Goal: Transaction & Acquisition: Purchase product/service

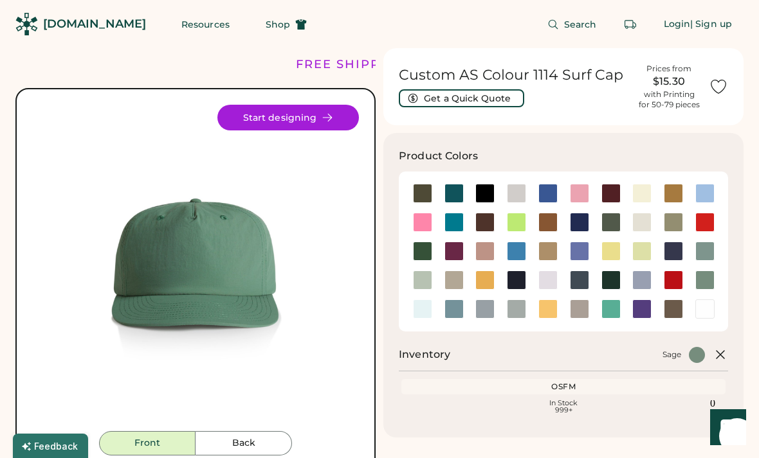
click at [515, 226] on div at bounding box center [516, 222] width 19 height 19
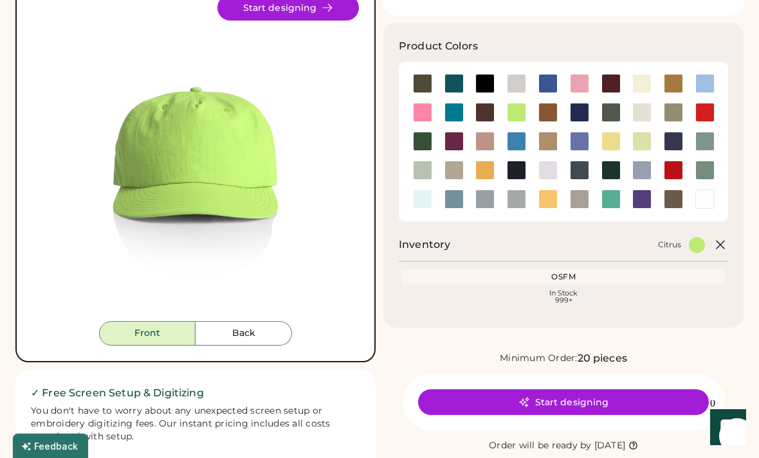
scroll to position [34, 0]
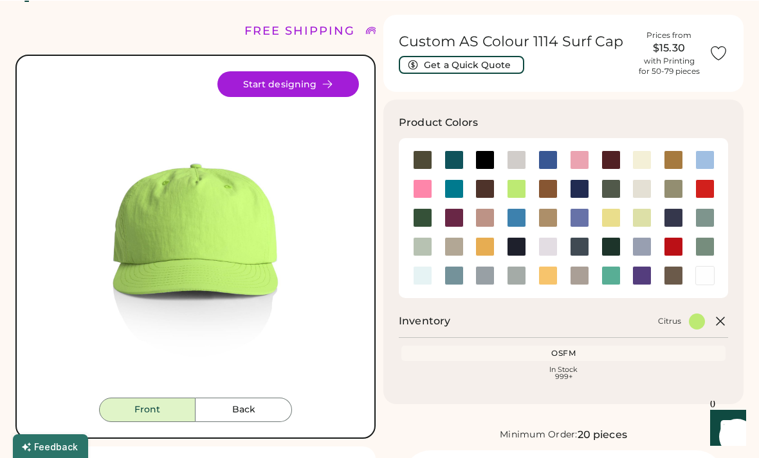
click at [267, 408] on button "Back" at bounding box center [243, 409] width 96 height 24
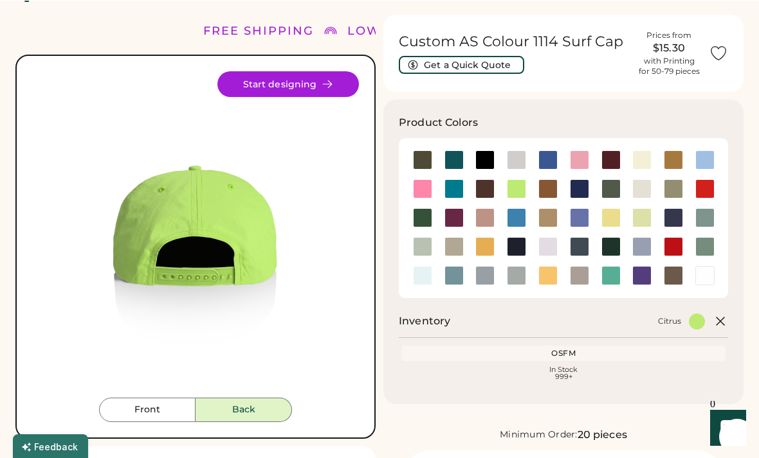
click at [159, 419] on button "Front" at bounding box center [147, 409] width 96 height 24
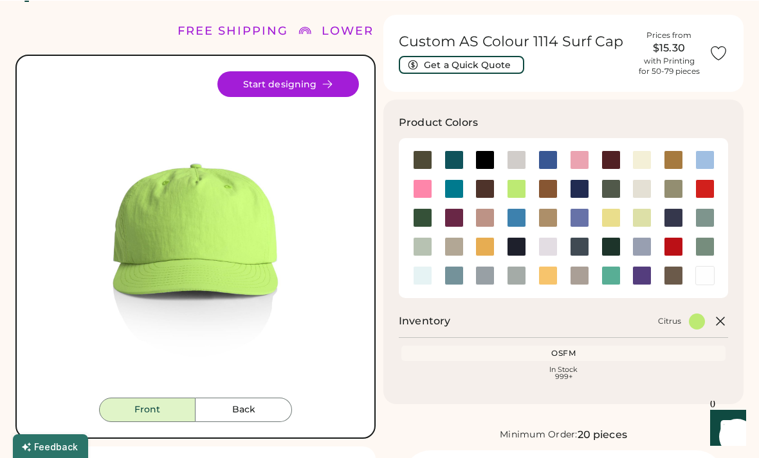
click at [697, 158] on div at bounding box center [704, 159] width 19 height 19
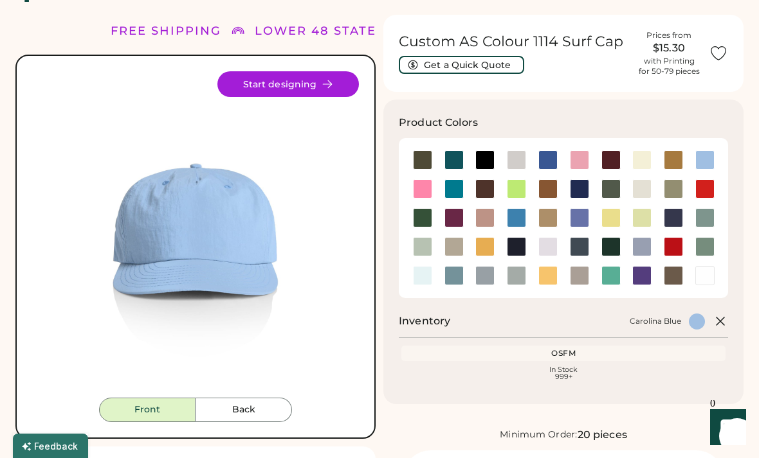
click at [705, 246] on div at bounding box center [704, 246] width 19 height 19
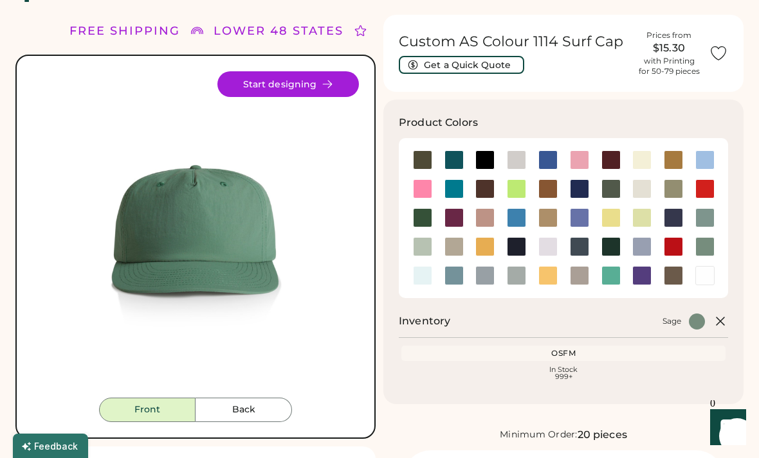
click at [702, 222] on div at bounding box center [704, 217] width 19 height 19
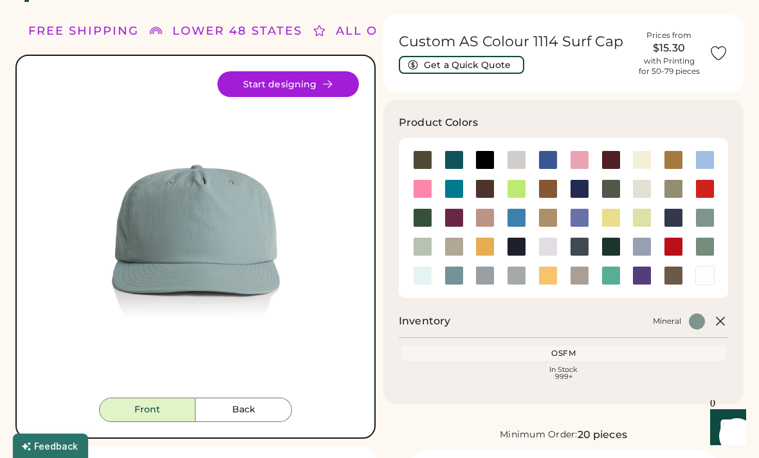
click at [611, 274] on div at bounding box center [610, 275] width 19 height 19
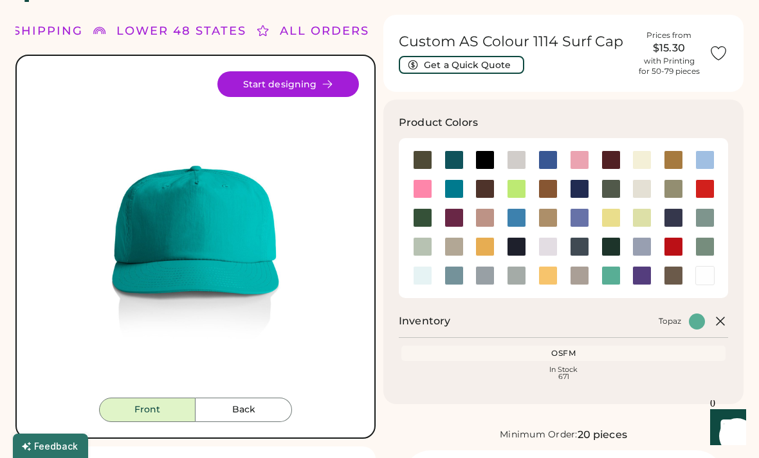
click at [511, 212] on div at bounding box center [516, 217] width 19 height 19
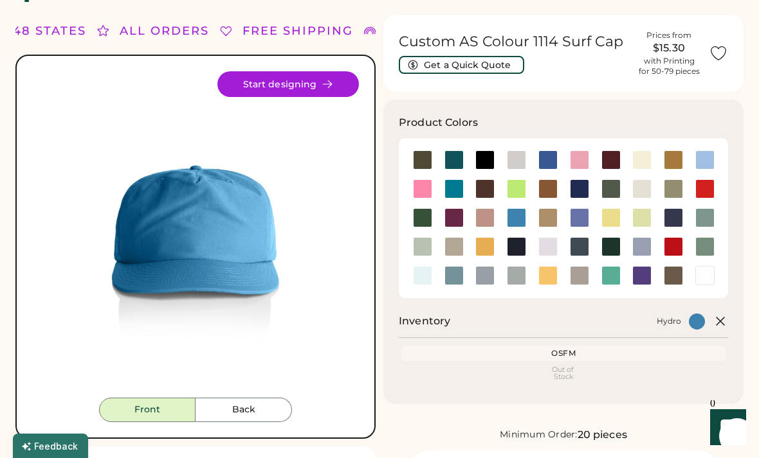
click at [703, 187] on div at bounding box center [704, 188] width 19 height 19
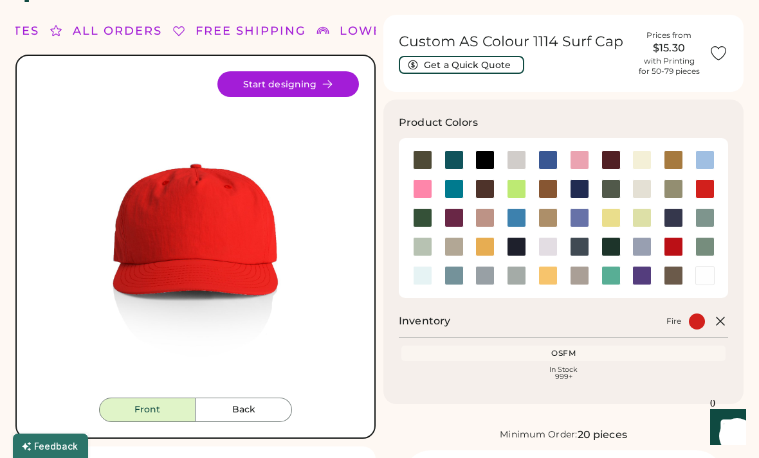
click at [648, 150] on div at bounding box center [641, 159] width 19 height 19
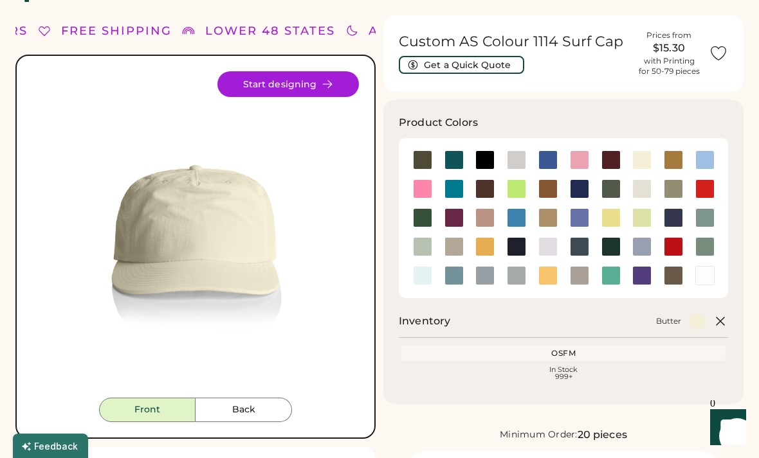
click at [639, 219] on div at bounding box center [641, 217] width 19 height 19
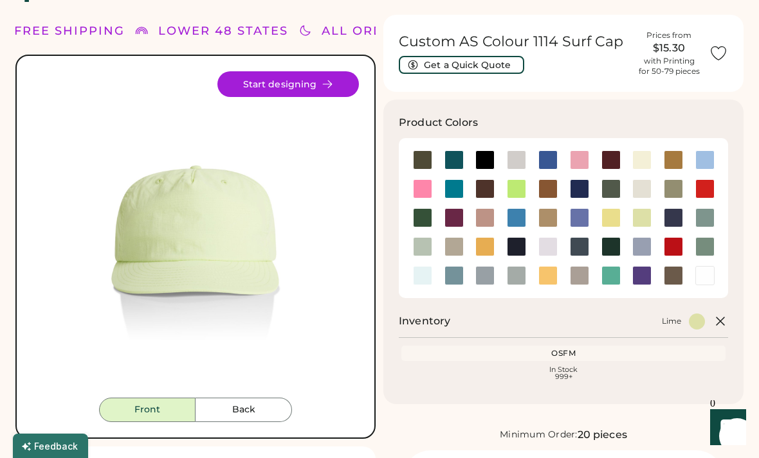
click at [607, 219] on div at bounding box center [610, 217] width 19 height 19
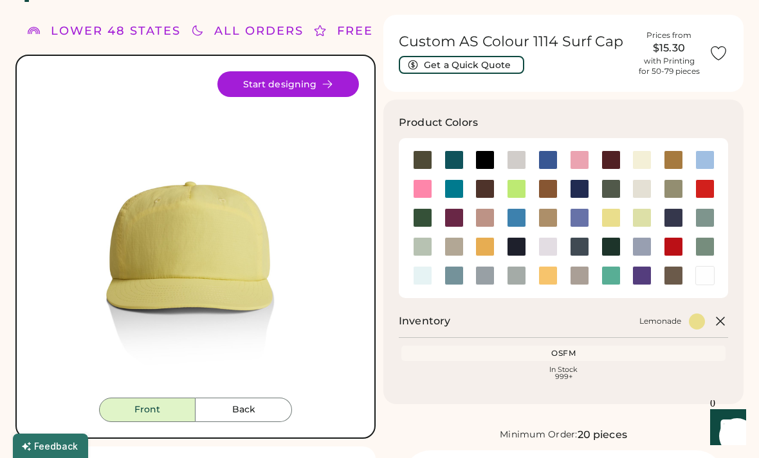
click at [583, 217] on div at bounding box center [579, 217] width 19 height 19
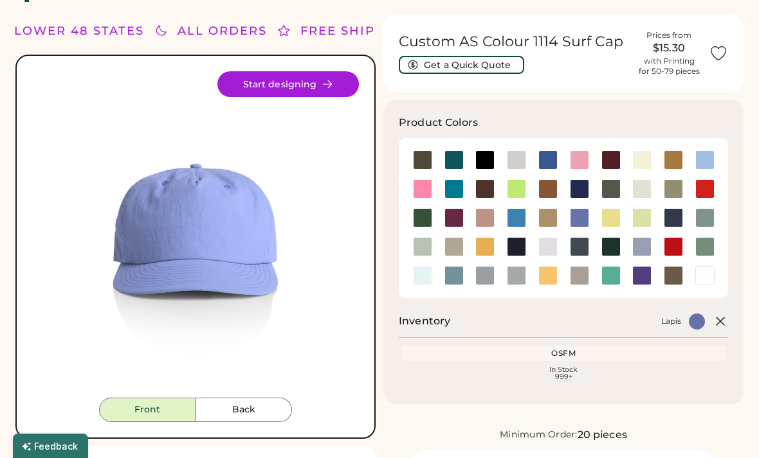
click at [583, 219] on div at bounding box center [579, 217] width 19 height 19
click at [577, 215] on div at bounding box center [579, 217] width 19 height 19
click at [542, 161] on div at bounding box center [547, 159] width 19 height 19
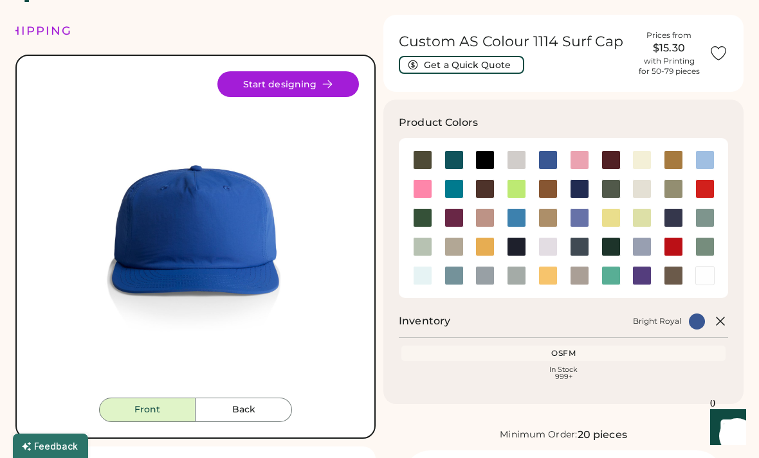
click at [455, 276] on div at bounding box center [453, 275] width 19 height 19
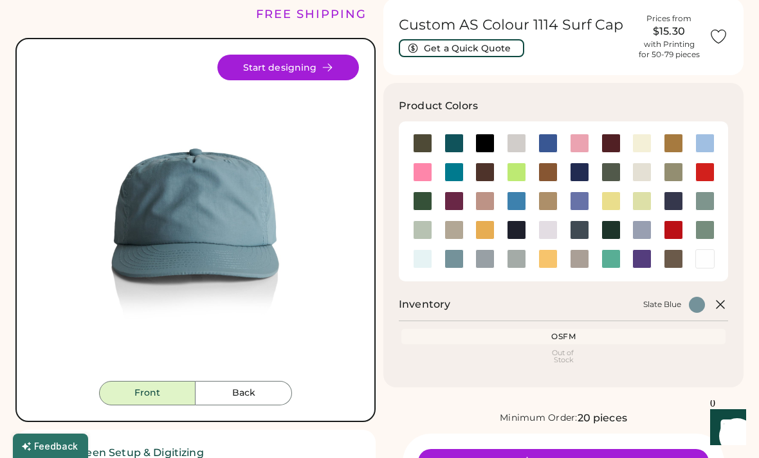
scroll to position [50, 0]
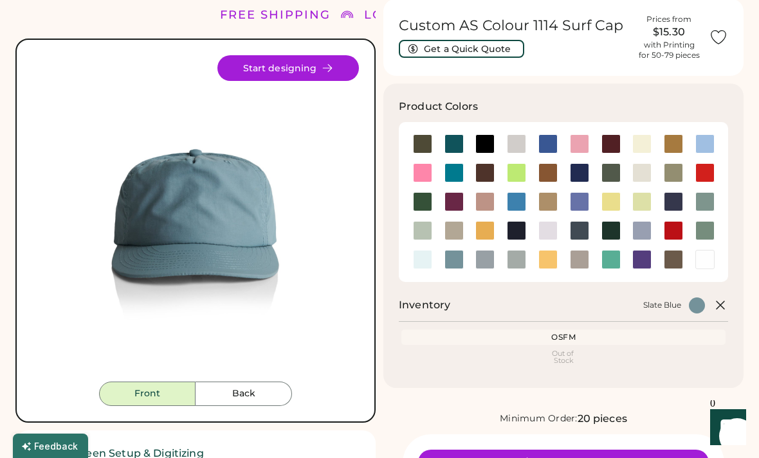
click at [455, 138] on div at bounding box center [453, 143] width 19 height 19
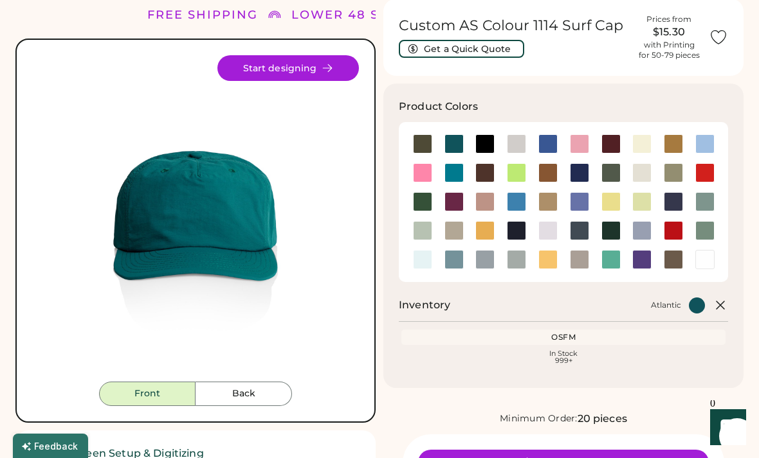
click at [543, 204] on div at bounding box center [547, 201] width 19 height 19
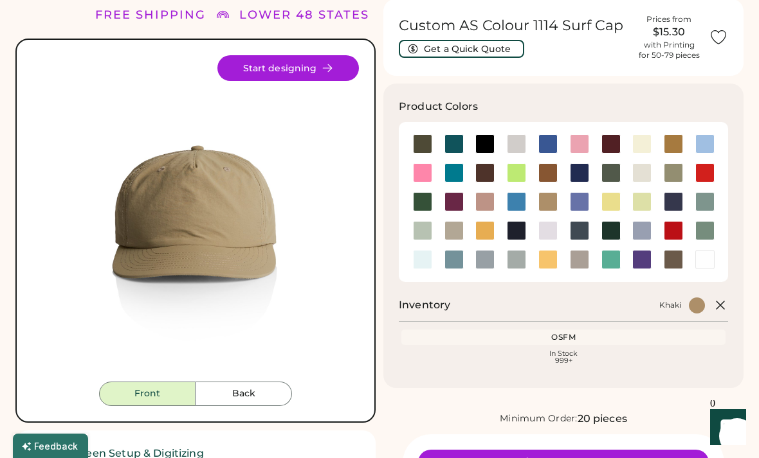
click at [549, 264] on div at bounding box center [547, 259] width 19 height 19
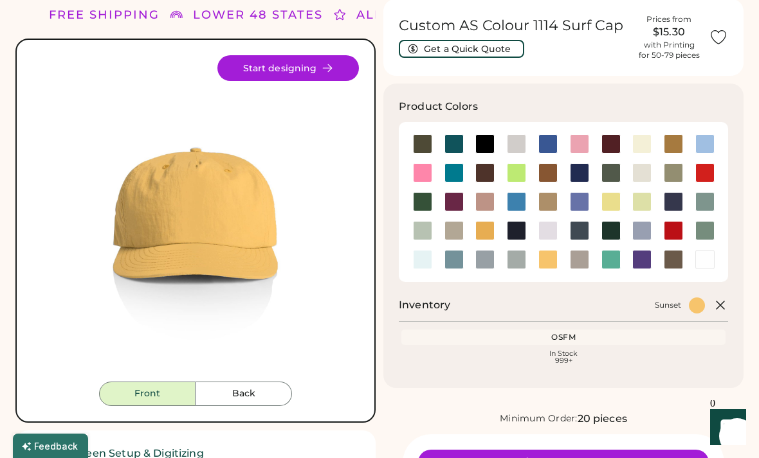
click at [455, 258] on div at bounding box center [453, 259] width 19 height 19
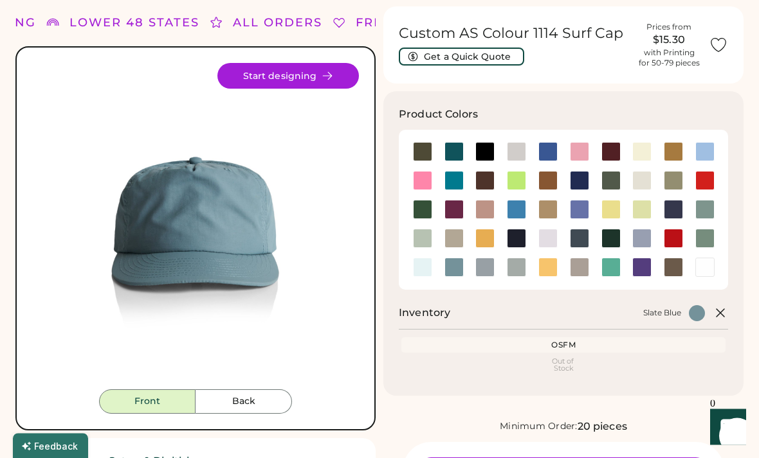
scroll to position [39, 0]
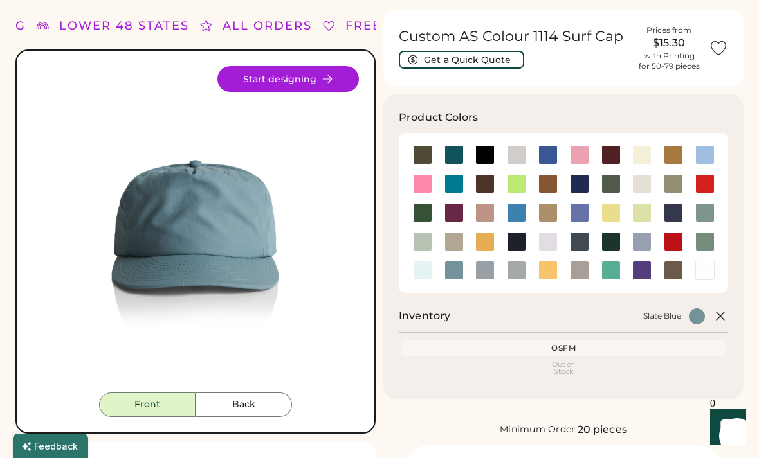
click at [581, 154] on div at bounding box center [579, 154] width 19 height 19
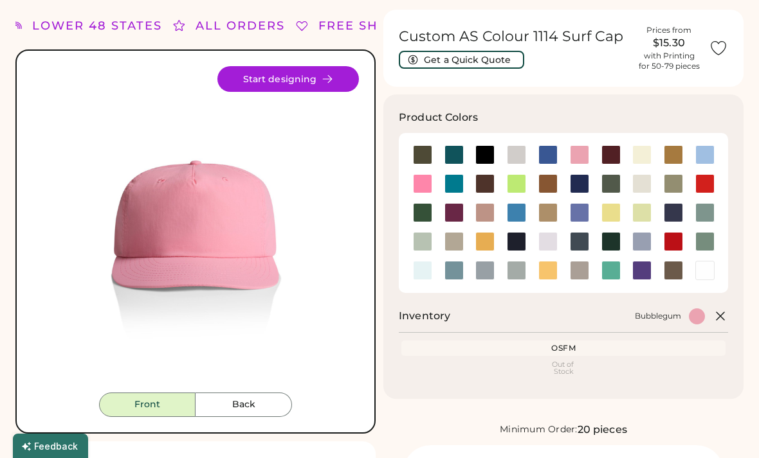
click at [635, 196] on div at bounding box center [642, 184] width 32 height 29
click at [640, 178] on div at bounding box center [641, 183] width 19 height 19
click at [597, 187] on div at bounding box center [611, 183] width 32 height 19
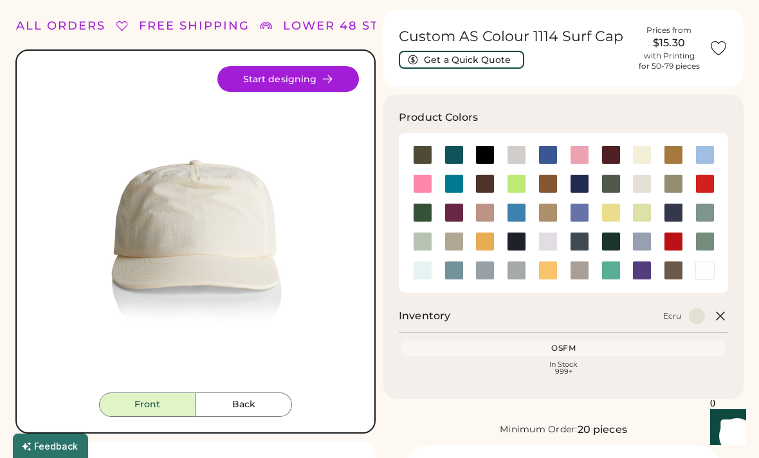
click at [419, 155] on div at bounding box center [422, 154] width 19 height 19
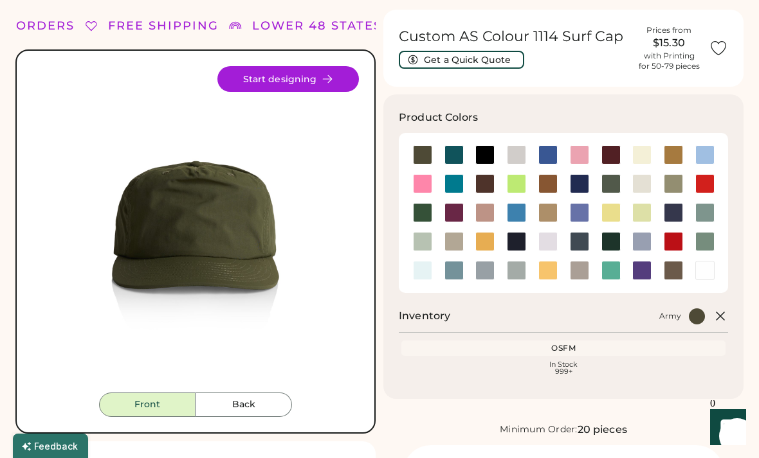
click at [457, 155] on div at bounding box center [453, 154] width 19 height 19
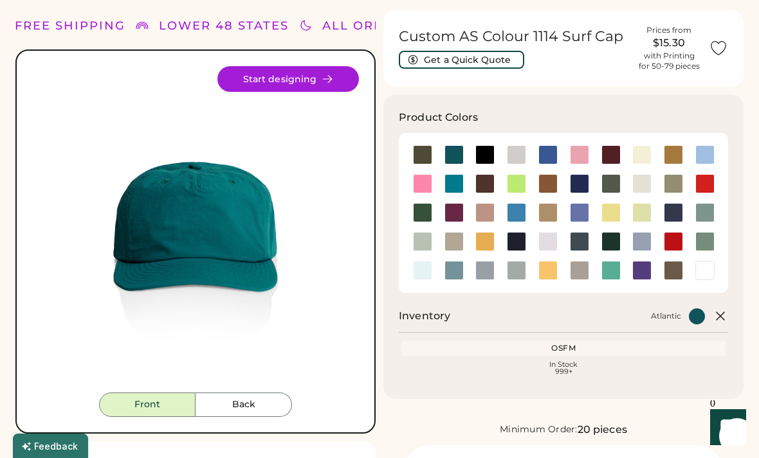
click at [456, 157] on div at bounding box center [453, 154] width 19 height 19
click at [671, 153] on div at bounding box center [673, 154] width 19 height 19
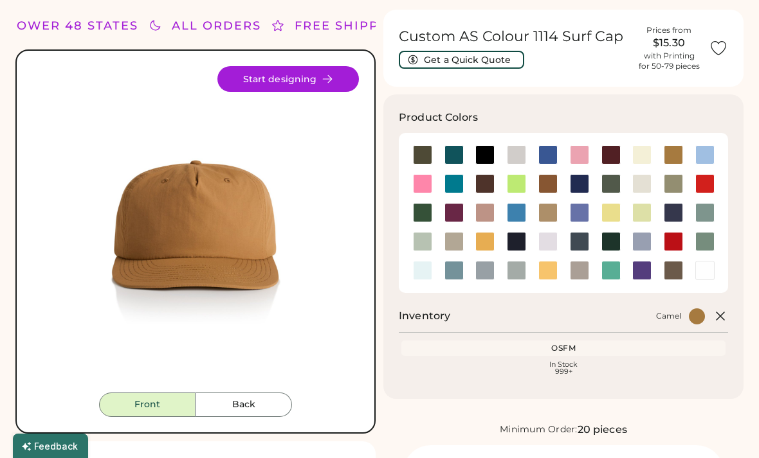
click at [703, 154] on div at bounding box center [704, 154] width 19 height 19
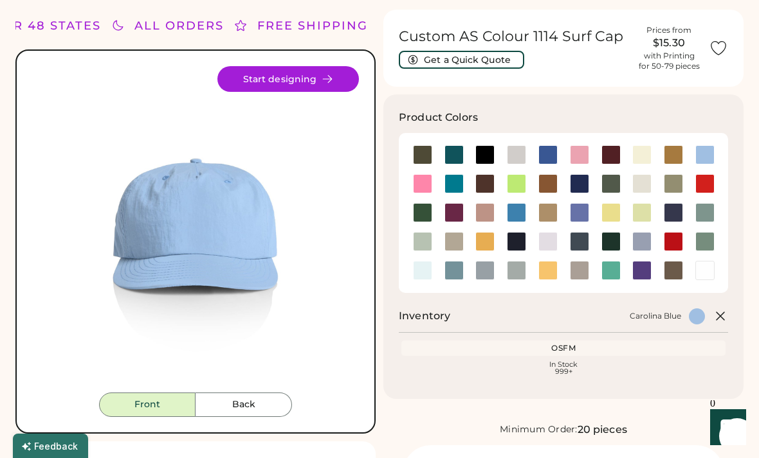
click at [611, 183] on div at bounding box center [610, 183] width 19 height 19
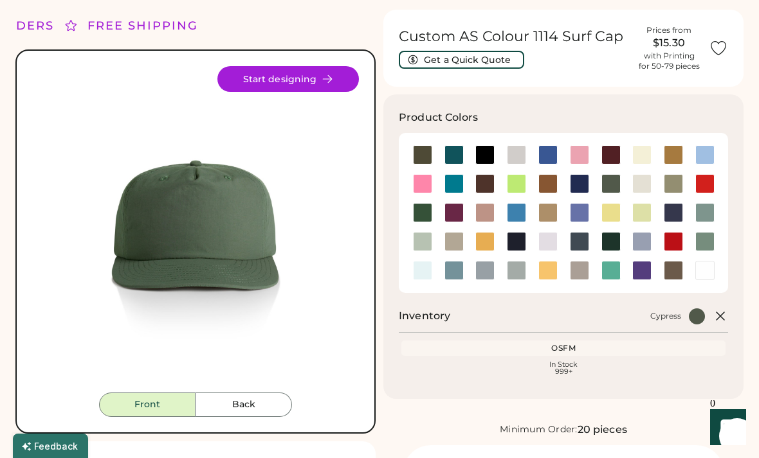
click at [584, 215] on div at bounding box center [579, 212] width 19 height 19
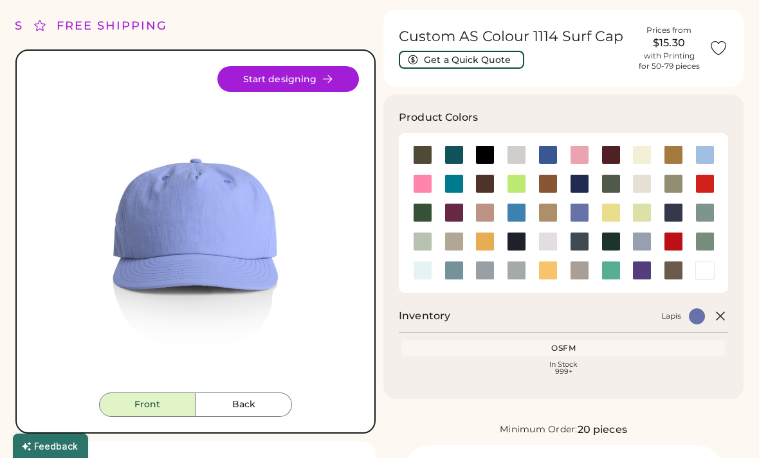
click at [510, 210] on div at bounding box center [516, 212] width 19 height 19
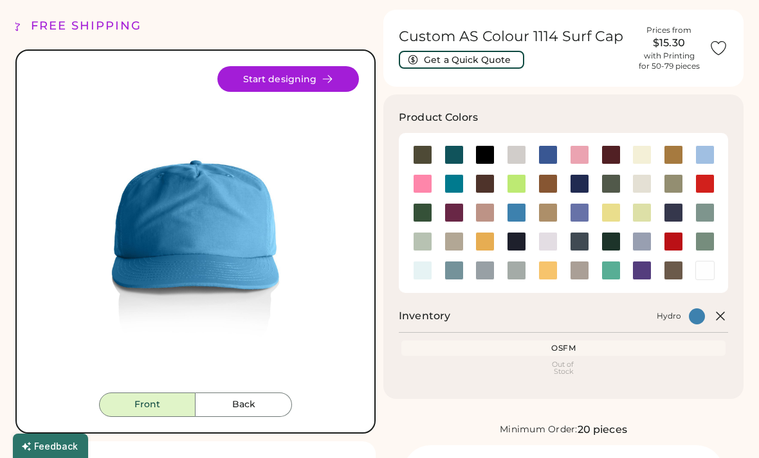
click at [458, 183] on div at bounding box center [453, 183] width 19 height 19
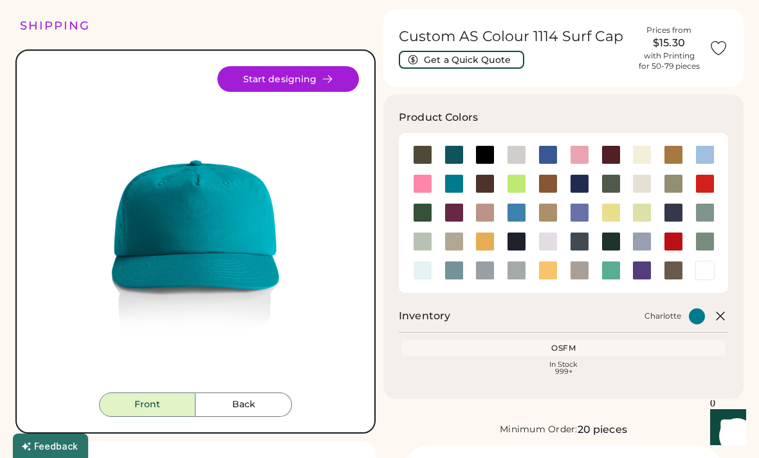
click at [606, 276] on div at bounding box center [610, 270] width 19 height 19
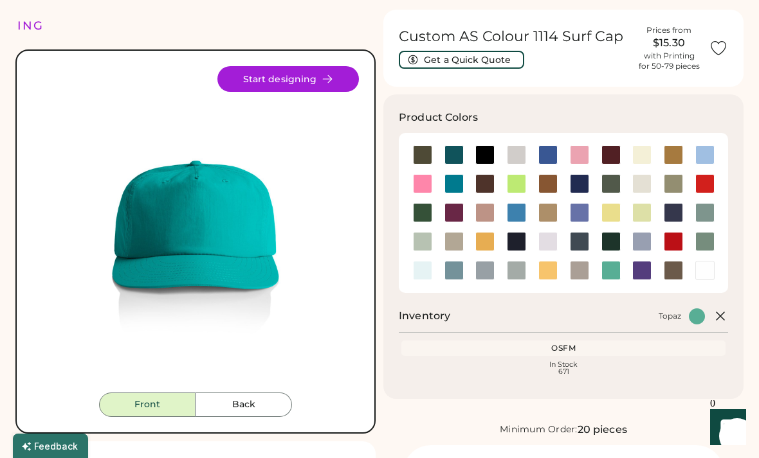
click at [704, 272] on div at bounding box center [704, 270] width 19 height 19
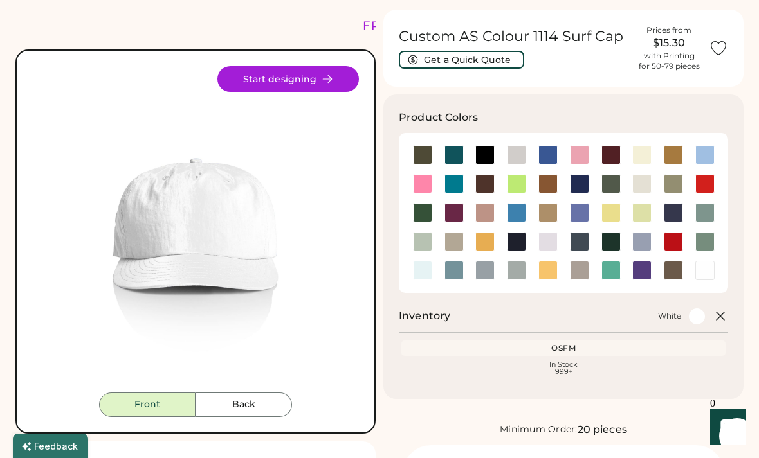
click at [421, 239] on div at bounding box center [422, 241] width 19 height 19
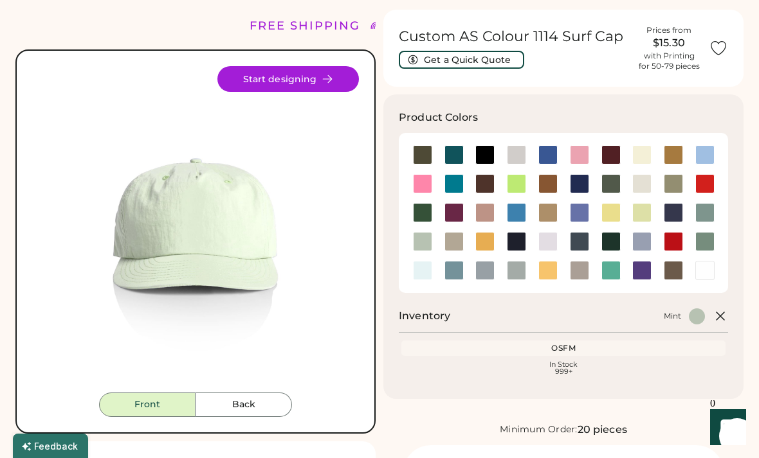
click at [543, 156] on div at bounding box center [547, 154] width 19 height 19
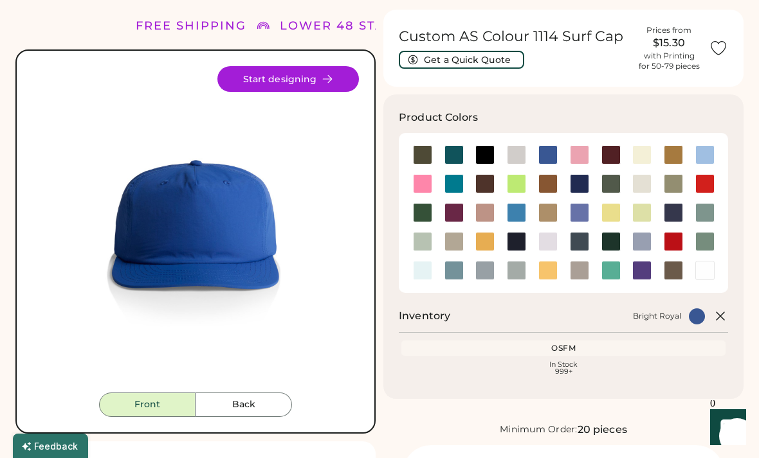
click at [705, 238] on div at bounding box center [704, 241] width 19 height 19
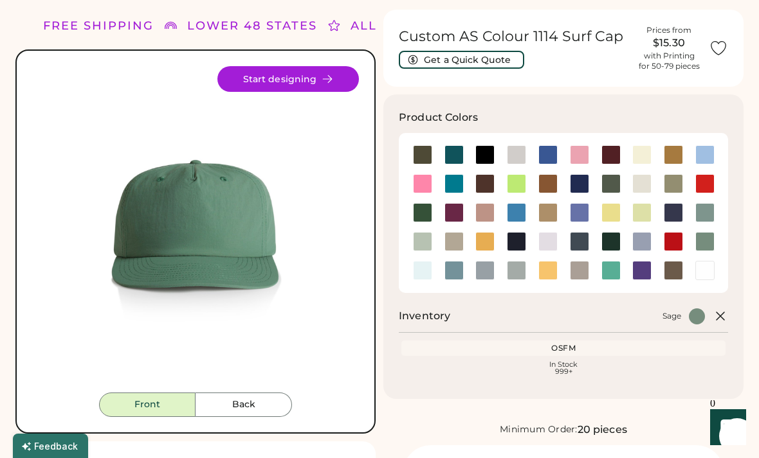
click at [705, 210] on div at bounding box center [704, 212] width 19 height 19
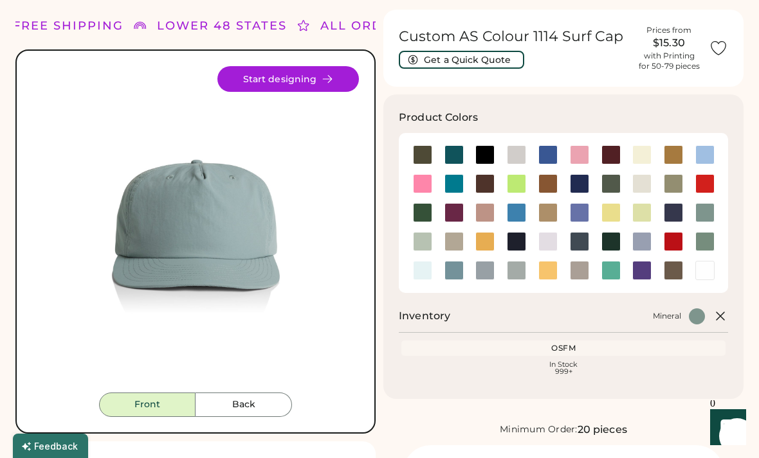
click at [421, 241] on div at bounding box center [422, 241] width 19 height 19
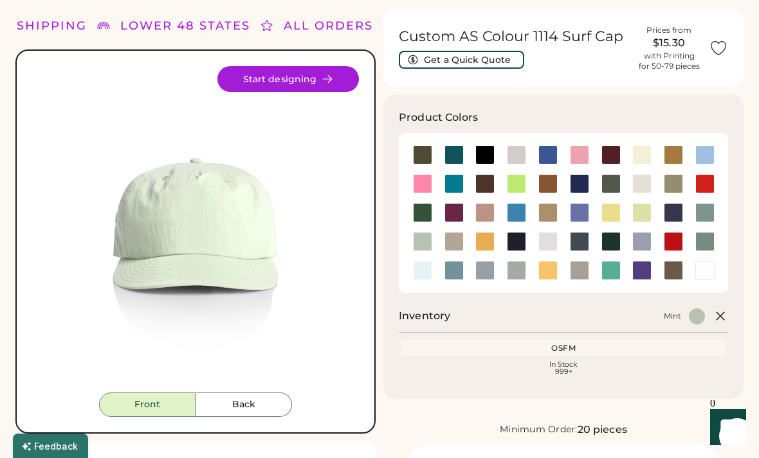
click at [453, 270] on div at bounding box center [453, 270] width 19 height 19
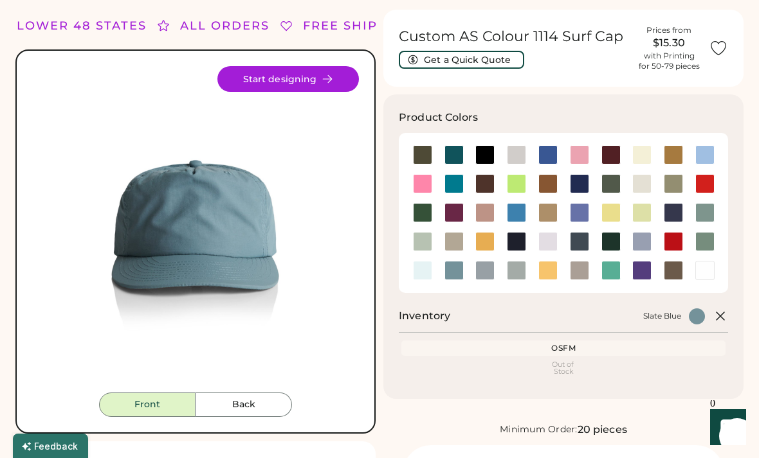
click at [669, 182] on div at bounding box center [673, 183] width 19 height 19
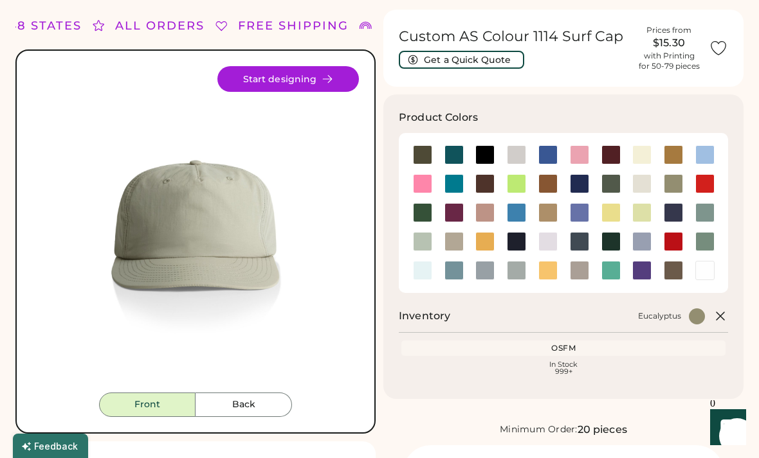
click at [480, 210] on div at bounding box center [484, 212] width 19 height 19
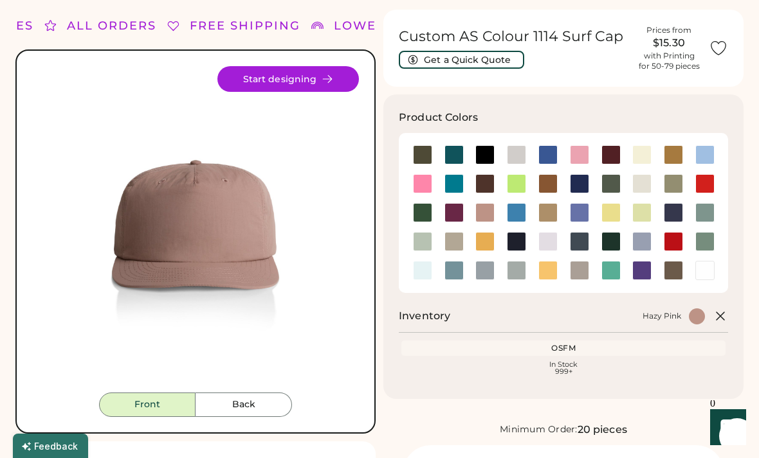
click at [550, 211] on div at bounding box center [547, 212] width 19 height 19
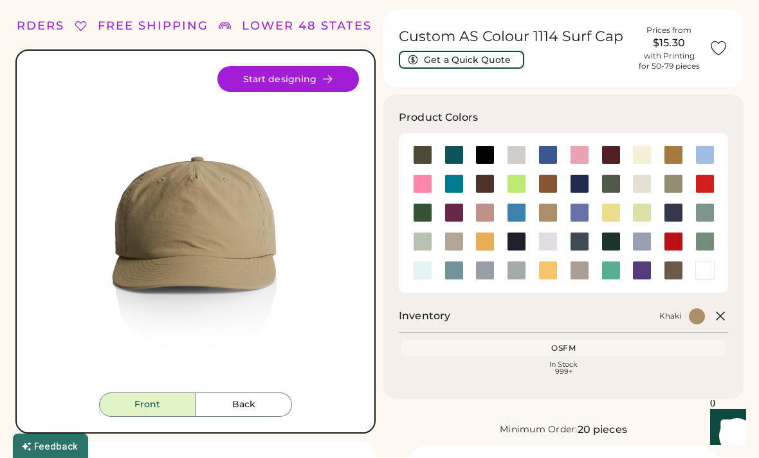
click at [518, 212] on div at bounding box center [516, 212] width 19 height 19
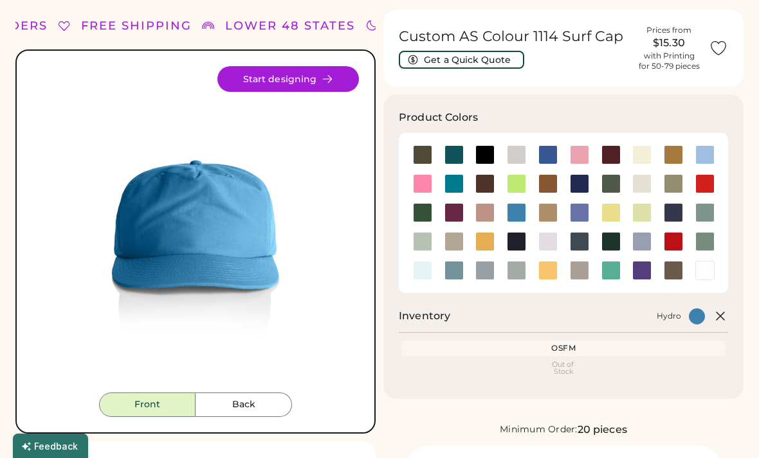
click at [446, 218] on div at bounding box center [453, 212] width 19 height 19
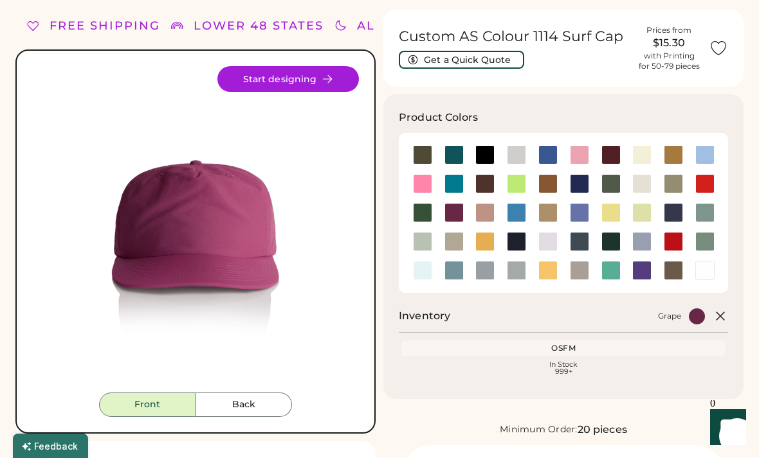
click at [457, 214] on div at bounding box center [453, 212] width 19 height 19
click at [575, 208] on div at bounding box center [579, 212] width 19 height 19
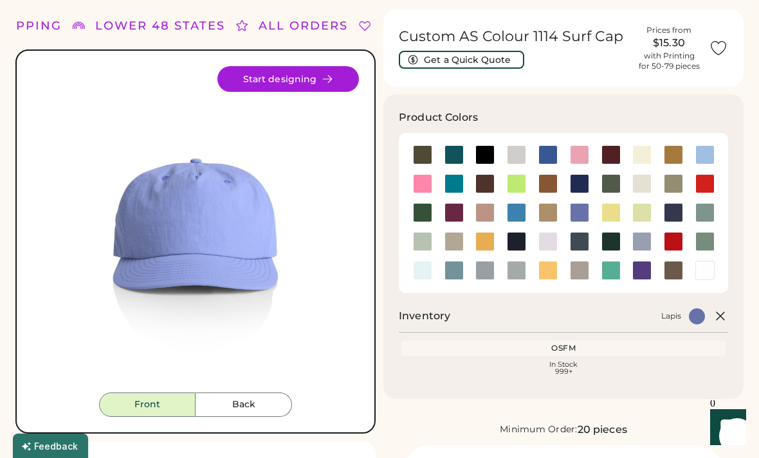
click at [606, 217] on div at bounding box center [610, 212] width 19 height 19
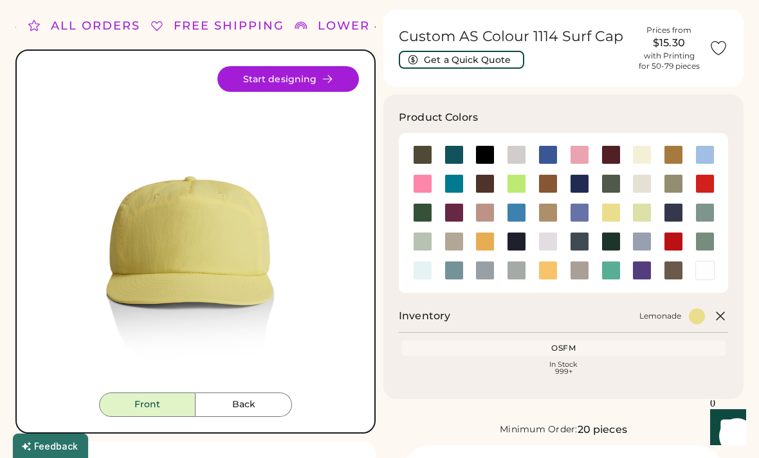
click at [700, 237] on div at bounding box center [704, 241] width 19 height 19
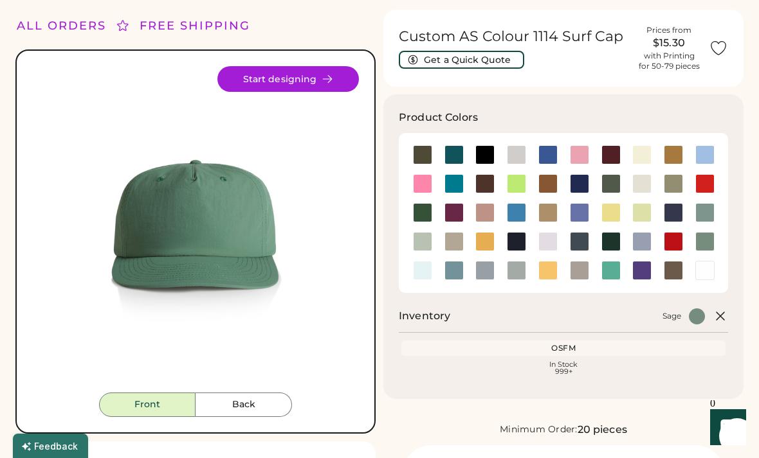
click at [455, 154] on div at bounding box center [453, 154] width 19 height 19
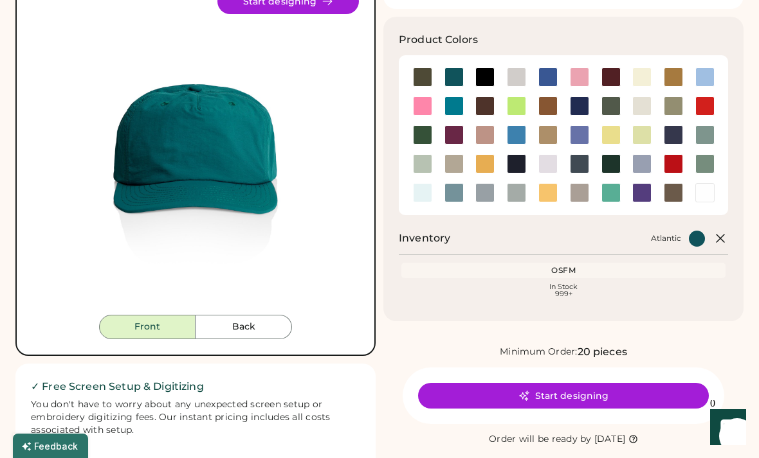
scroll to position [116, 0]
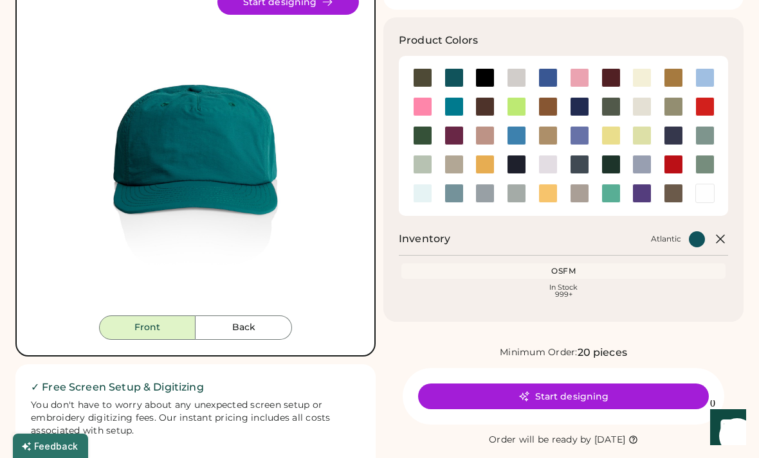
click at [622, 400] on button "Start designing" at bounding box center [563, 397] width 291 height 26
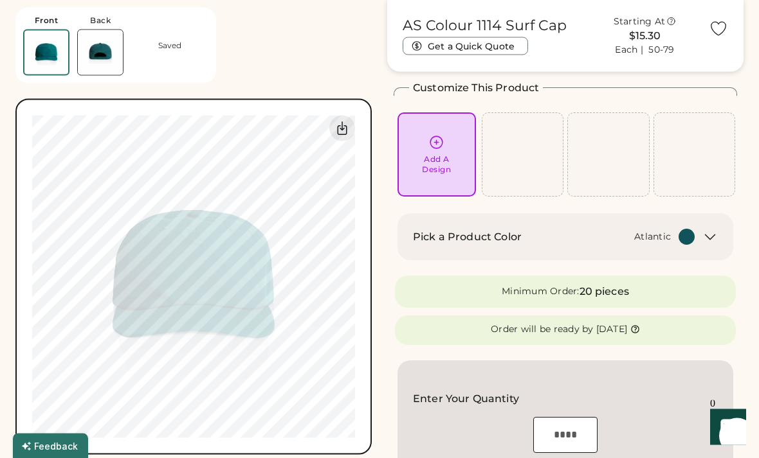
scroll to position [46, 0]
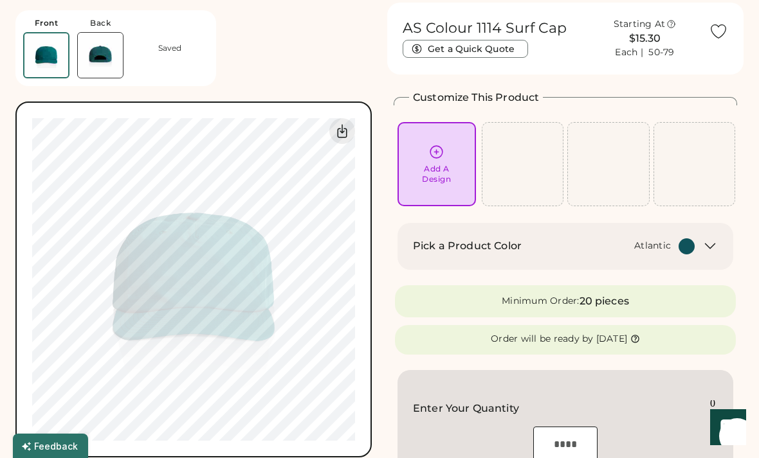
click at [103, 53] on img at bounding box center [100, 55] width 45 height 45
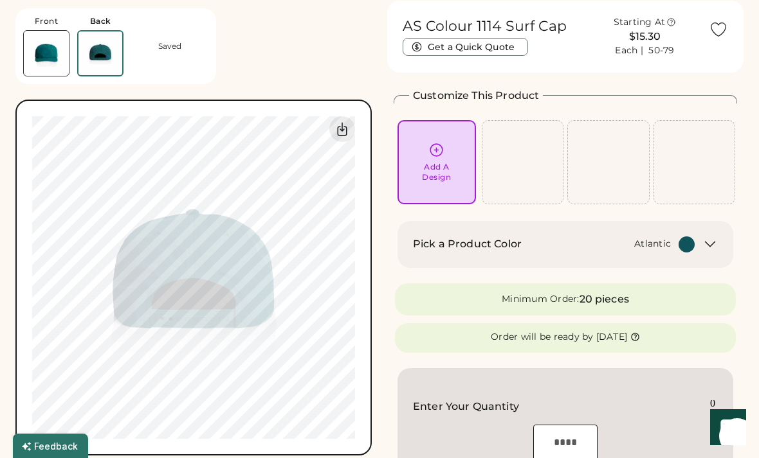
scroll to position [48, 0]
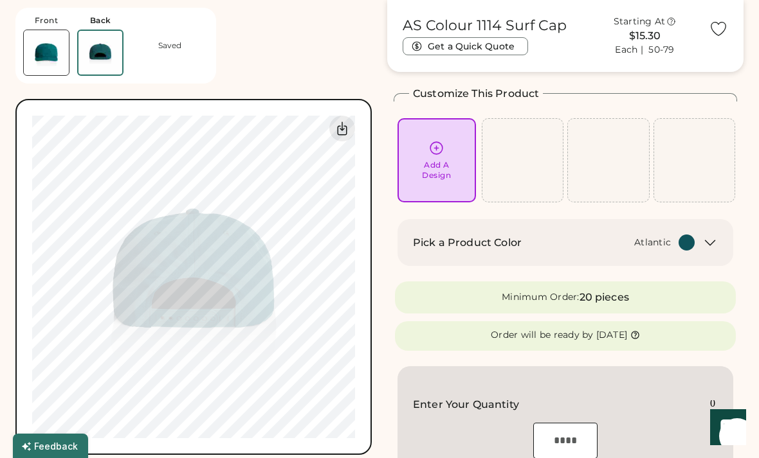
click at [37, 46] on img at bounding box center [46, 52] width 45 height 45
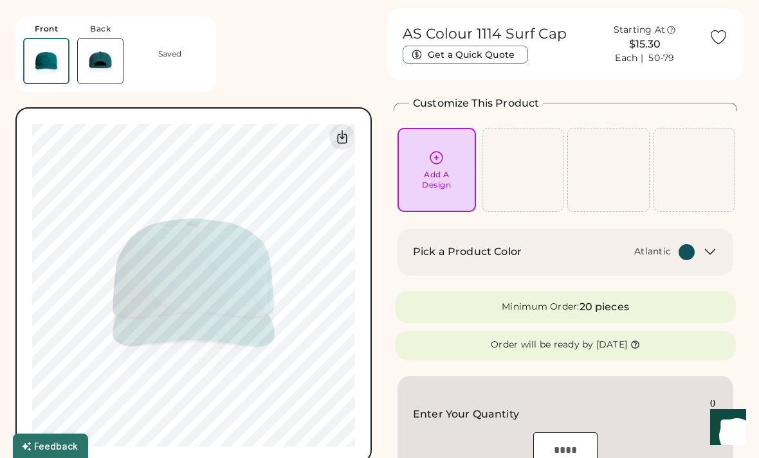
scroll to position [0, 0]
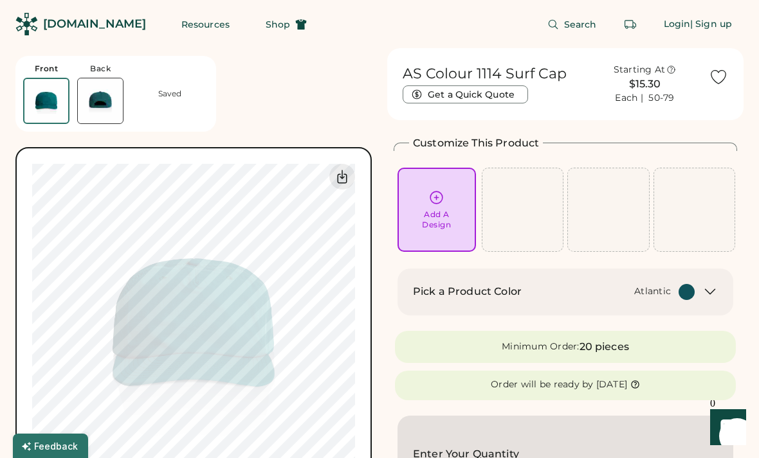
click at [440, 207] on div "Add A Design" at bounding box center [436, 210] width 60 height 41
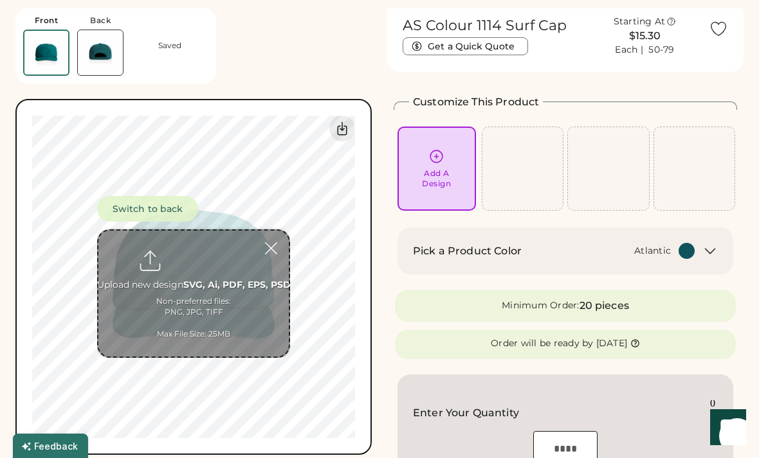
scroll to position [48, 0]
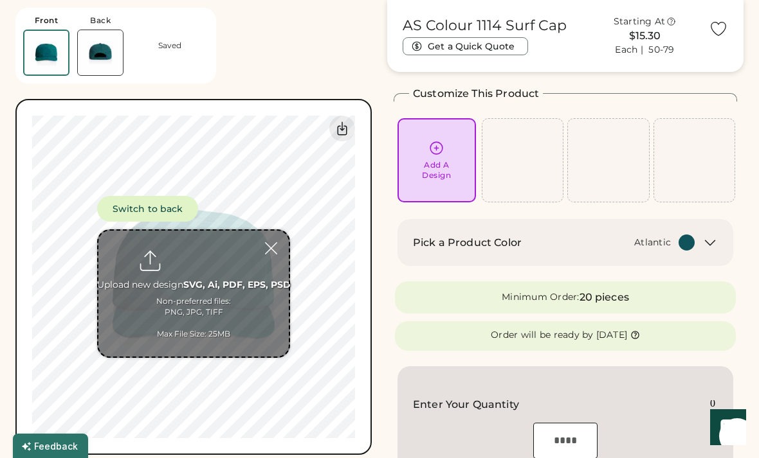
click at [201, 287] on input "file" at bounding box center [193, 294] width 190 height 126
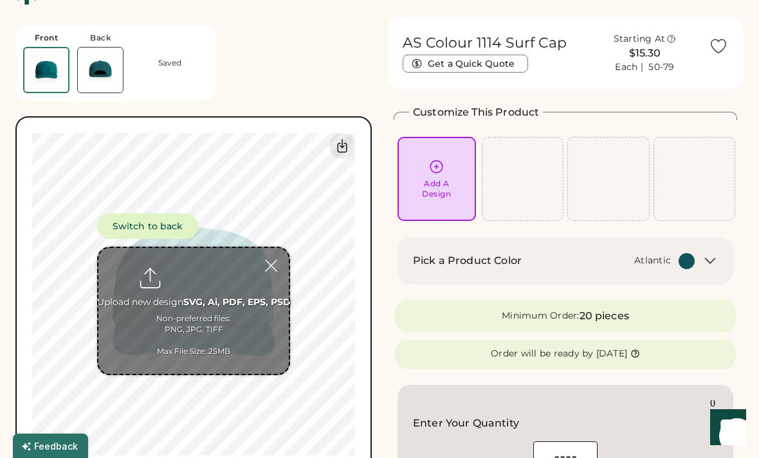
click at [217, 314] on input "file" at bounding box center [193, 311] width 190 height 126
type input "**********"
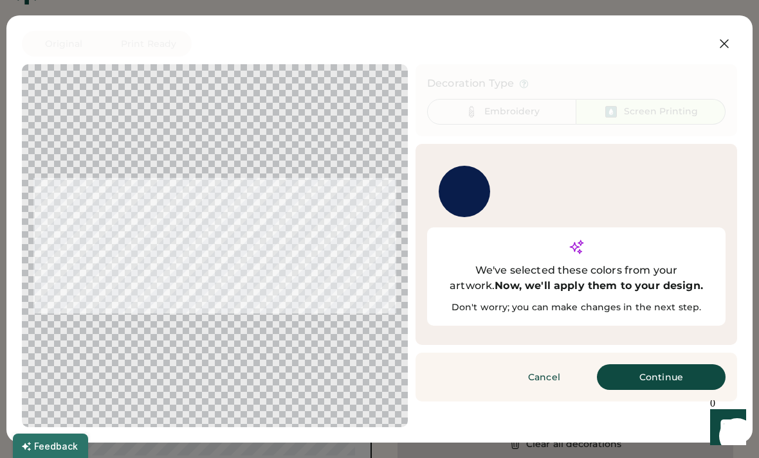
click at [682, 365] on button "Continue" at bounding box center [661, 378] width 129 height 26
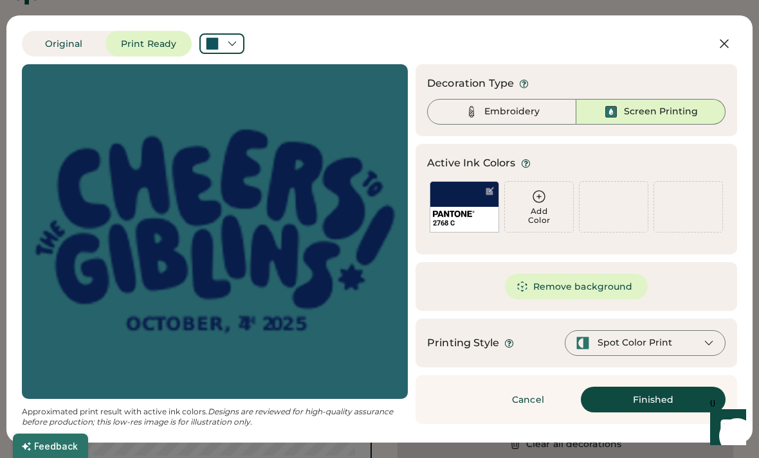
click at [200, 247] on div at bounding box center [214, 232] width 363 height 312
click at [594, 288] on button "Remove background" at bounding box center [576, 287] width 143 height 26
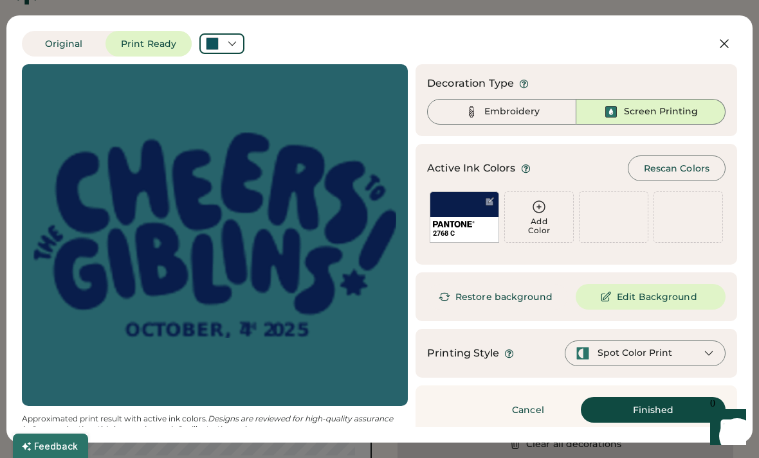
scroll to position [5, 0]
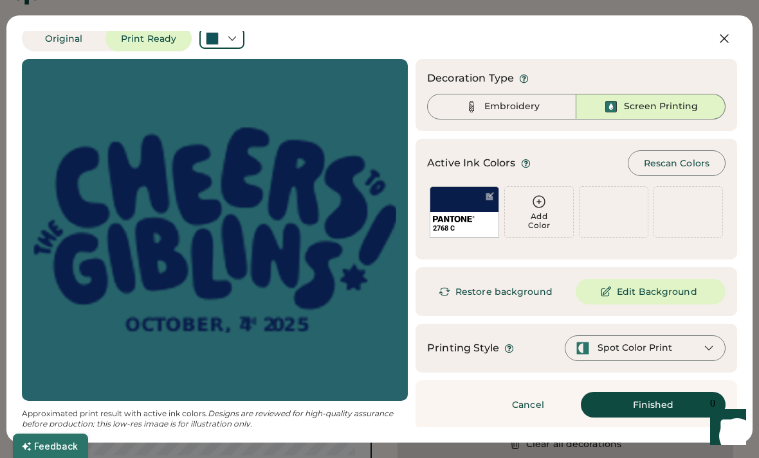
click at [650, 406] on button "Finished" at bounding box center [653, 405] width 145 height 26
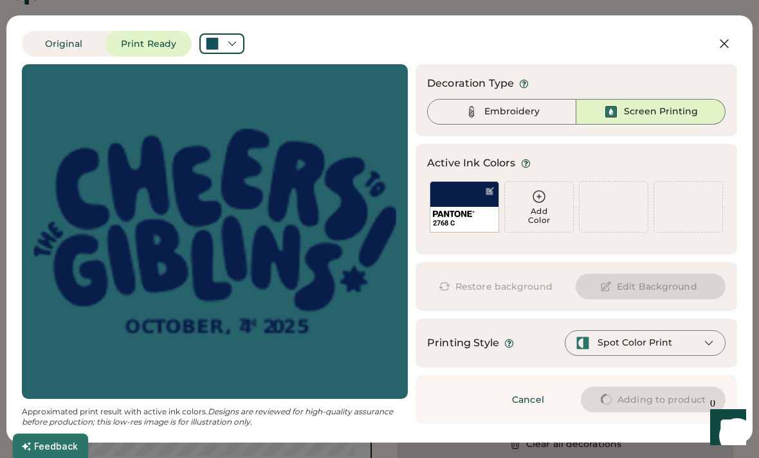
scroll to position [0, 0]
type input "****"
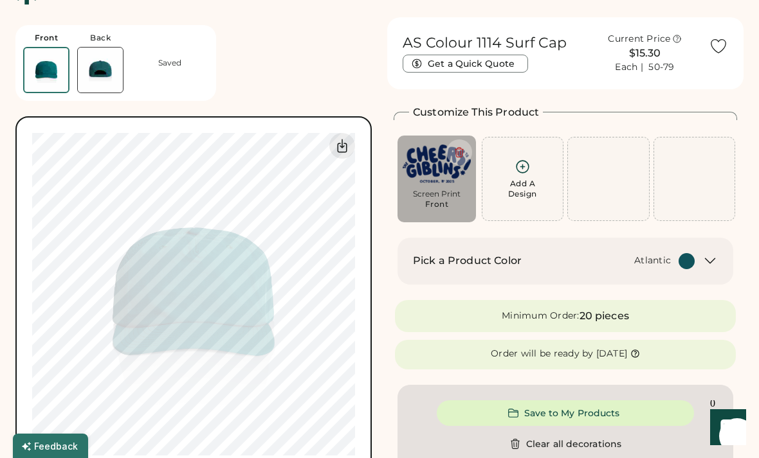
type input "****"
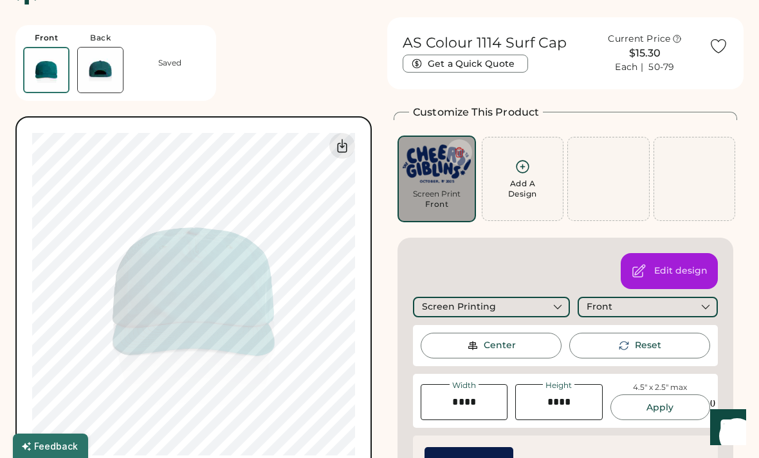
click at [520, 188] on div "Add A Design" at bounding box center [522, 189] width 29 height 21
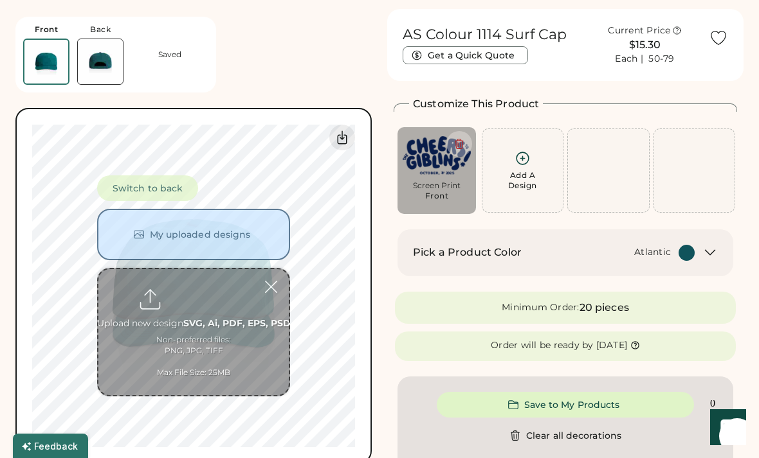
scroll to position [48, 0]
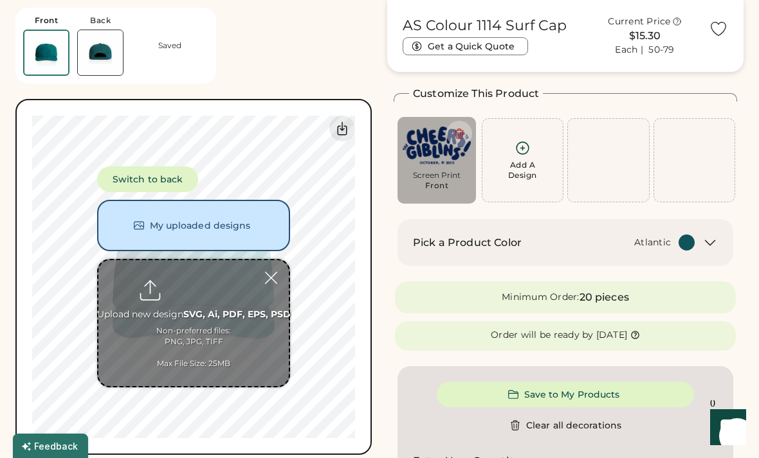
click at [522, 170] on div "Add A Design" at bounding box center [522, 170] width 29 height 21
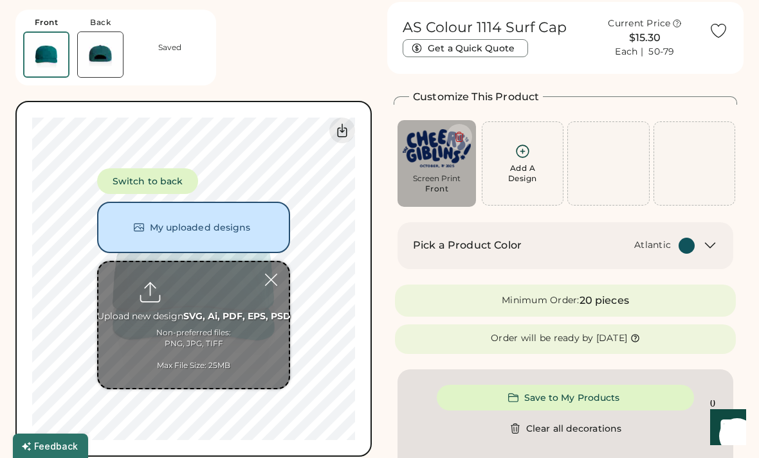
scroll to position [44, 0]
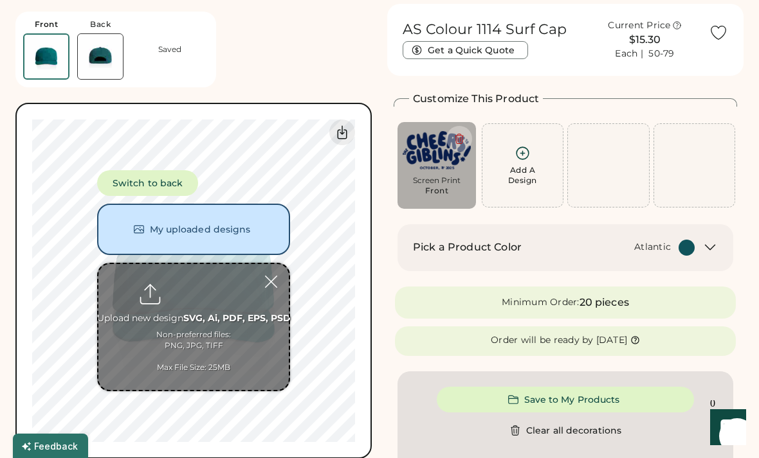
click at [208, 346] on input "file" at bounding box center [193, 327] width 190 height 126
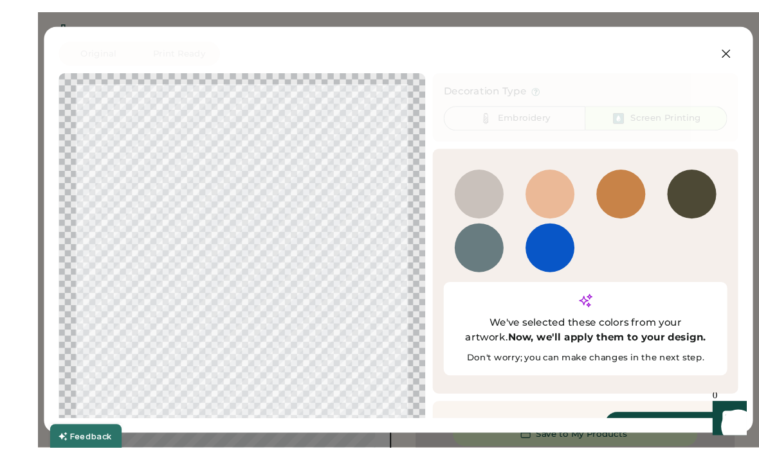
scroll to position [35, 0]
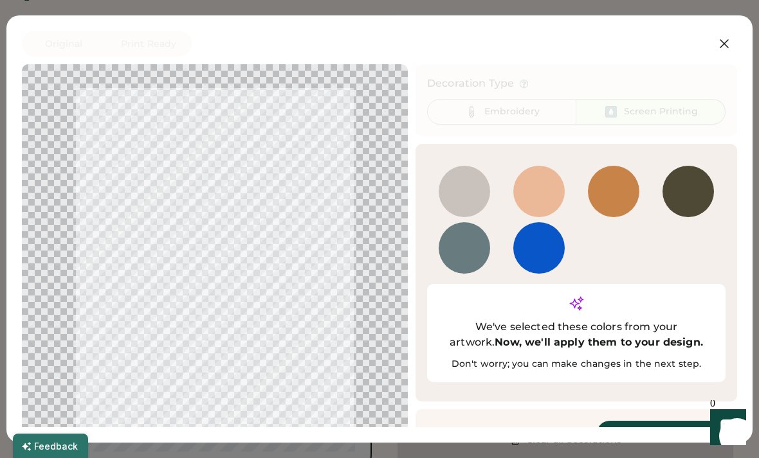
click at [270, 246] on div at bounding box center [214, 261] width 363 height 371
click at [642, 421] on button "Continue" at bounding box center [661, 434] width 129 height 26
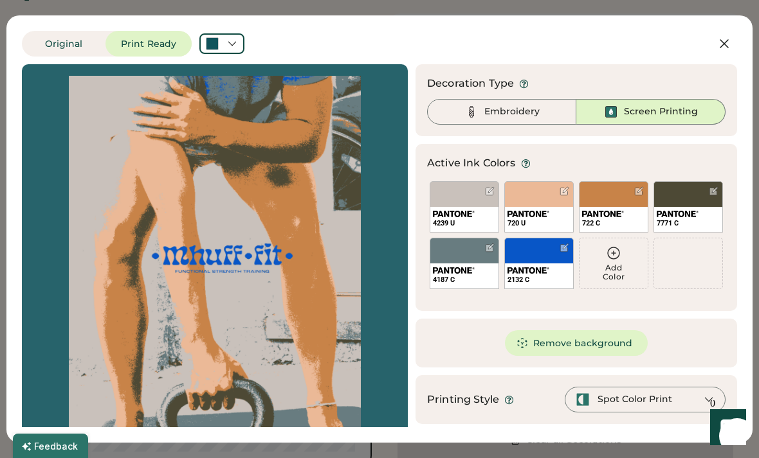
click at [554, 347] on button "Remove background" at bounding box center [576, 343] width 143 height 26
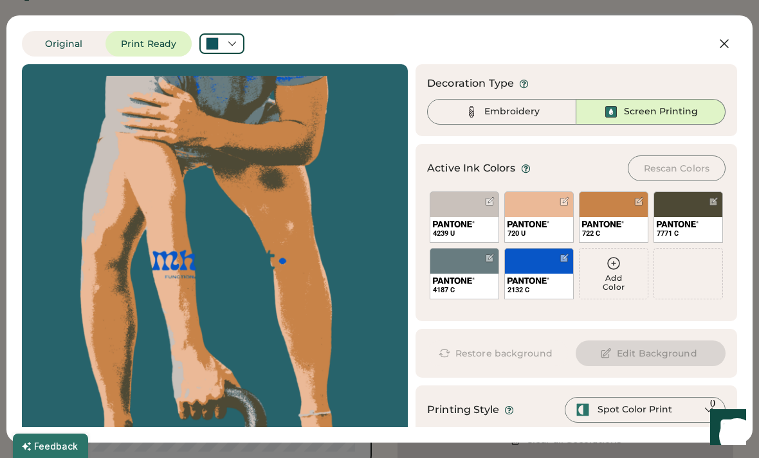
click at [485, 365] on button "Restore background" at bounding box center [497, 354] width 141 height 26
click at [511, 357] on button "Restore background" at bounding box center [497, 354] width 141 height 26
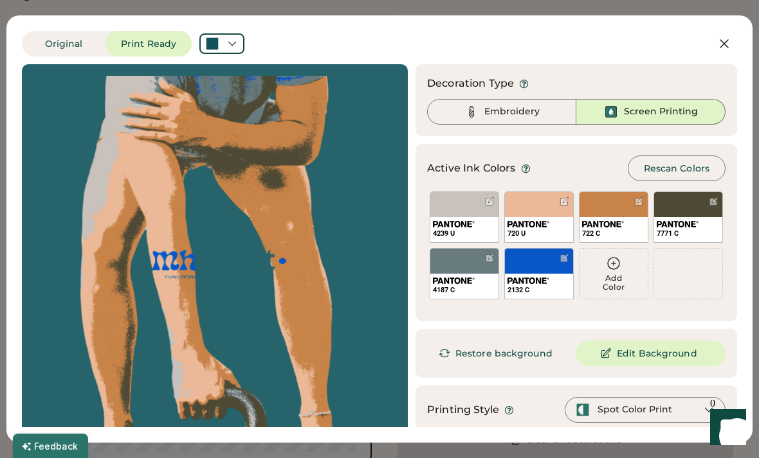
click at [722, 50] on icon at bounding box center [723, 43] width 15 height 15
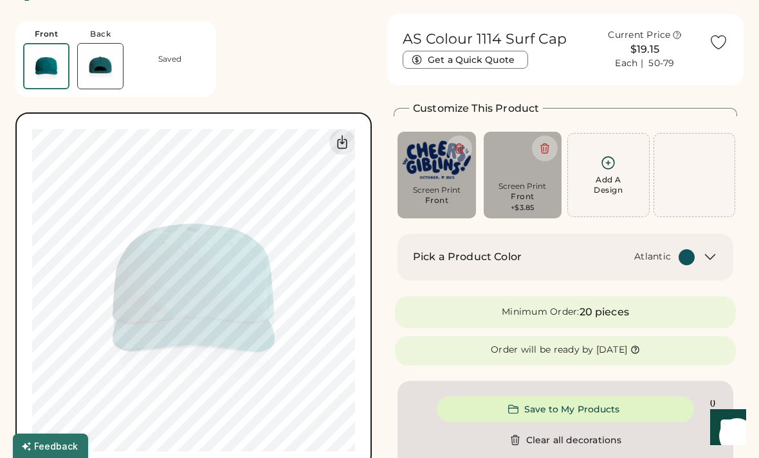
click at [712, 50] on icon at bounding box center [718, 42] width 19 height 19
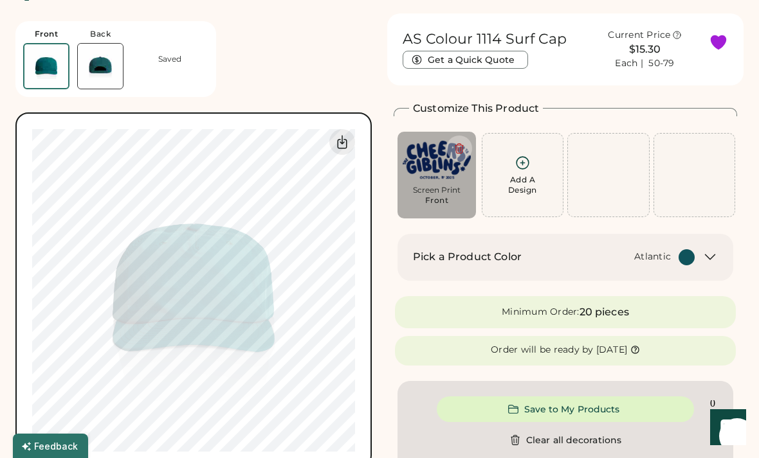
click at [714, 47] on icon at bounding box center [718, 42] width 15 height 14
click at [520, 175] on div "Add A Design" at bounding box center [522, 185] width 29 height 21
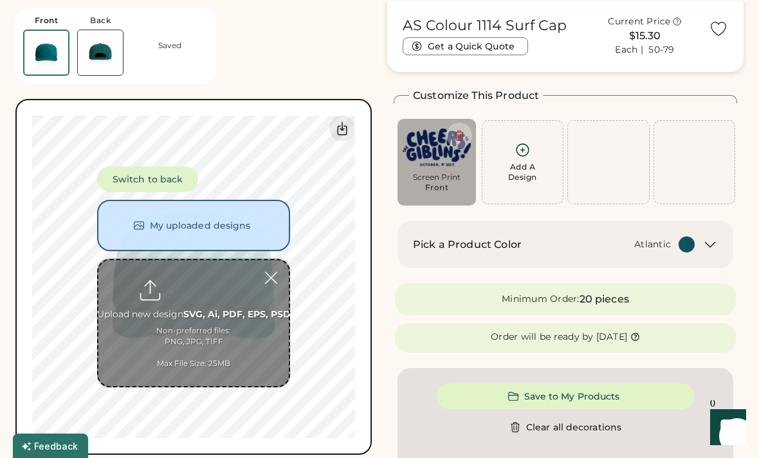
scroll to position [48, 0]
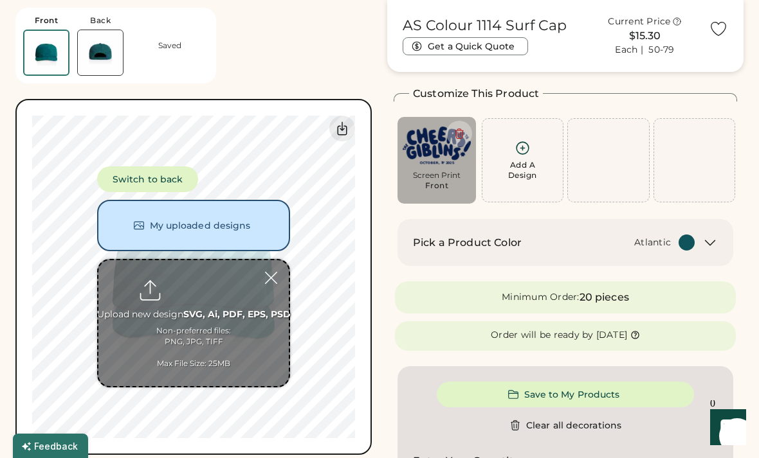
click at [202, 332] on input "file" at bounding box center [193, 323] width 190 height 126
click at [199, 327] on input "file" at bounding box center [193, 323] width 190 height 126
type input "**********"
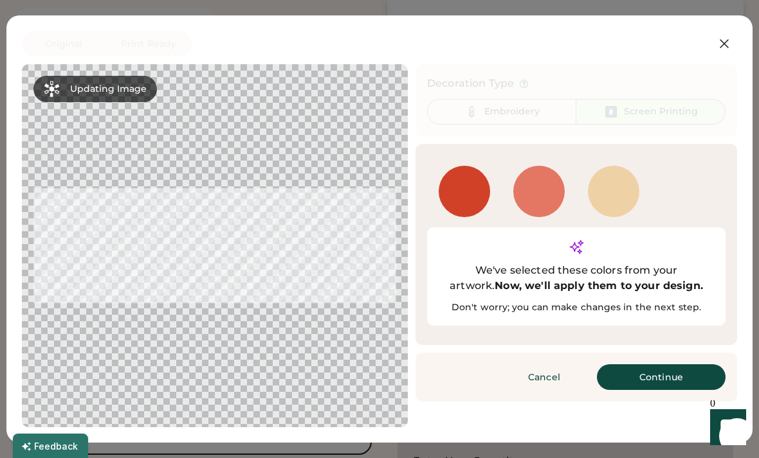
click at [640, 365] on button "Continue" at bounding box center [661, 378] width 129 height 26
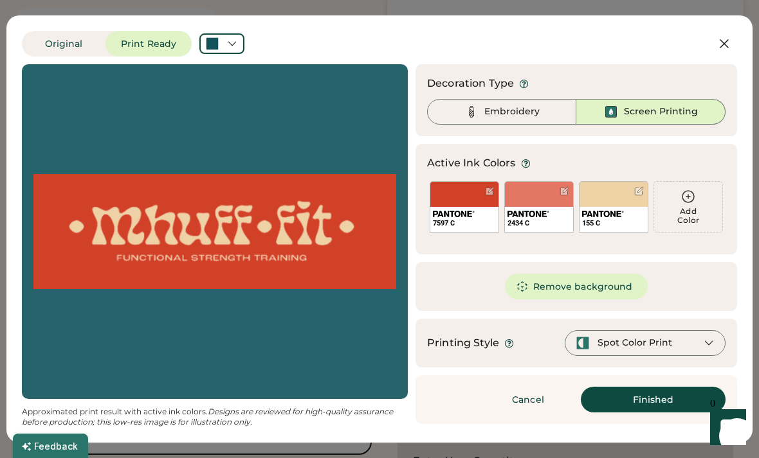
click at [574, 285] on button "Remove background" at bounding box center [576, 287] width 143 height 26
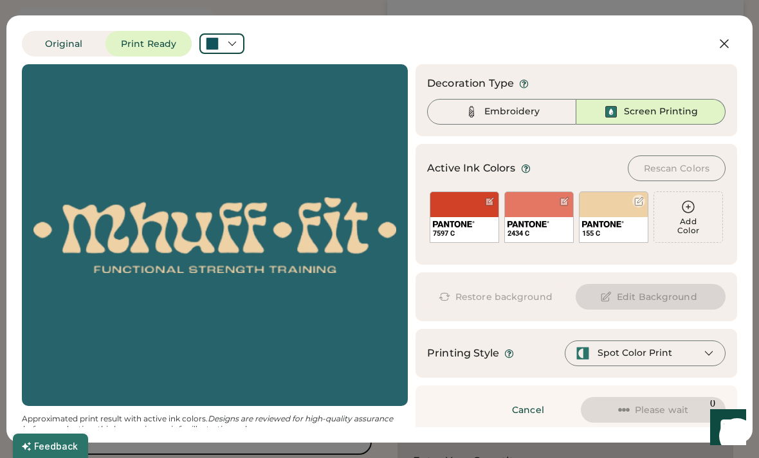
click at [634, 213] on div "155 C" at bounding box center [613, 217] width 69 height 51
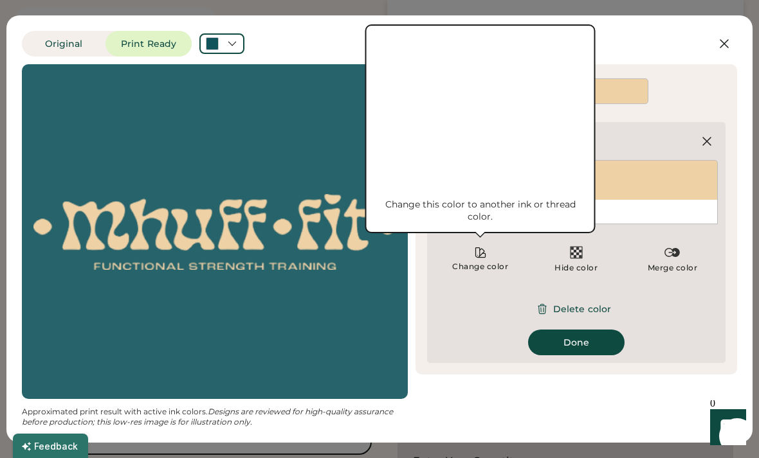
click at [489, 262] on div "Change color" at bounding box center [479, 267] width 57 height 10
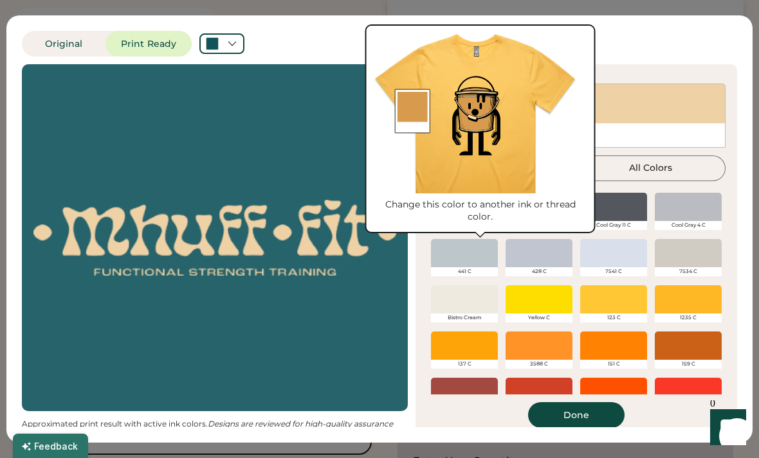
click at [532, 303] on div at bounding box center [538, 299] width 67 height 28
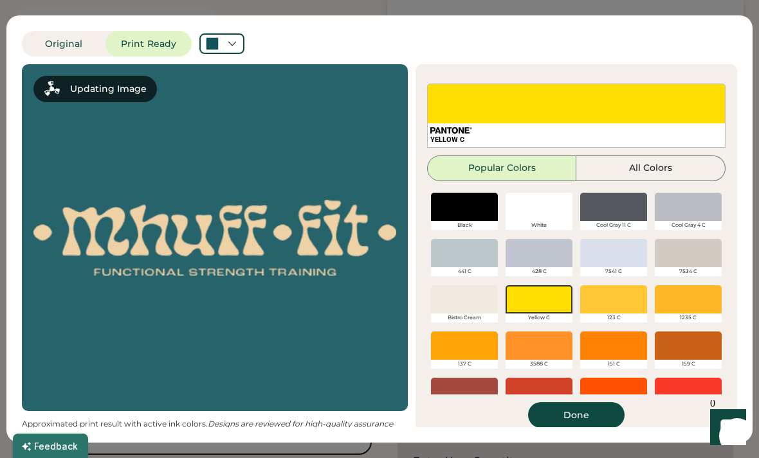
click at [550, 292] on div at bounding box center [538, 299] width 67 height 28
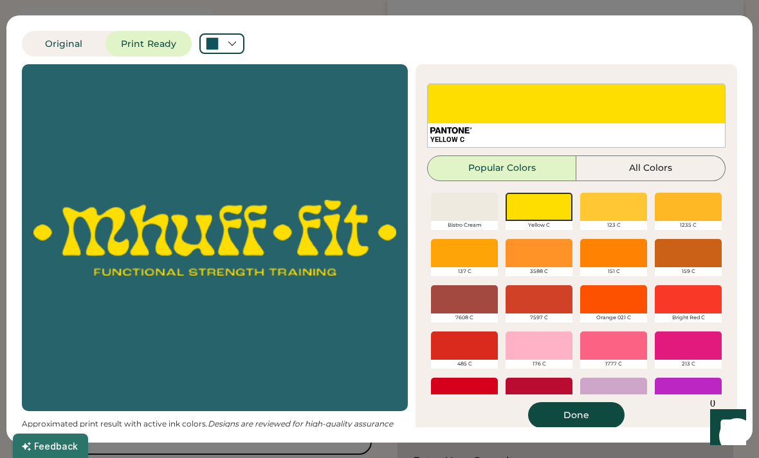
scroll to position [106, 0]
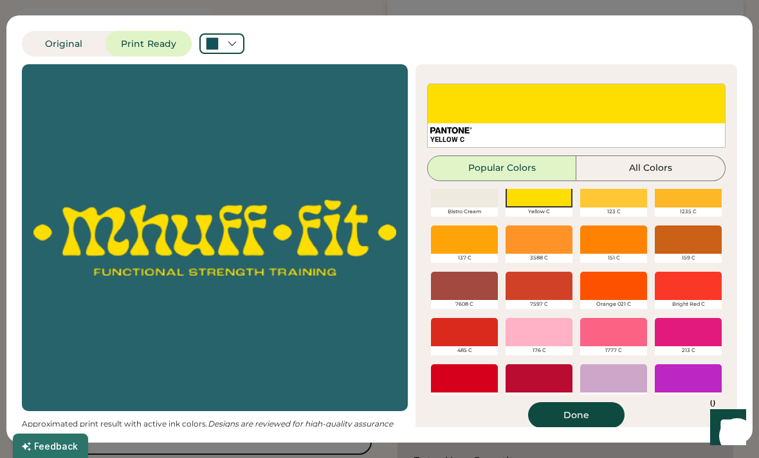
click at [686, 287] on div at bounding box center [688, 286] width 67 height 28
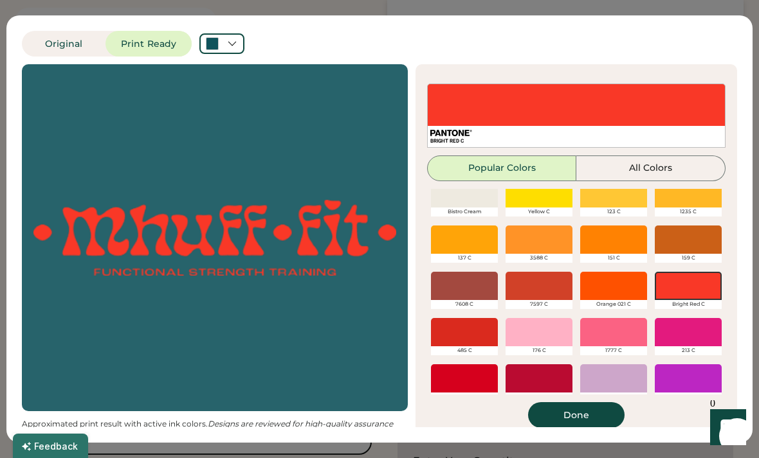
click at [584, 418] on button "Done" at bounding box center [576, 416] width 96 height 26
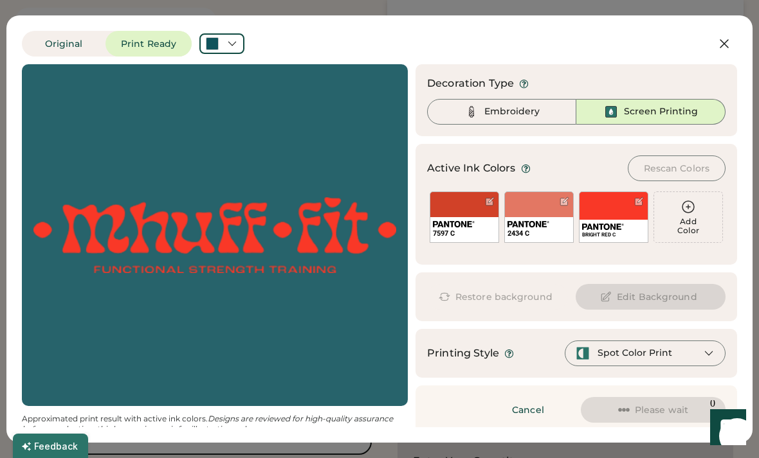
scroll to position [0, 0]
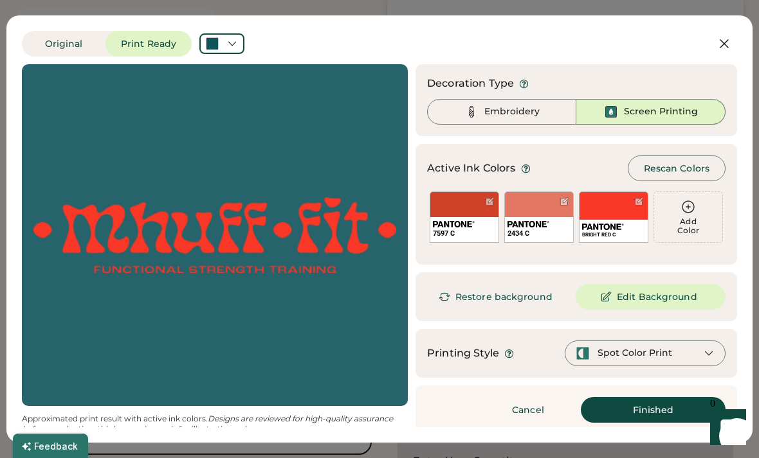
click at [637, 418] on button "Finished" at bounding box center [653, 410] width 145 height 26
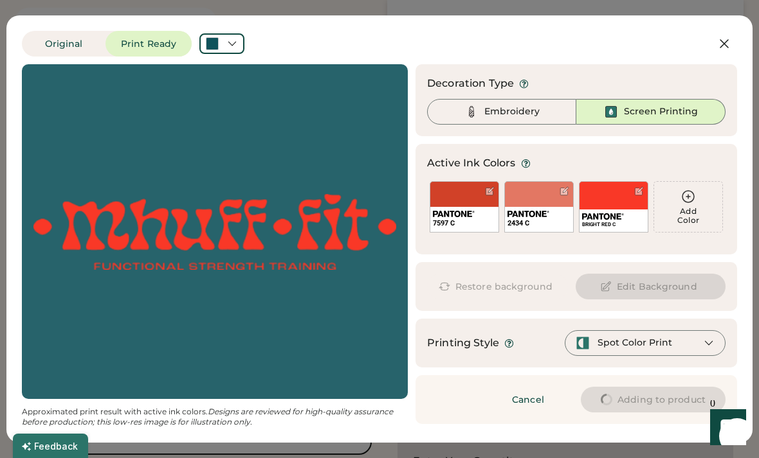
type input "****"
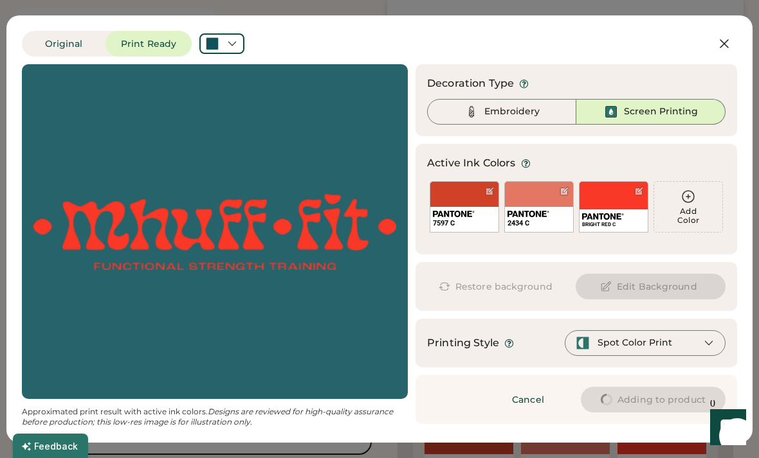
type input "****"
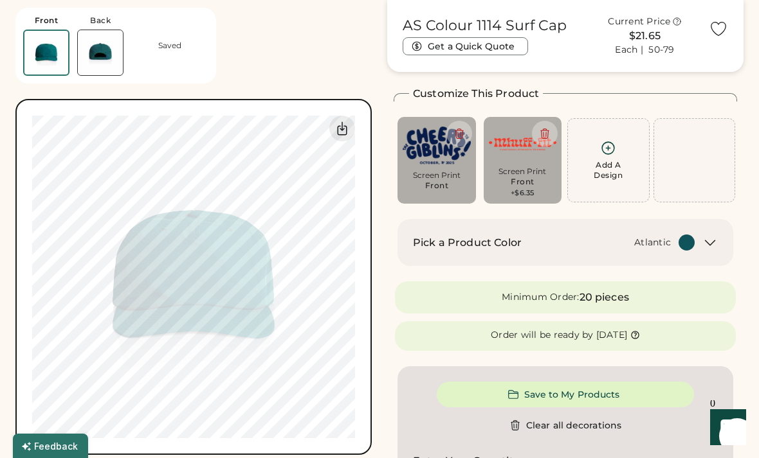
type input "****"
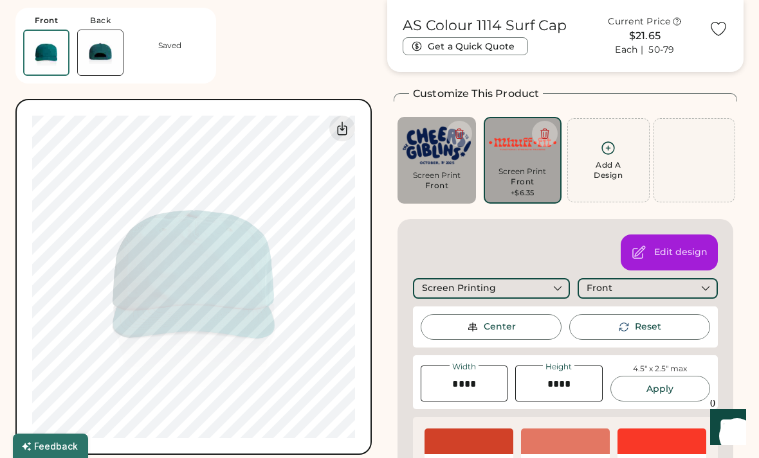
click at [459, 134] on icon at bounding box center [459, 134] width 12 height 12
type input "****"
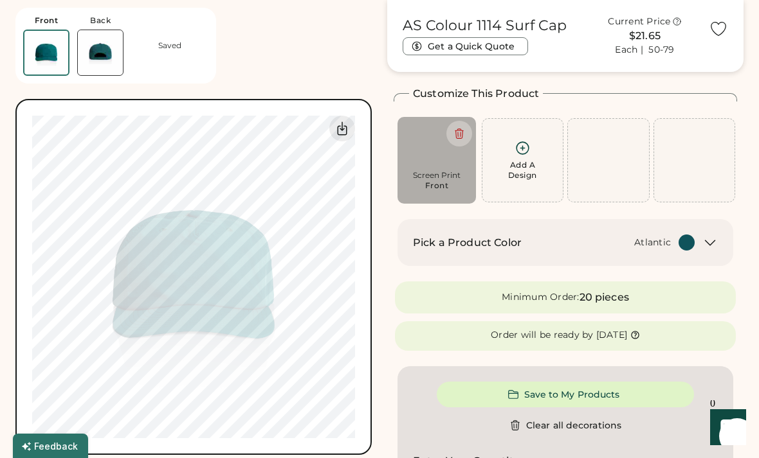
type input "****"
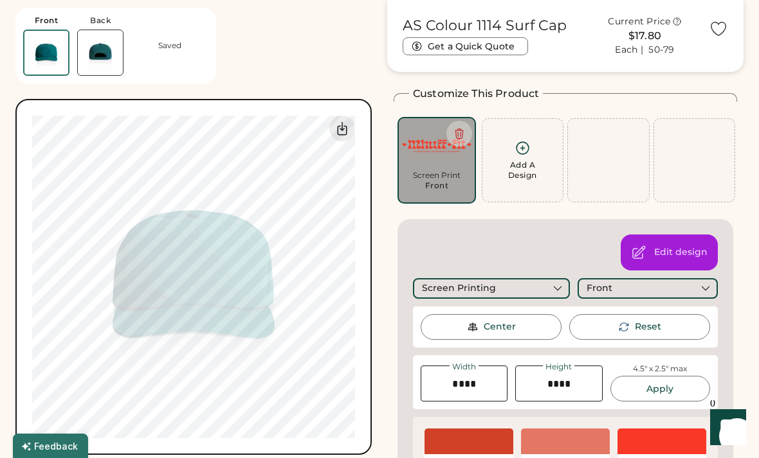
type input "****"
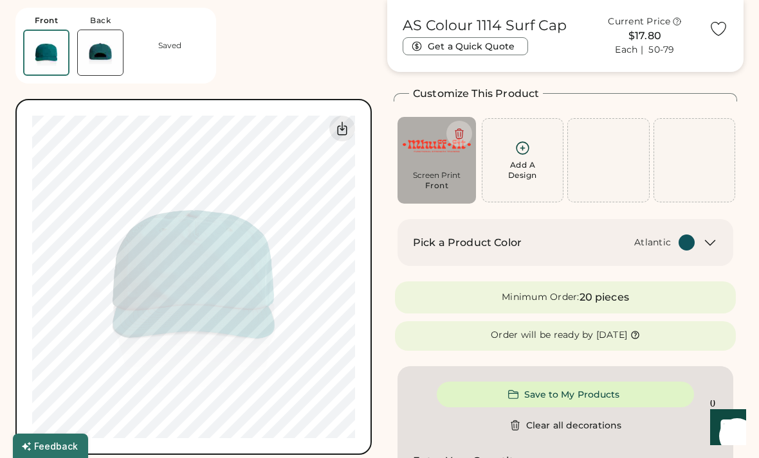
type input "****"
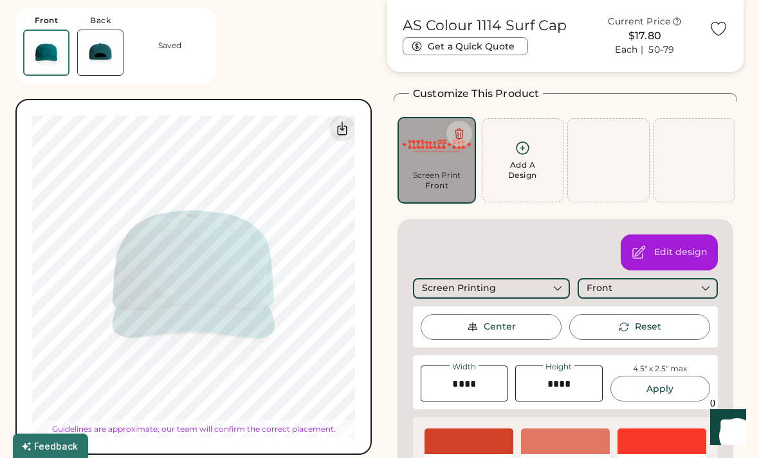
type input "****"
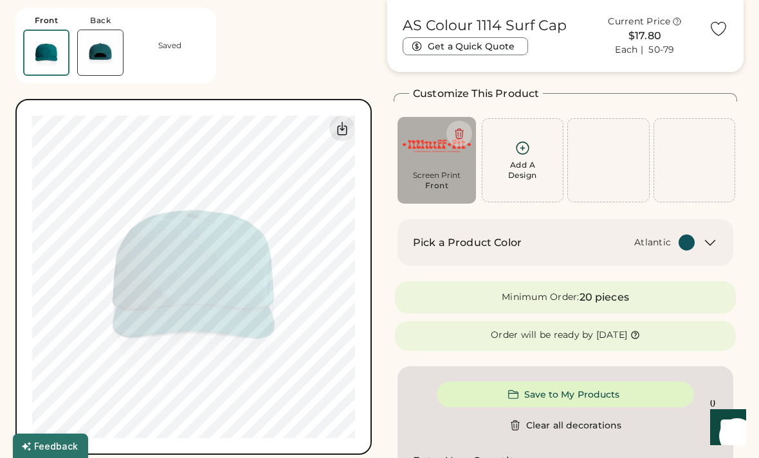
click at [107, 54] on img at bounding box center [100, 52] width 45 height 45
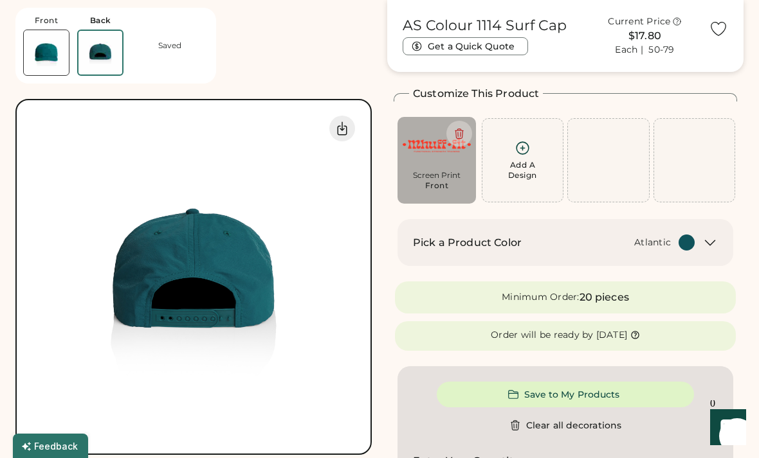
scroll to position [44, 0]
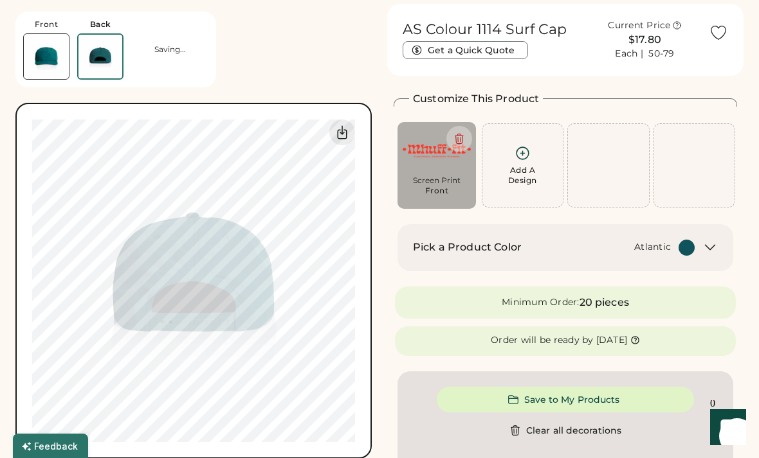
click at [50, 63] on img at bounding box center [46, 56] width 45 height 45
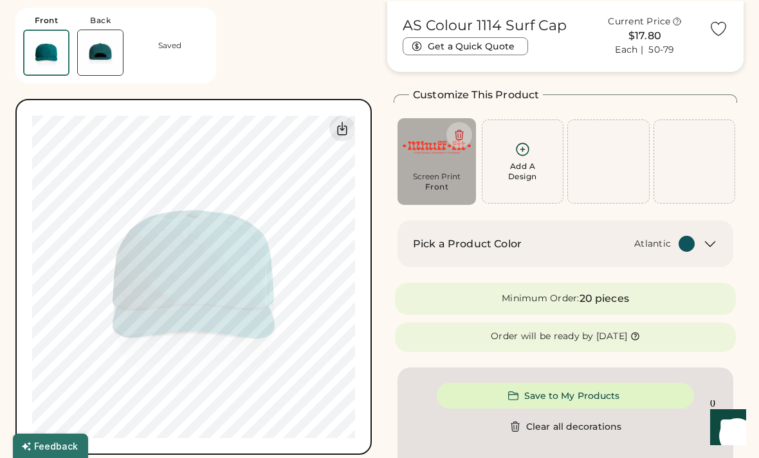
scroll to position [48, 0]
type input "****"
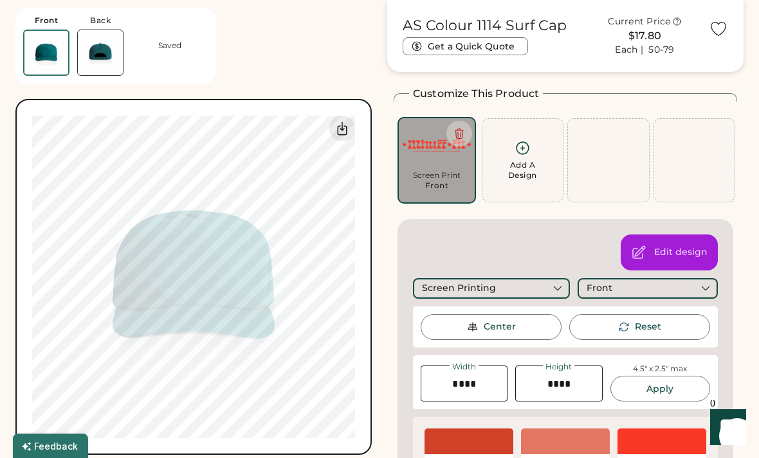
click at [300, 59] on div "AS Colour 1114 Surf Cap Current Price $17.80 Each | 50-79 Get a Quick Quote Fro…" at bounding box center [193, 227] width 356 height 455
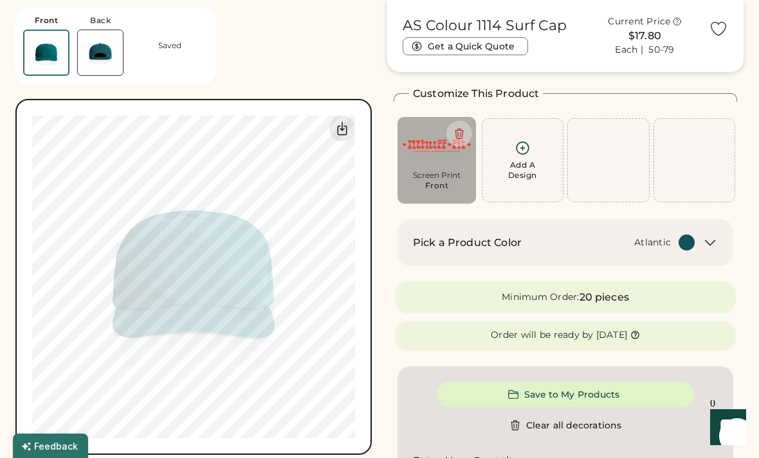
type input "****"
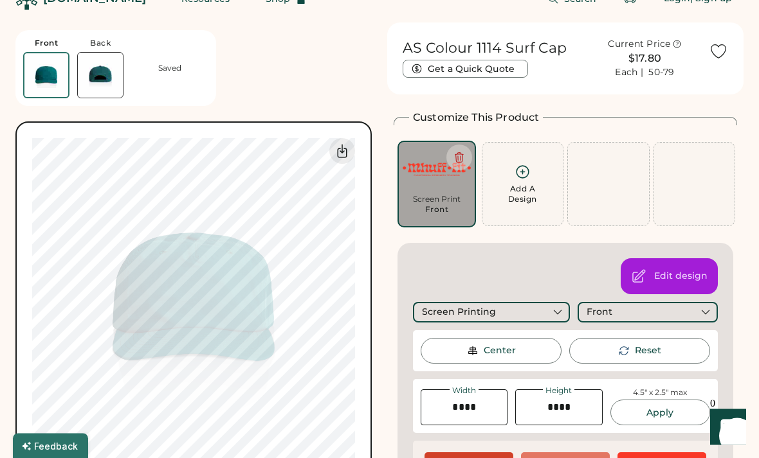
scroll to position [24, 0]
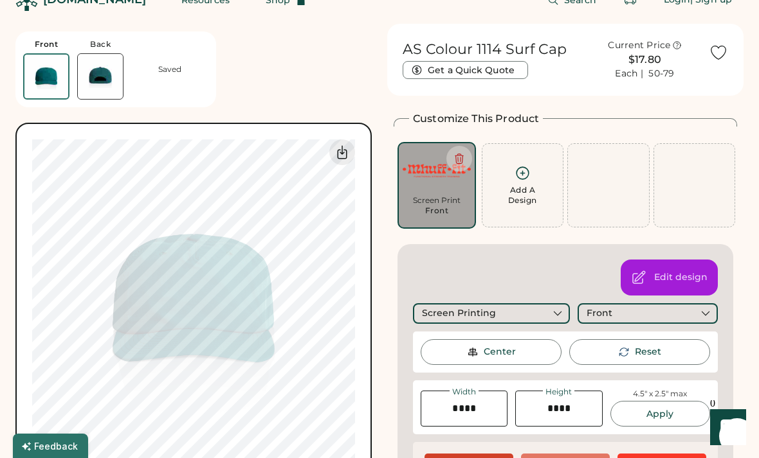
click at [554, 320] on div "Screen Printing" at bounding box center [491, 313] width 157 height 21
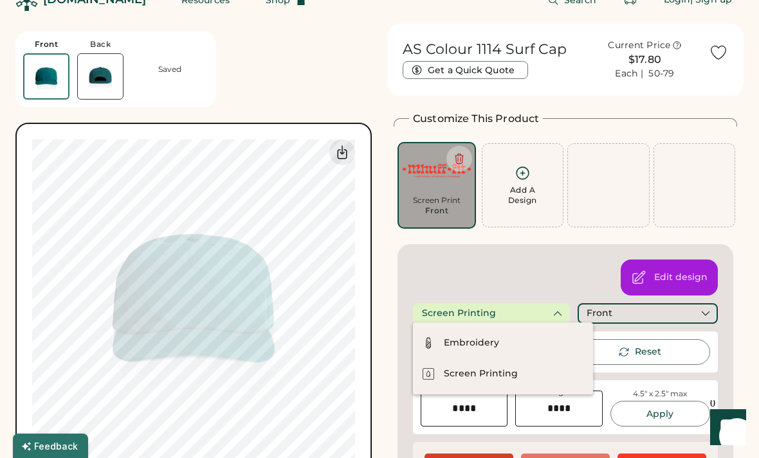
click at [500, 343] on div "Embroidery" at bounding box center [503, 343] width 180 height 31
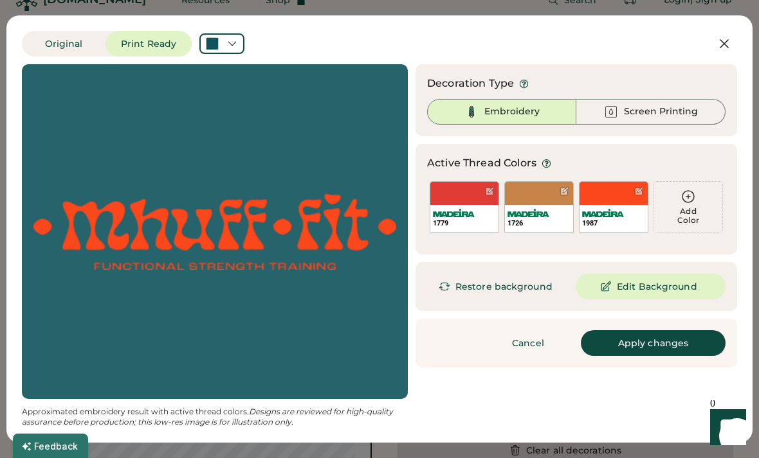
click at [619, 345] on button "Apply changes" at bounding box center [653, 343] width 145 height 26
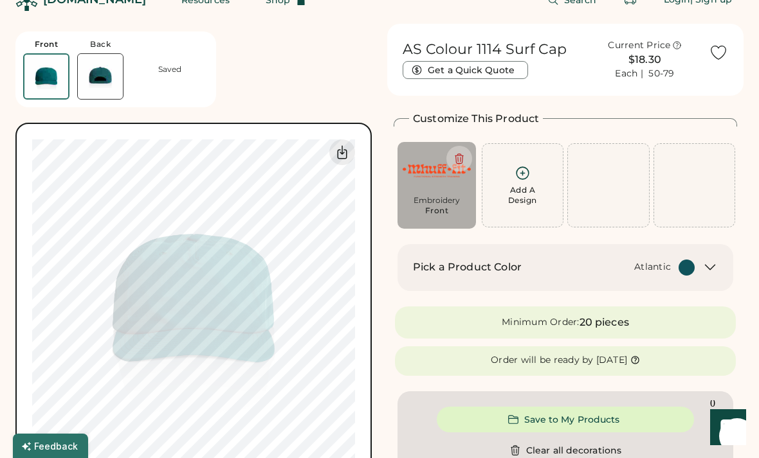
click at [712, 266] on icon at bounding box center [709, 267] width 15 height 15
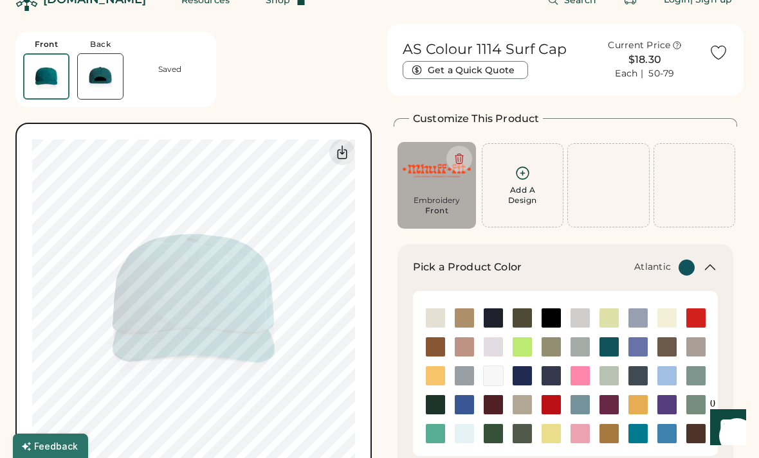
click at [606, 319] on img at bounding box center [608, 318] width 19 height 19
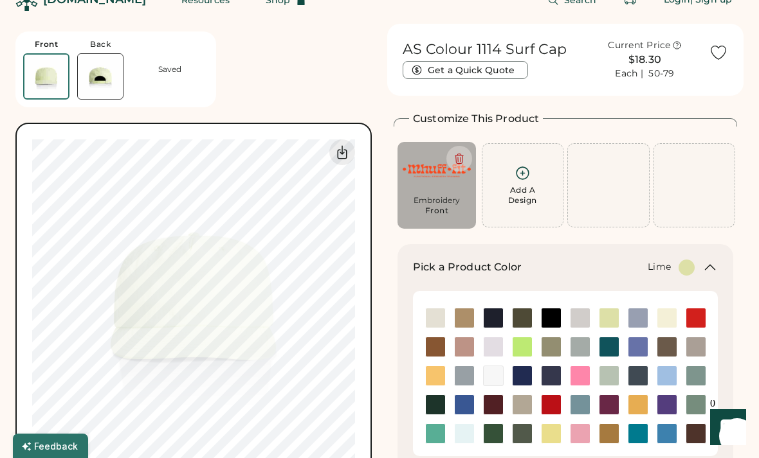
click at [631, 428] on img at bounding box center [637, 433] width 19 height 19
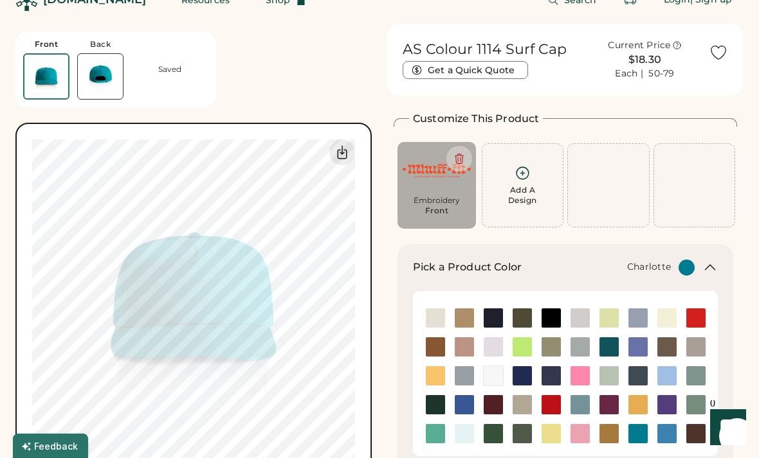
click at [495, 352] on img at bounding box center [493, 347] width 19 height 19
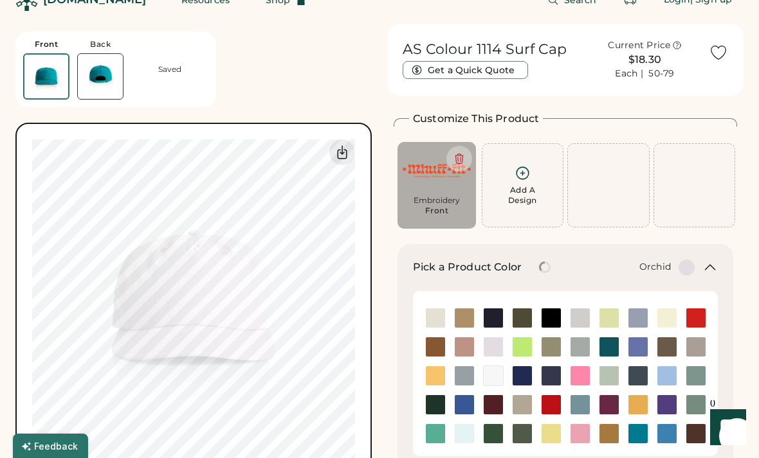
click at [521, 345] on img at bounding box center [521, 347] width 19 height 19
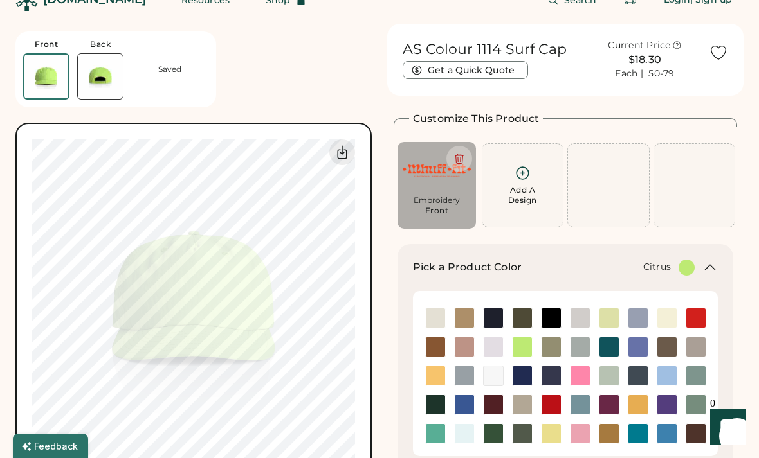
click at [629, 317] on img at bounding box center [637, 318] width 19 height 19
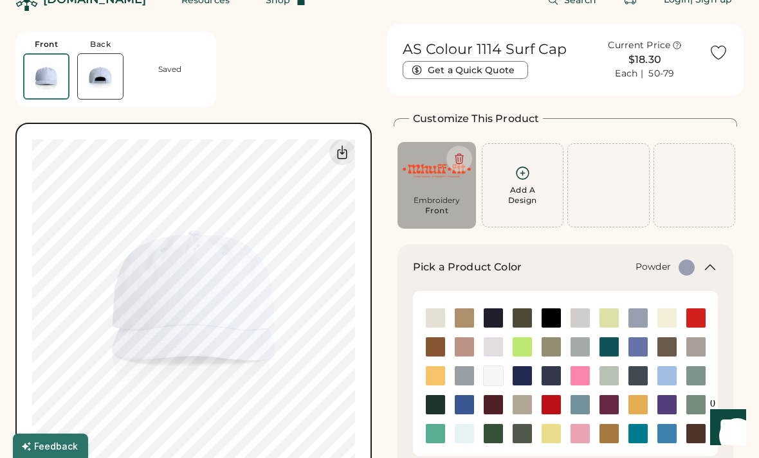
click at [466, 406] on img at bounding box center [464, 404] width 19 height 19
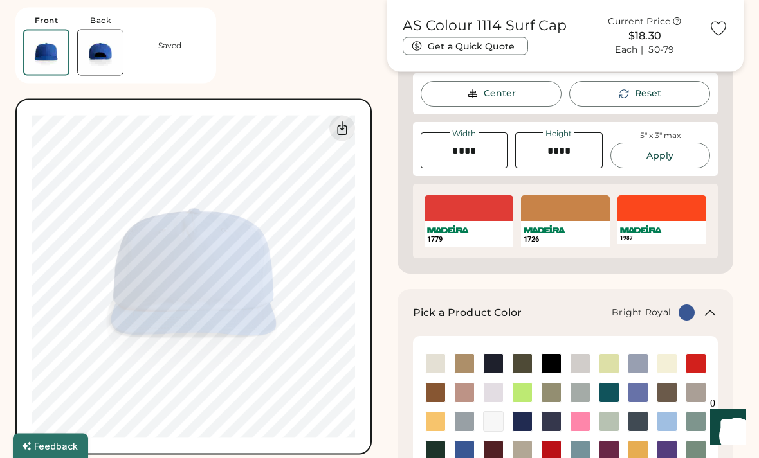
scroll to position [329, 0]
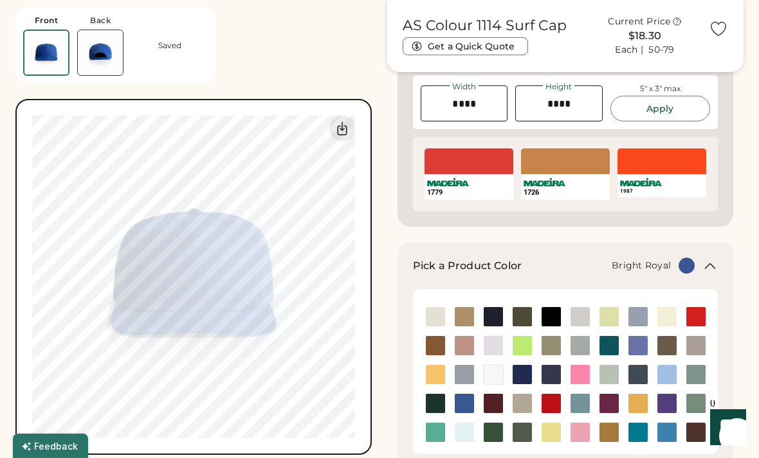
click at [629, 434] on img at bounding box center [637, 432] width 19 height 19
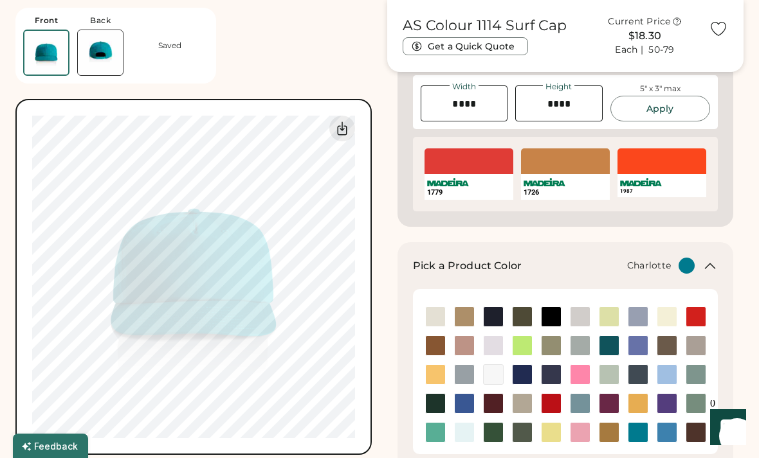
click at [637, 431] on img at bounding box center [637, 432] width 19 height 19
click at [607, 346] on img at bounding box center [608, 345] width 19 height 19
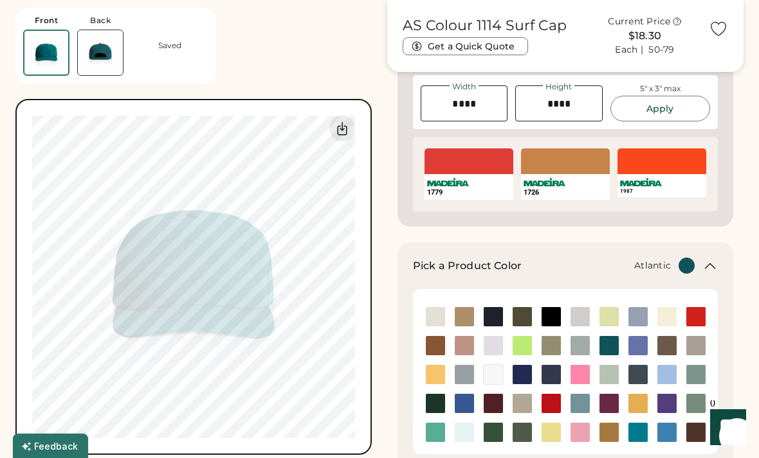
click at [354, 60] on div "AS Colour 1114 Surf Cap Current Price $18.30 Each | 50-79 Get a Quick Quote Fro…" at bounding box center [193, 227] width 356 height 455
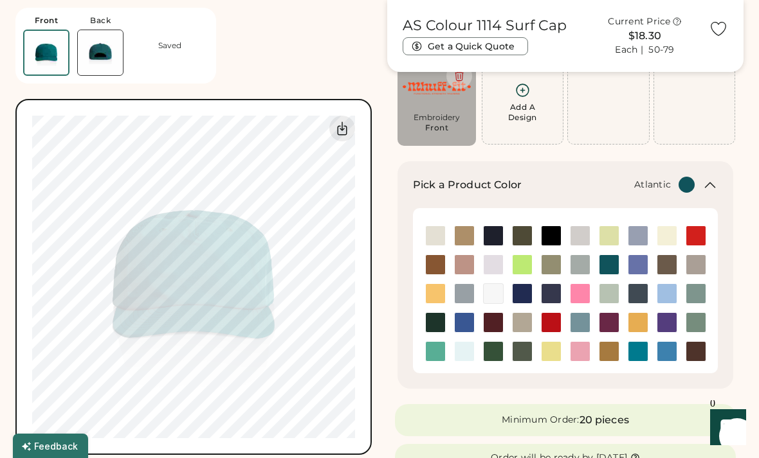
scroll to position [108, 0]
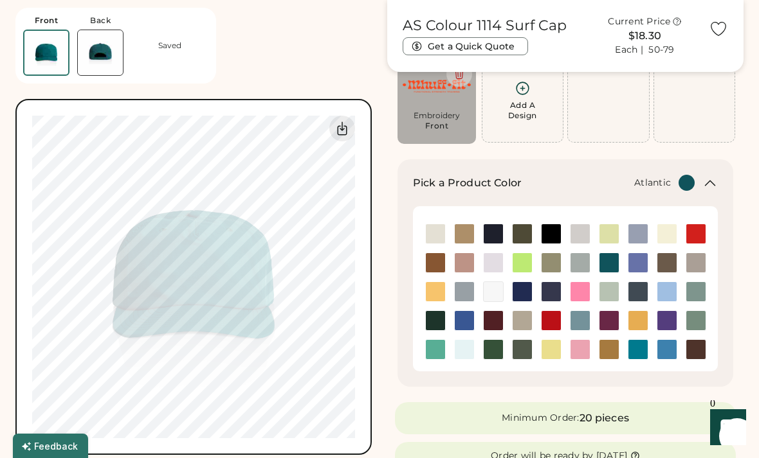
click at [518, 318] on img at bounding box center [521, 320] width 19 height 19
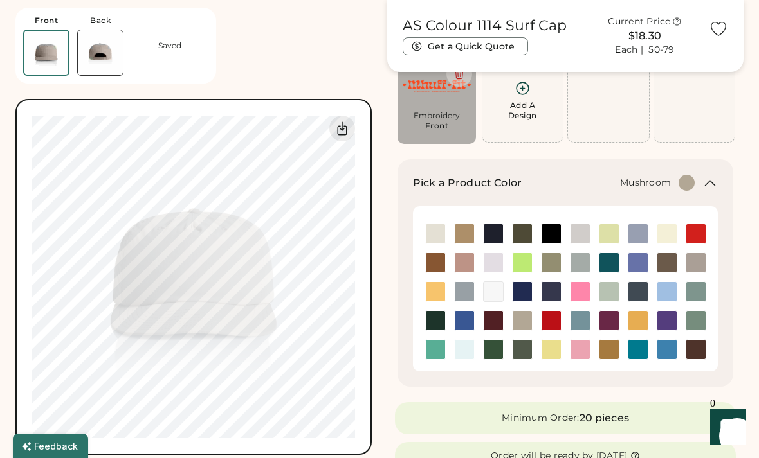
click at [518, 261] on img at bounding box center [521, 262] width 19 height 19
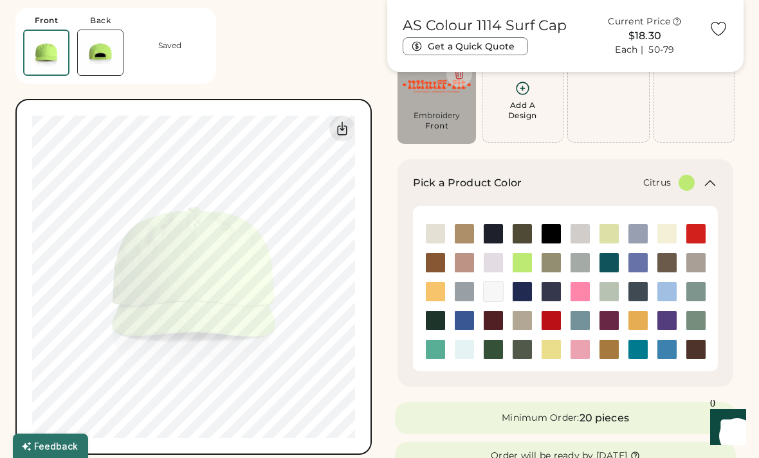
click at [610, 267] on img at bounding box center [608, 262] width 19 height 19
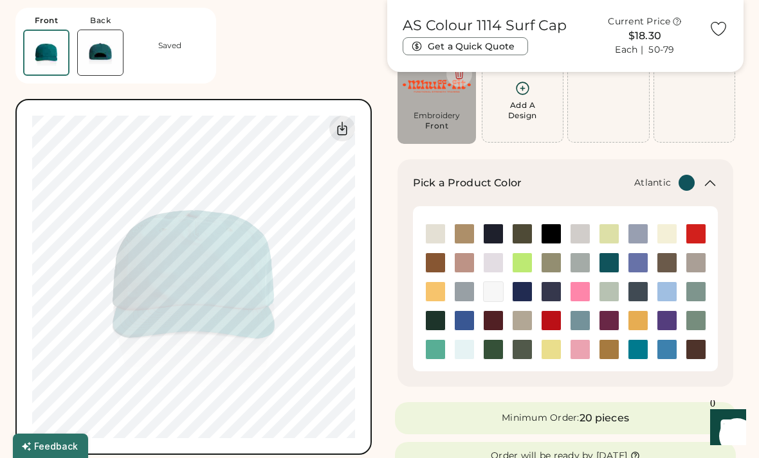
click at [577, 318] on img at bounding box center [579, 320] width 19 height 19
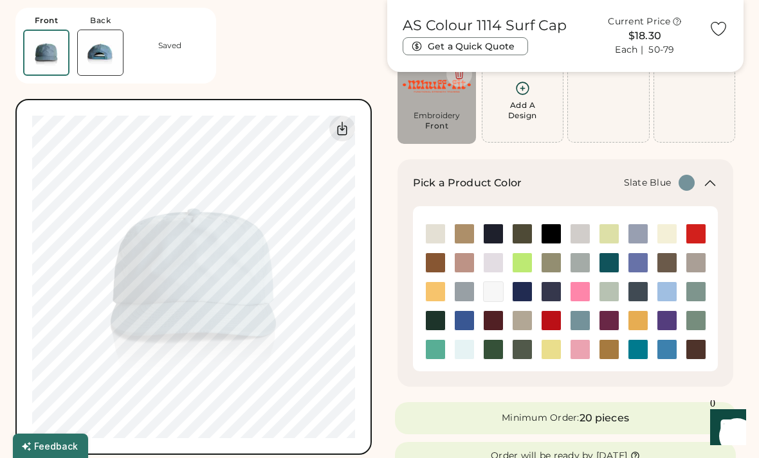
click at [468, 316] on img at bounding box center [464, 320] width 19 height 19
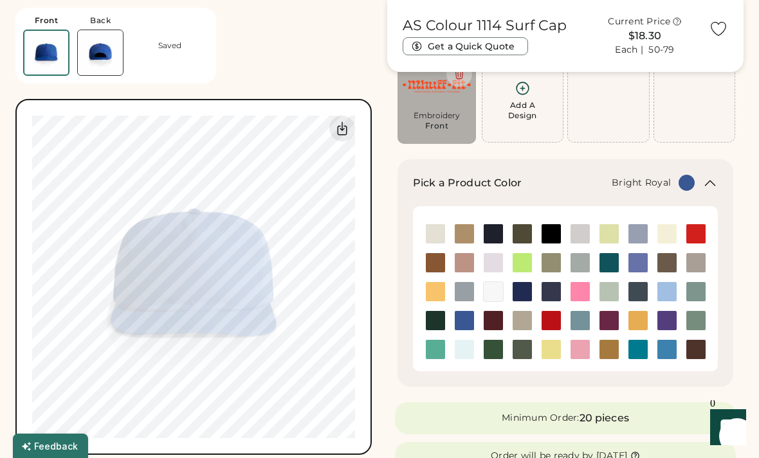
click at [431, 359] on img at bounding box center [435, 349] width 19 height 19
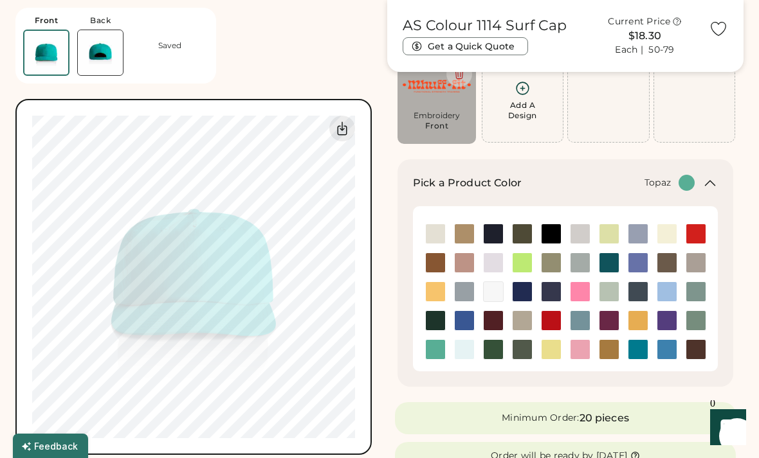
click at [639, 262] on img at bounding box center [637, 262] width 19 height 19
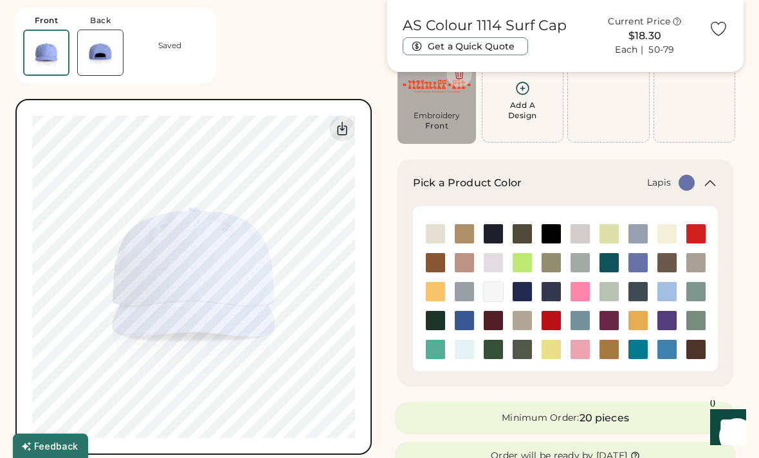
click at [694, 264] on img at bounding box center [695, 262] width 19 height 19
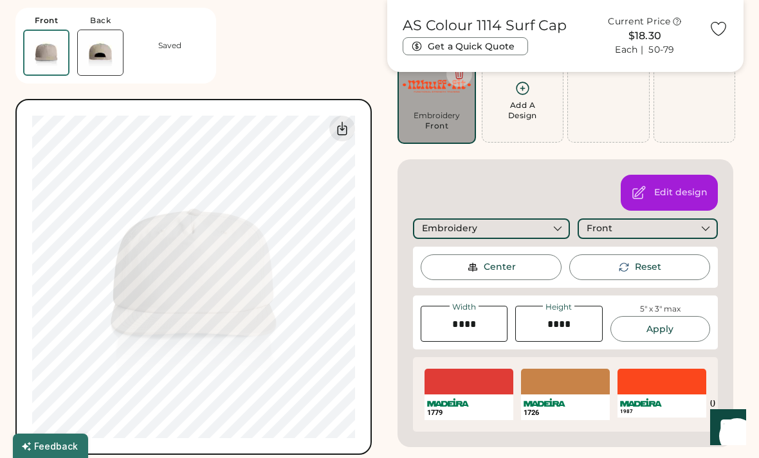
click at [395, 322] on div "Customize This Product Add A Design Embroidery Front Add A Design +$0.00 Add A …" at bounding box center [565, 236] width 343 height 421
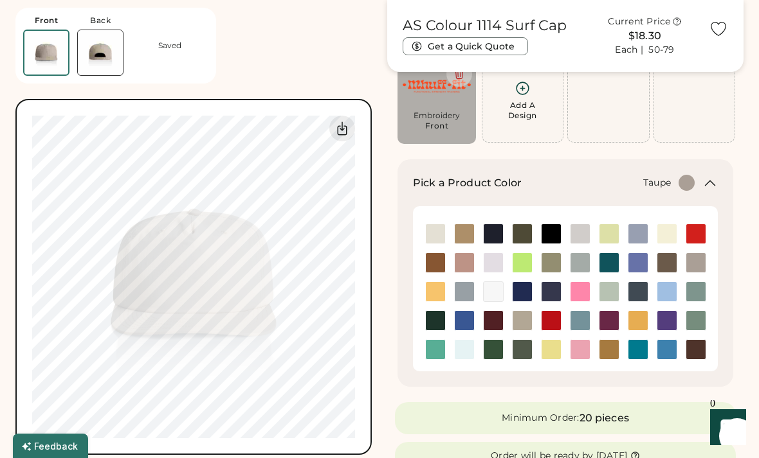
click at [635, 239] on img at bounding box center [637, 233] width 19 height 19
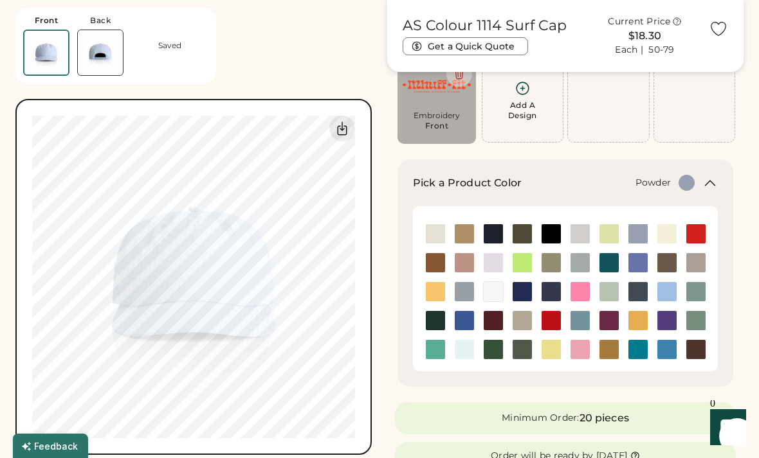
click at [466, 236] on img at bounding box center [464, 233] width 19 height 19
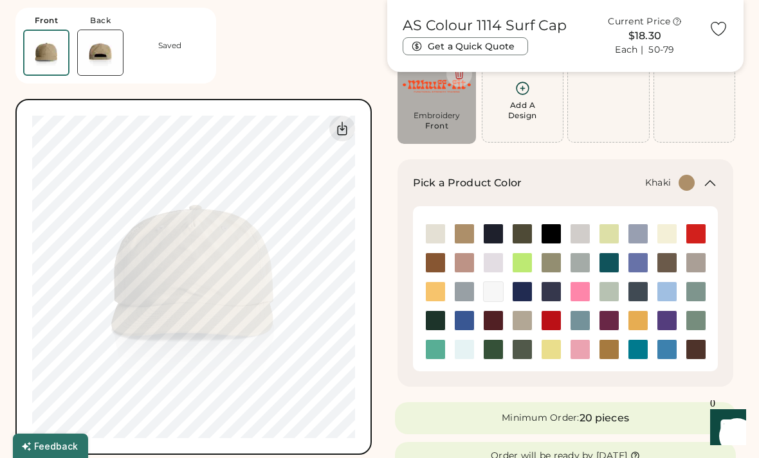
click at [435, 267] on img at bounding box center [435, 262] width 19 height 19
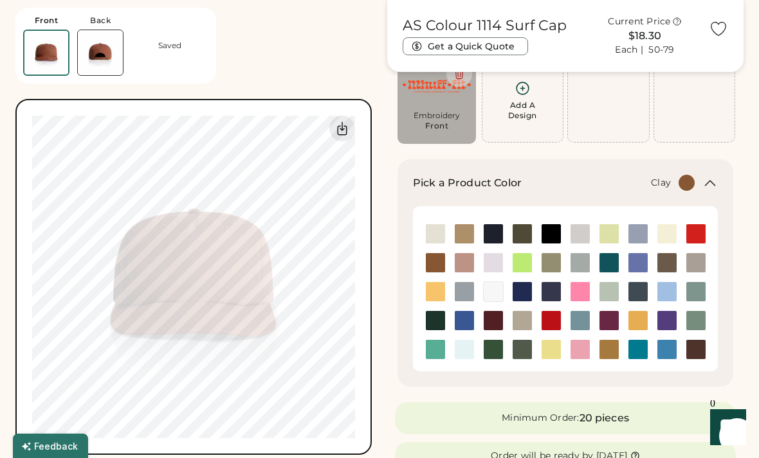
click at [429, 300] on img at bounding box center [435, 291] width 19 height 19
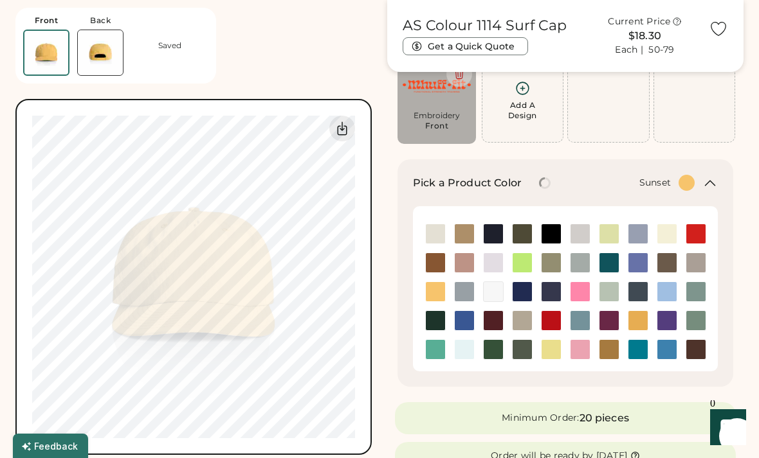
click at [434, 356] on img at bounding box center [435, 349] width 19 height 19
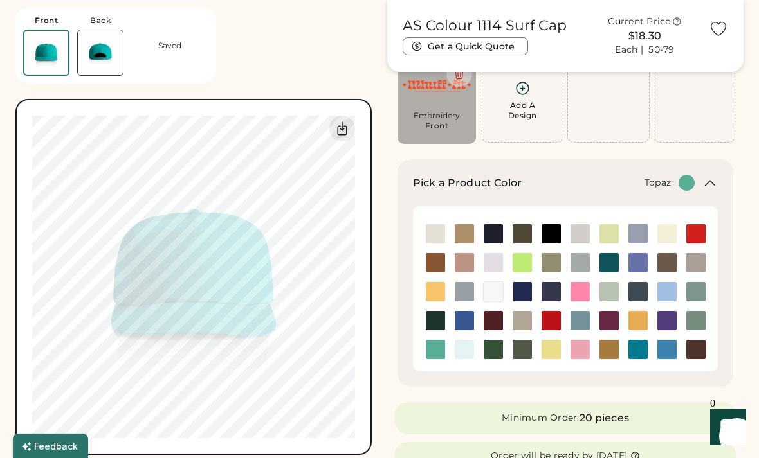
click at [575, 327] on img at bounding box center [579, 320] width 19 height 19
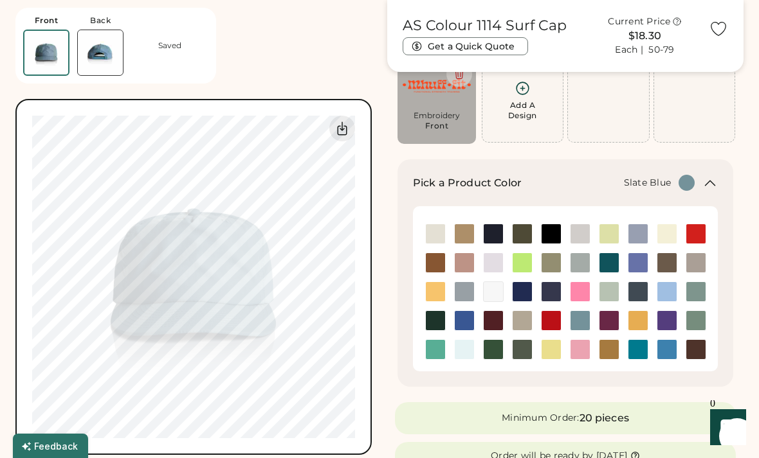
click at [550, 350] on img at bounding box center [550, 349] width 19 height 19
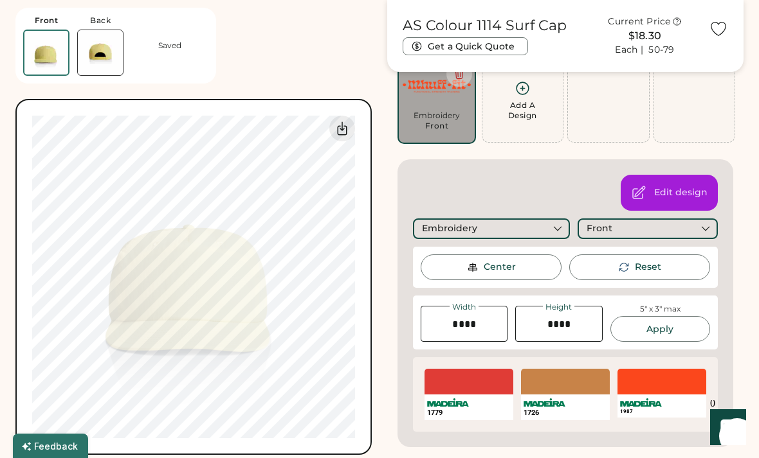
click at [399, 314] on div "Edit design Embroidery Front Center Reset Width Height 5" x 3" max Apply 1779 S…" at bounding box center [565, 303] width 336 height 288
click at [370, 355] on div "Switch to back My uploaded designs Upload new design SVG, Ai, PDF, EPS, PSD Non…" at bounding box center [193, 277] width 356 height 356
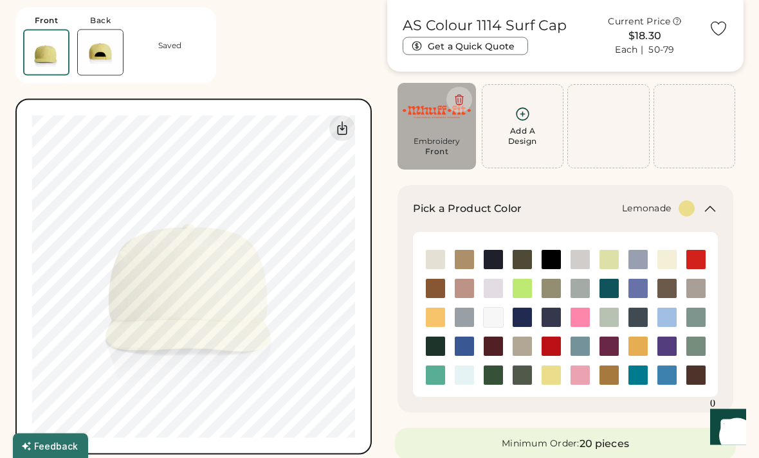
scroll to position [41, 0]
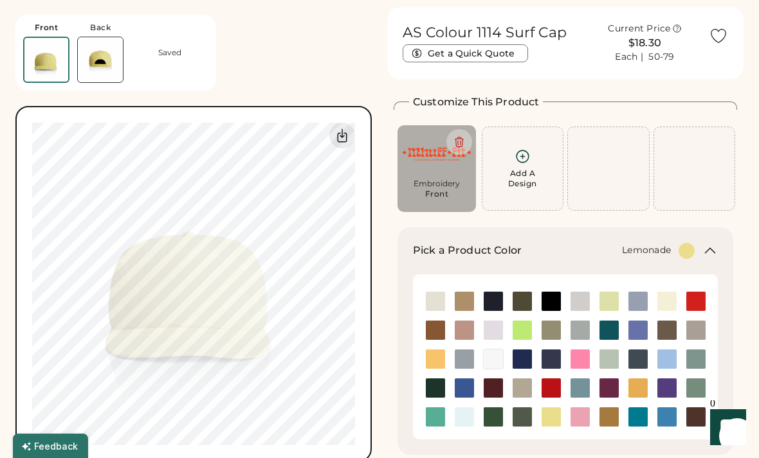
click at [460, 186] on div "Embroidery" at bounding box center [437, 184] width 68 height 10
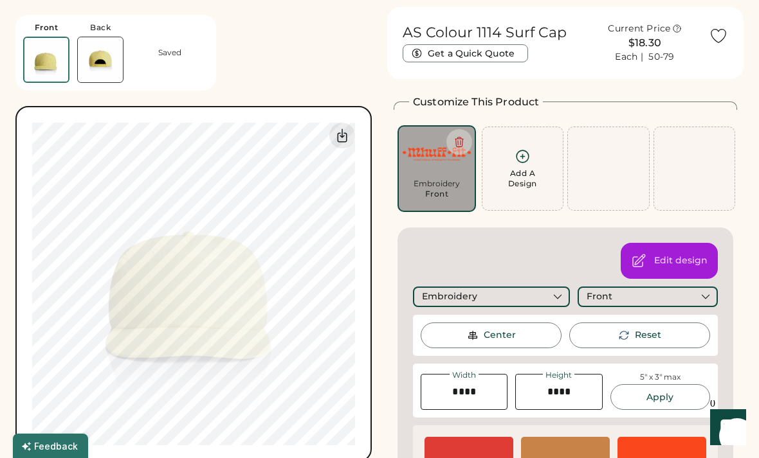
click at [669, 447] on div "SELECT A COLOR" at bounding box center [661, 450] width 89 height 26
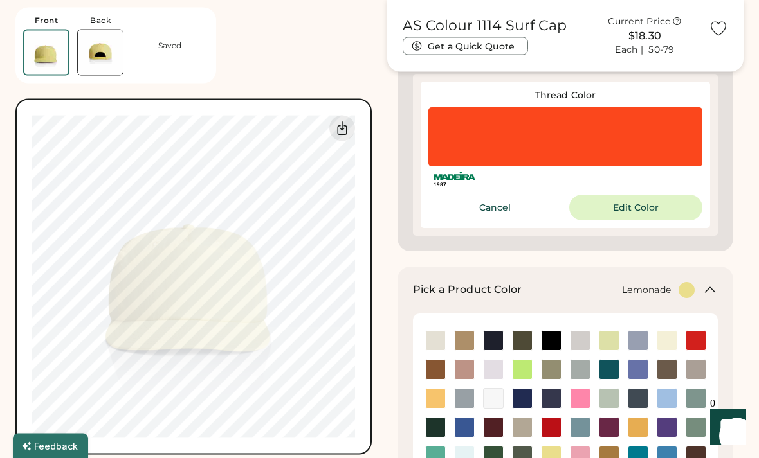
scroll to position [392, 0]
click at [464, 426] on img at bounding box center [464, 427] width 19 height 19
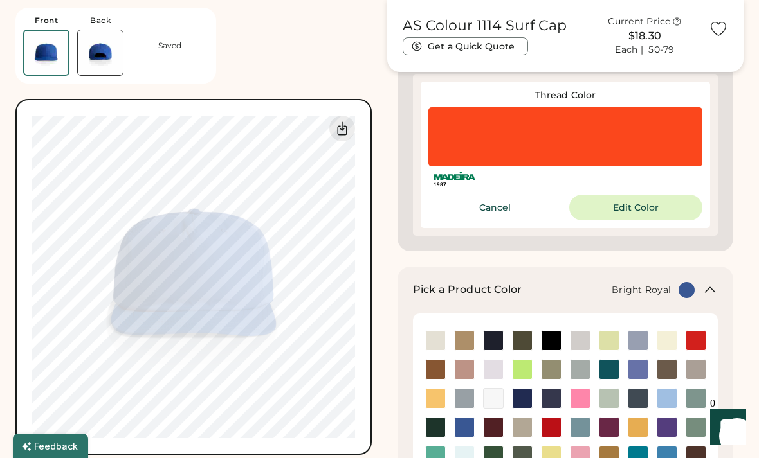
click at [550, 458] on img at bounding box center [550, 456] width 19 height 19
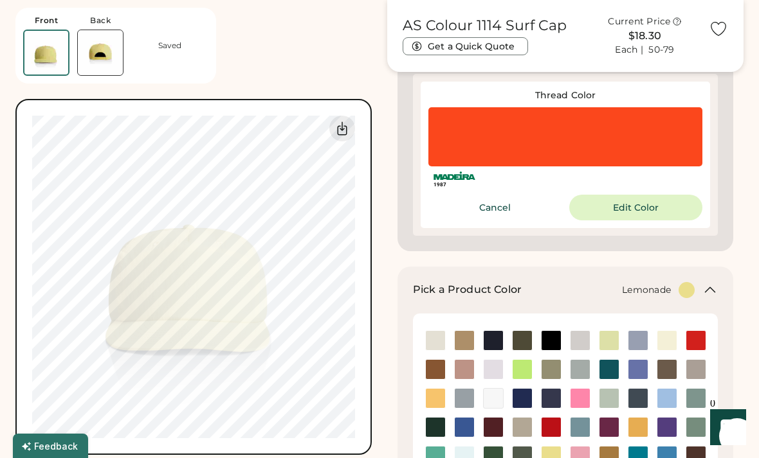
click at [651, 201] on button "Edit Color" at bounding box center [635, 208] width 133 height 26
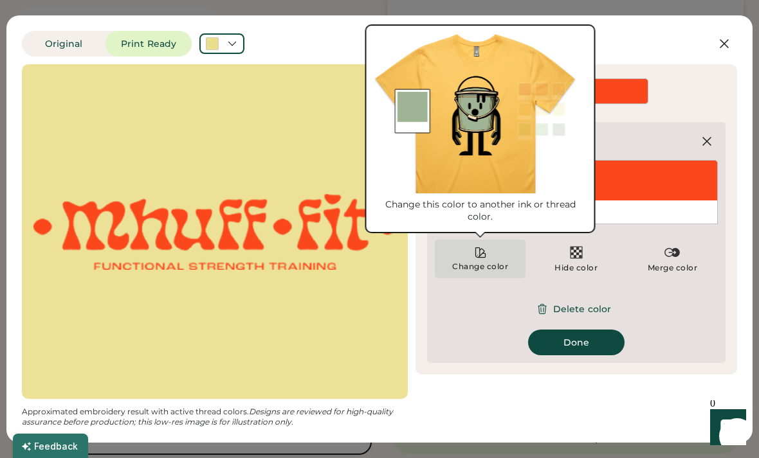
click at [479, 262] on div "Change color" at bounding box center [479, 267] width 57 height 10
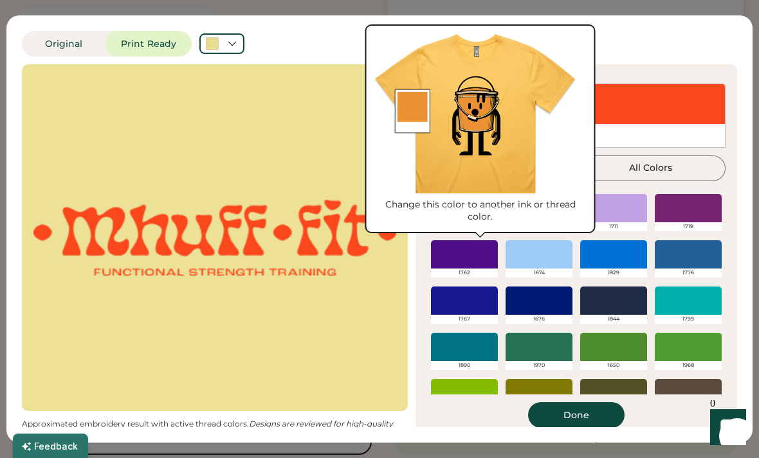
scroll to position [276, 0]
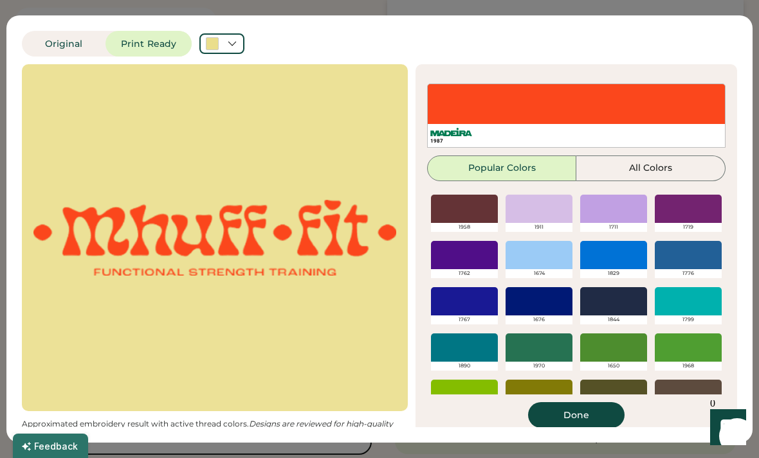
click at [691, 254] on div at bounding box center [688, 255] width 67 height 28
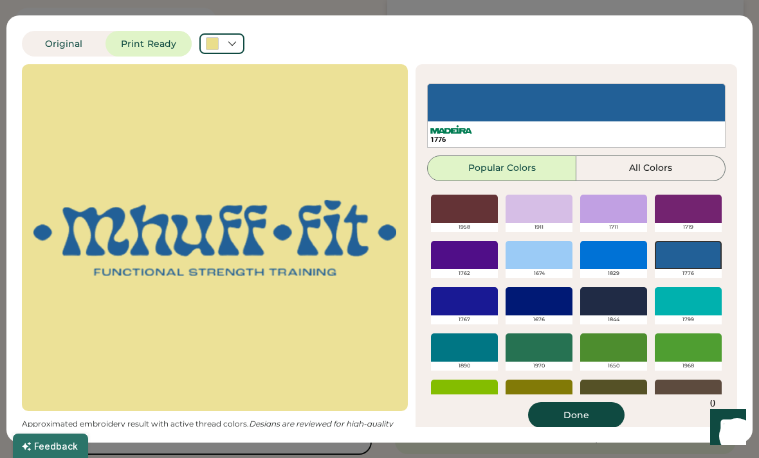
click at [470, 303] on div at bounding box center [464, 301] width 67 height 28
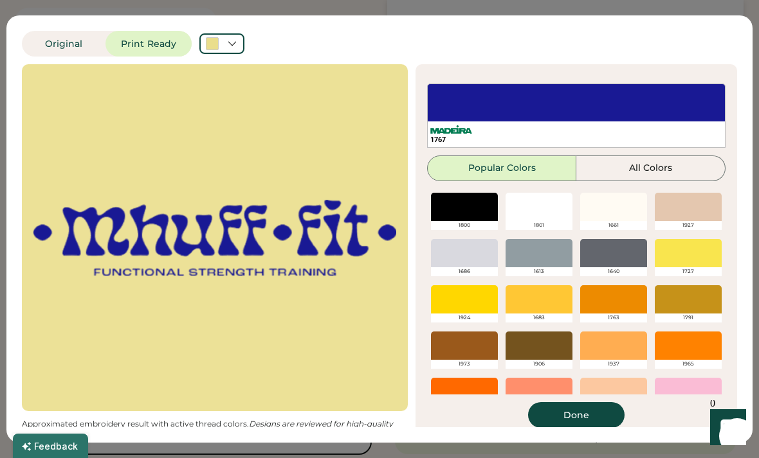
scroll to position [276, 0]
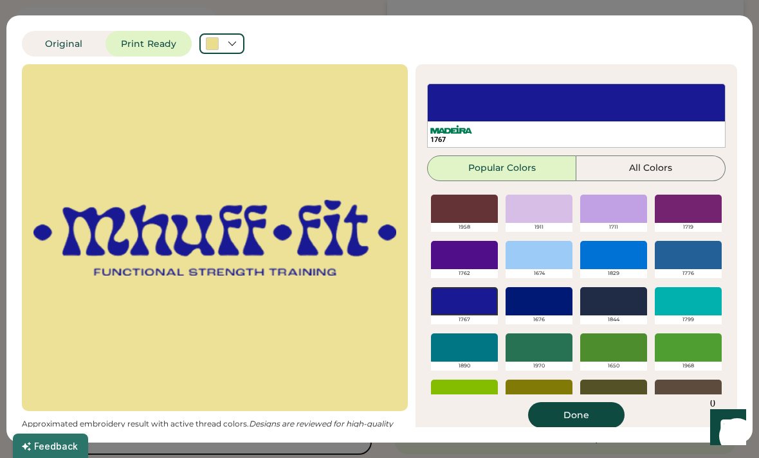
click at [554, 416] on button "Done" at bounding box center [576, 416] width 96 height 26
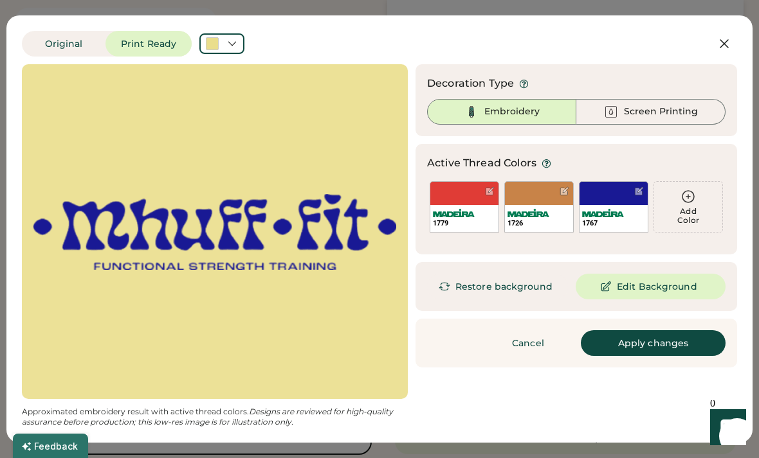
click at [683, 345] on button "Apply changes" at bounding box center [653, 343] width 145 height 26
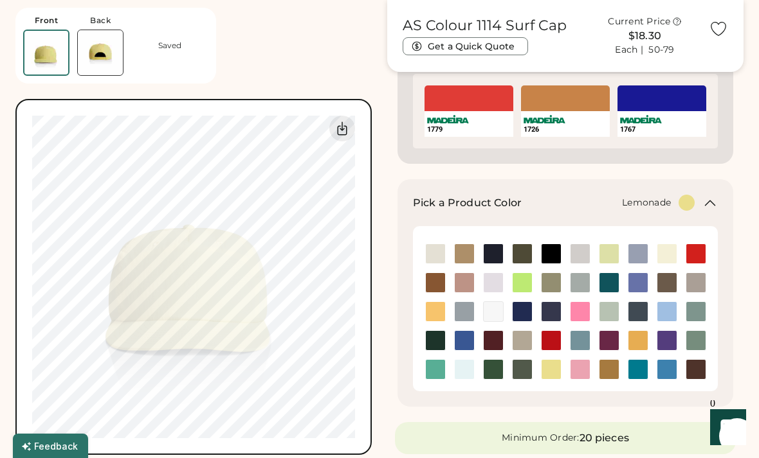
click at [385, 274] on div "AS Colour 1114 Surf Cap Current Price $18.30 Each | 50-79 Get a Quick Quote Fro…" at bounding box center [379, 419] width 728 height 1525
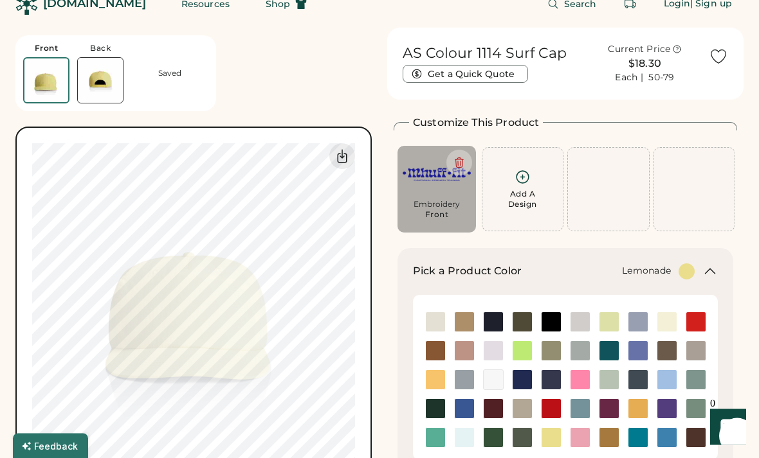
scroll to position [21, 0]
click at [668, 323] on img at bounding box center [666, 321] width 19 height 19
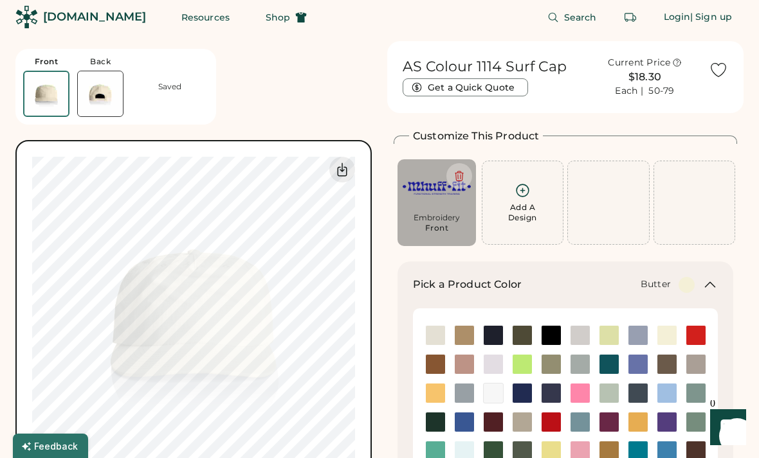
scroll to position [0, 0]
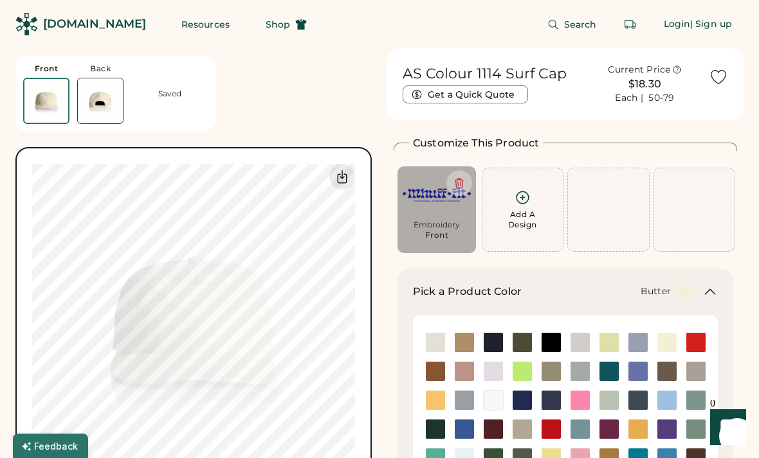
click at [102, 114] on img at bounding box center [100, 100] width 45 height 45
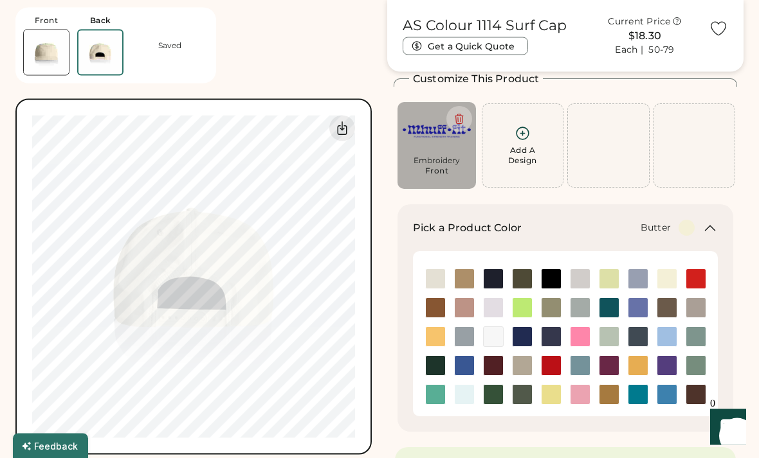
scroll to position [64, 0]
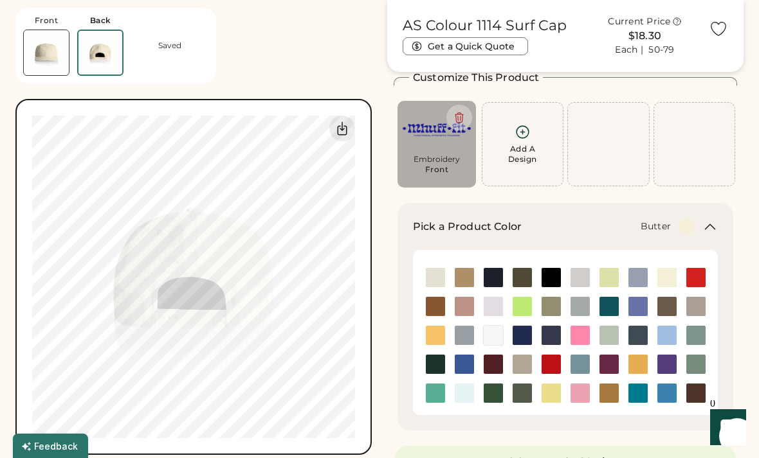
click at [469, 335] on img at bounding box center [464, 335] width 19 height 19
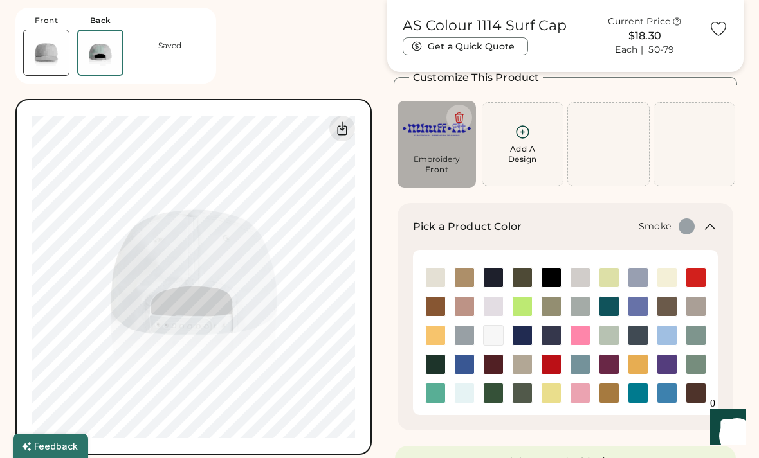
click at [696, 334] on img at bounding box center [695, 335] width 19 height 19
click at [694, 365] on img at bounding box center [695, 364] width 19 height 19
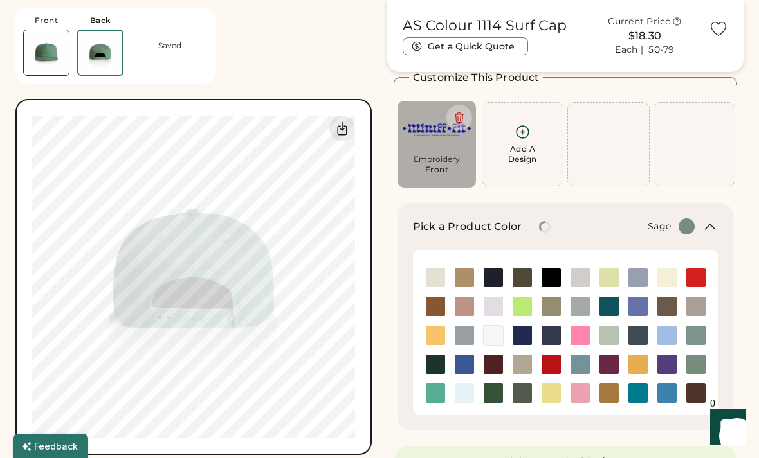
click at [698, 333] on img at bounding box center [695, 335] width 19 height 19
click at [575, 305] on img at bounding box center [579, 306] width 19 height 19
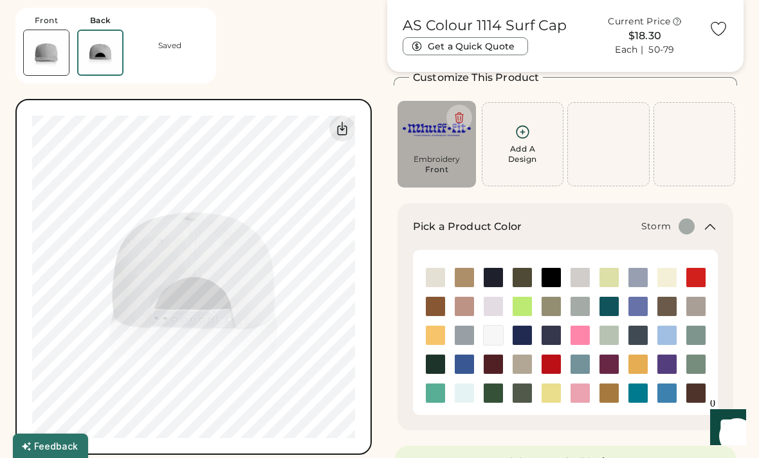
click at [637, 283] on img at bounding box center [637, 277] width 19 height 19
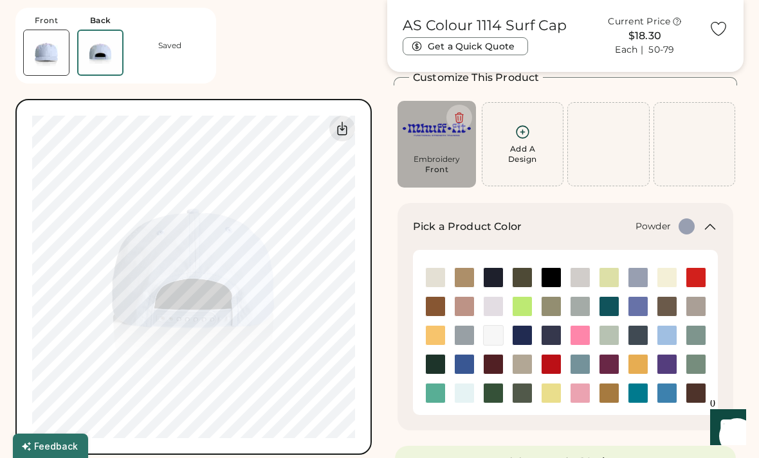
click at [469, 337] on img at bounding box center [464, 335] width 19 height 19
click at [581, 366] on img at bounding box center [579, 364] width 19 height 19
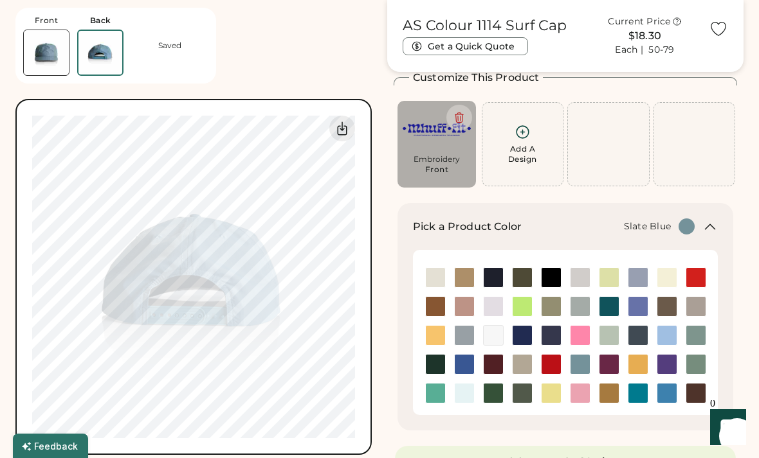
click at [48, 63] on img at bounding box center [46, 52] width 45 height 45
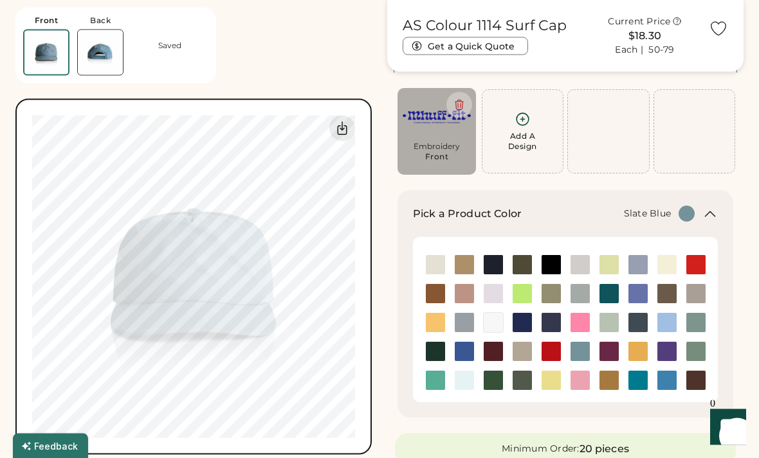
scroll to position [3, 0]
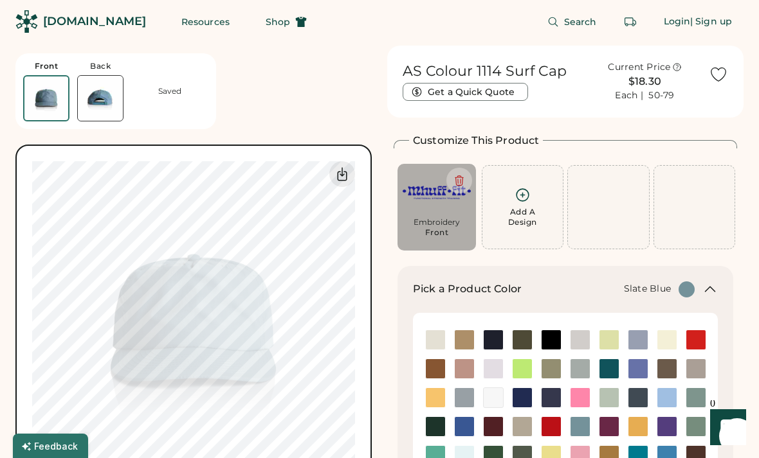
click at [435, 228] on div "Front" at bounding box center [437, 233] width 24 height 10
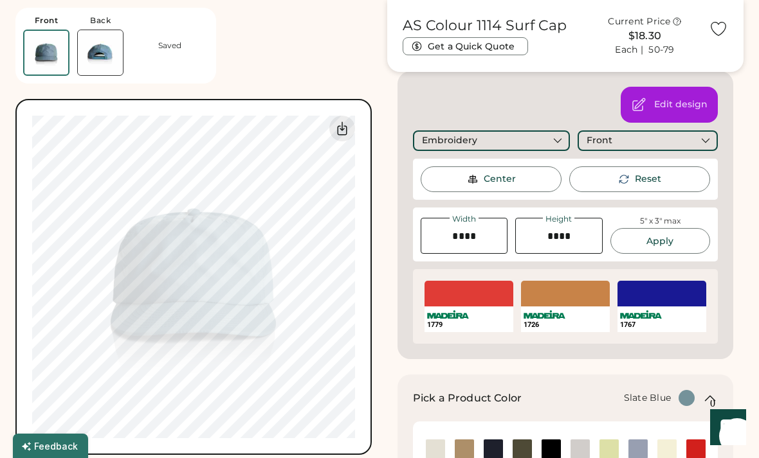
scroll to position [203, 0]
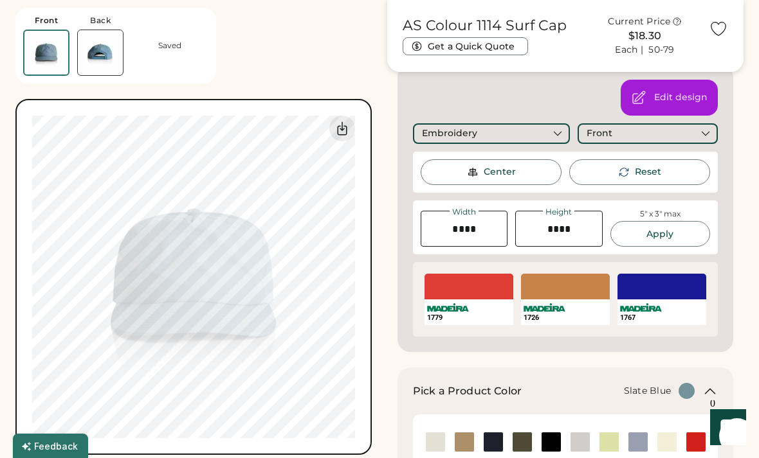
click at [679, 288] on div "SELECT A COLOR" at bounding box center [661, 287] width 89 height 26
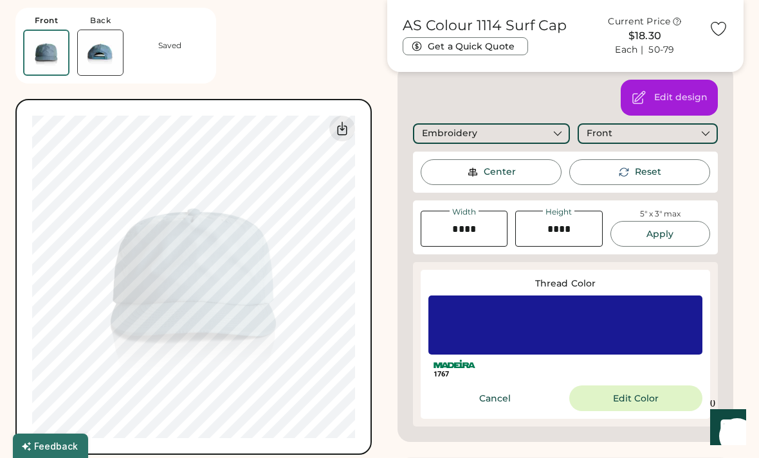
click at [670, 396] on button "Edit Color" at bounding box center [635, 399] width 133 height 26
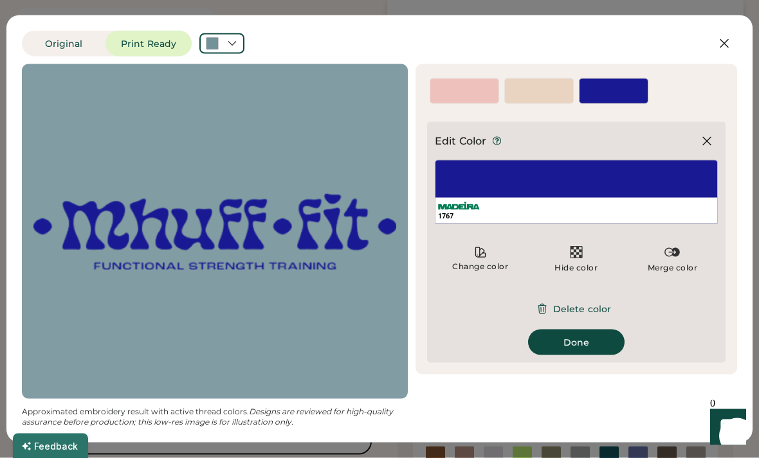
scroll to position [234, 0]
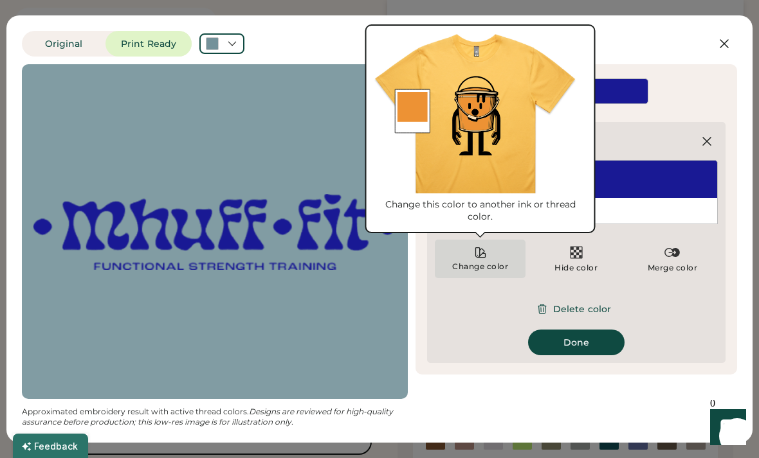
click at [480, 260] on div "Change color" at bounding box center [480, 259] width 91 height 39
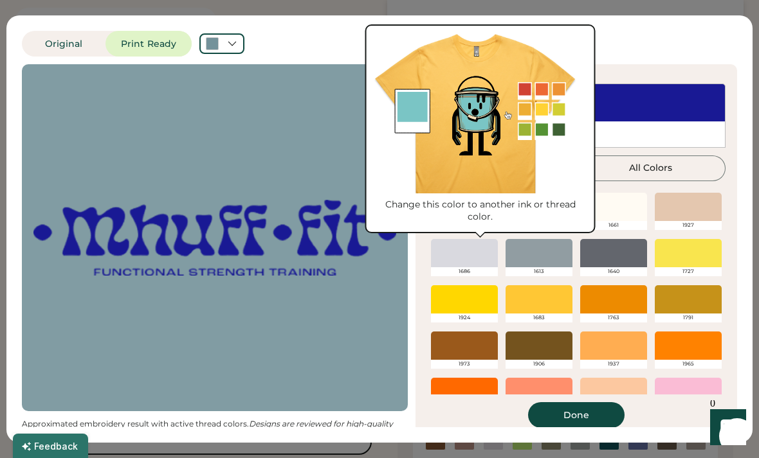
click at [694, 208] on div at bounding box center [688, 207] width 67 height 28
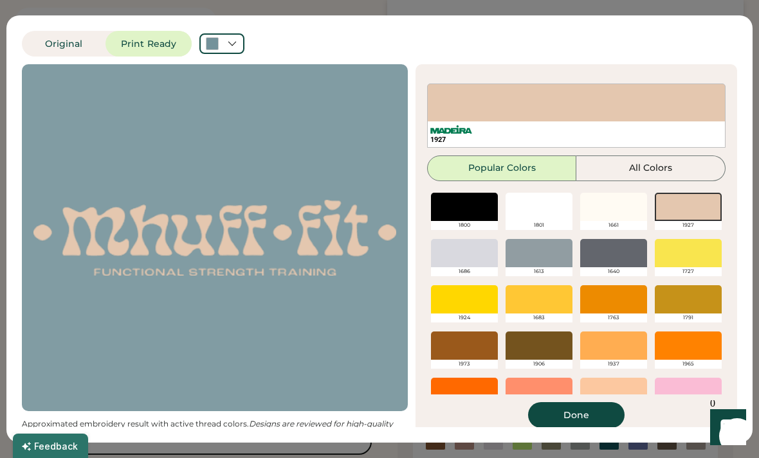
click at [594, 413] on button "Done" at bounding box center [576, 416] width 96 height 26
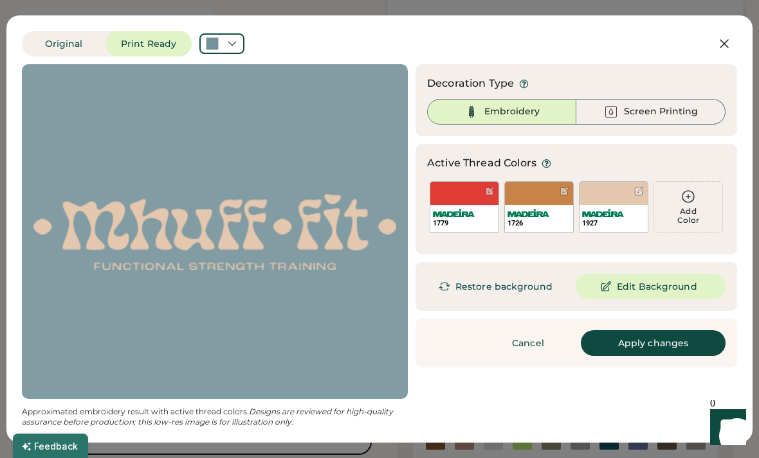
click at [720, 46] on icon at bounding box center [723, 43] width 15 height 15
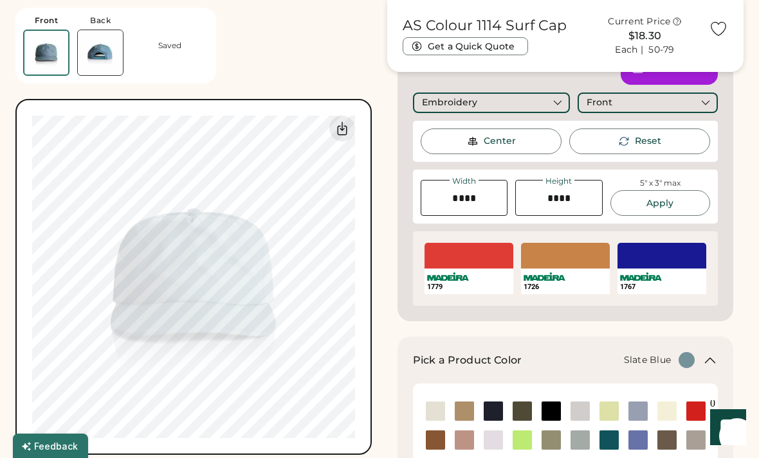
click at [669, 255] on div "SELECT A COLOR" at bounding box center [661, 256] width 89 height 26
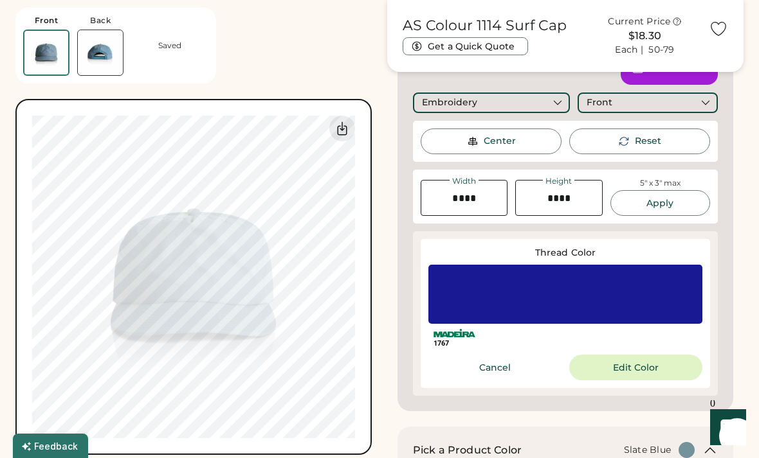
click at [670, 371] on button "Edit Color" at bounding box center [635, 368] width 133 height 26
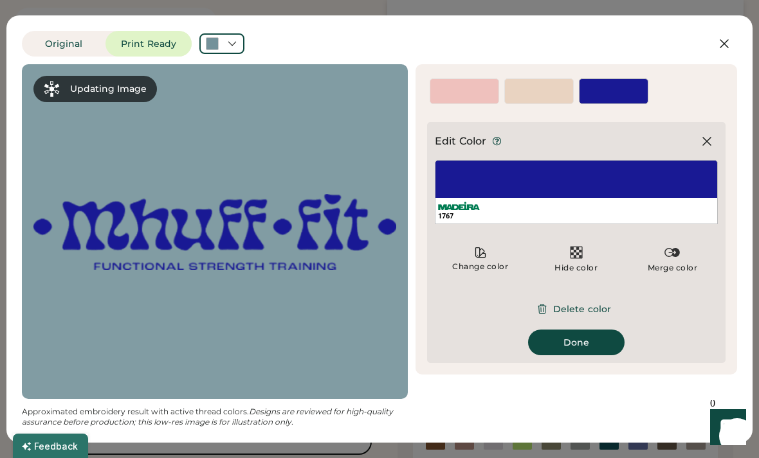
click at [601, 344] on button "Done" at bounding box center [576, 343] width 96 height 26
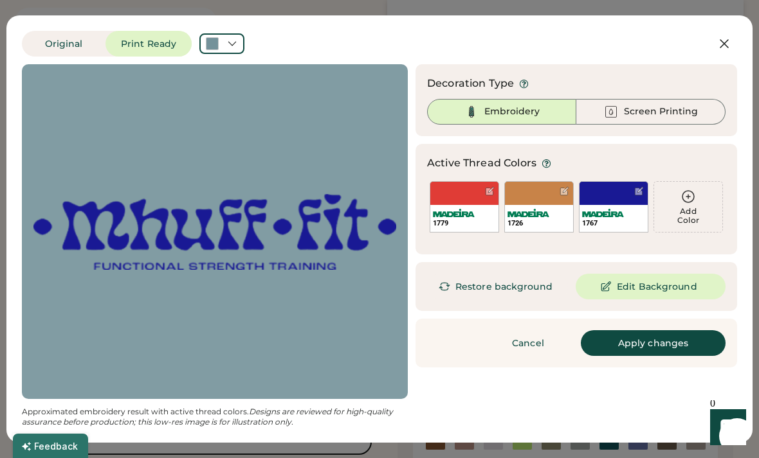
click at [686, 339] on button "Apply changes" at bounding box center [653, 343] width 145 height 26
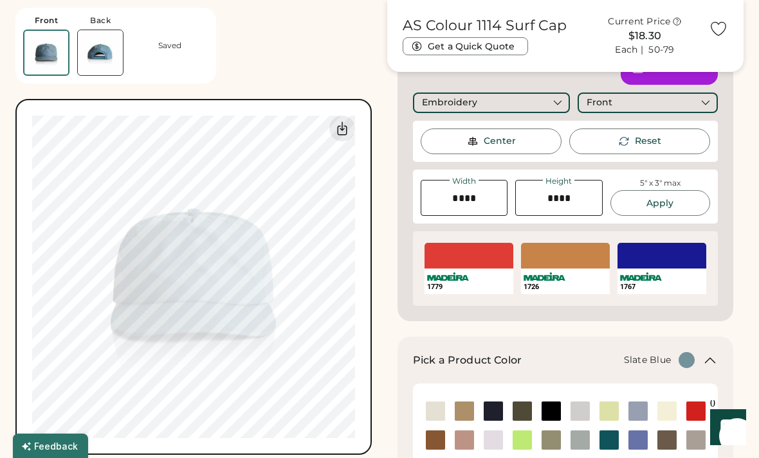
click at [680, 267] on div "SELECT A COLOR" at bounding box center [661, 256] width 89 height 26
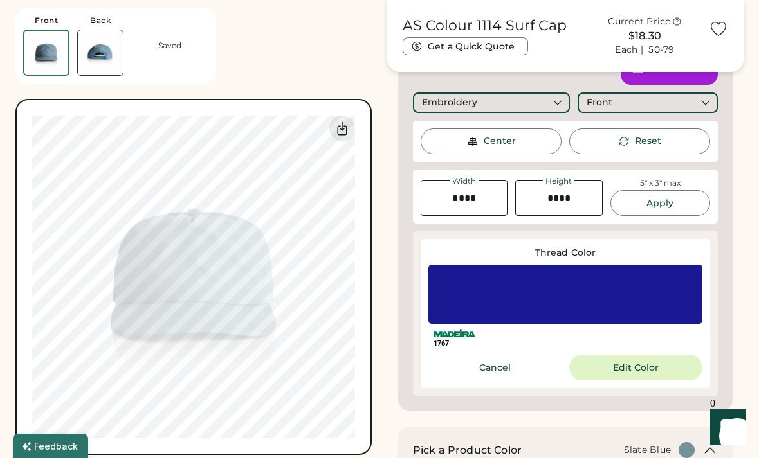
click at [646, 370] on button "Edit Color" at bounding box center [635, 368] width 133 height 26
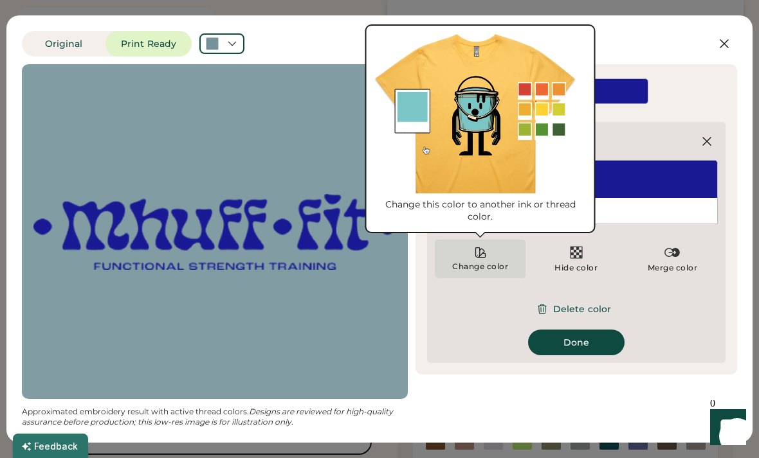
click at [491, 257] on div "Change color" at bounding box center [480, 259] width 91 height 39
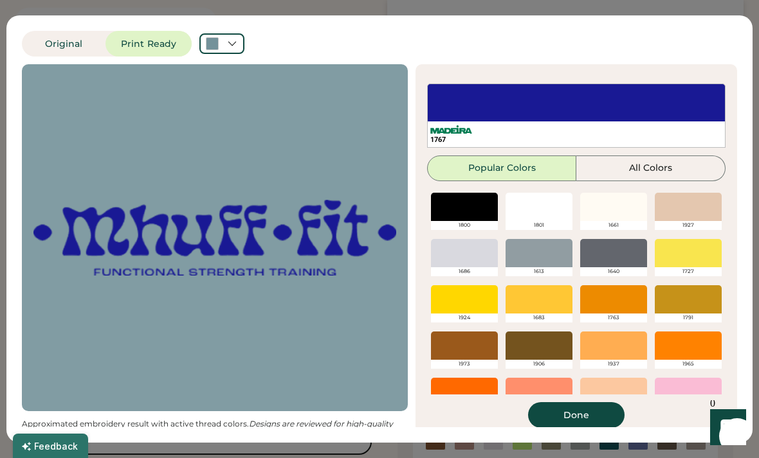
click at [696, 219] on div at bounding box center [688, 207] width 67 height 28
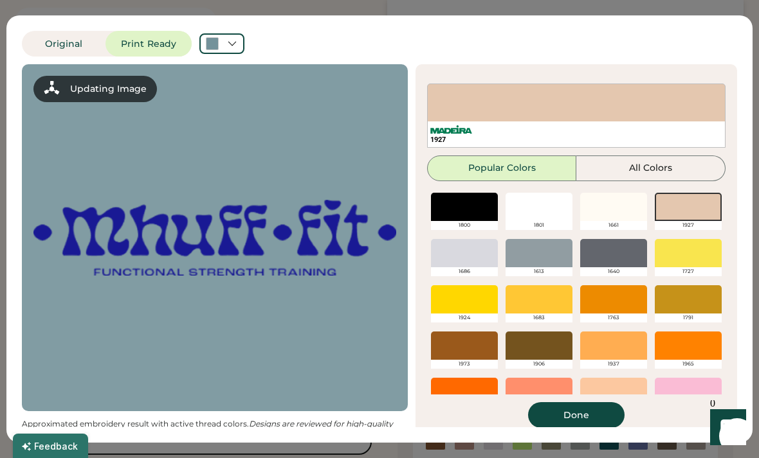
click at [591, 423] on button "Done" at bounding box center [576, 416] width 96 height 26
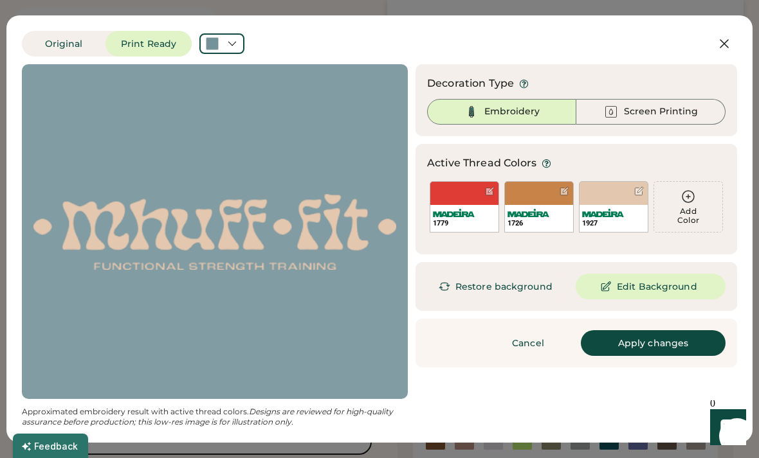
click at [670, 336] on button "Apply changes" at bounding box center [653, 343] width 145 height 26
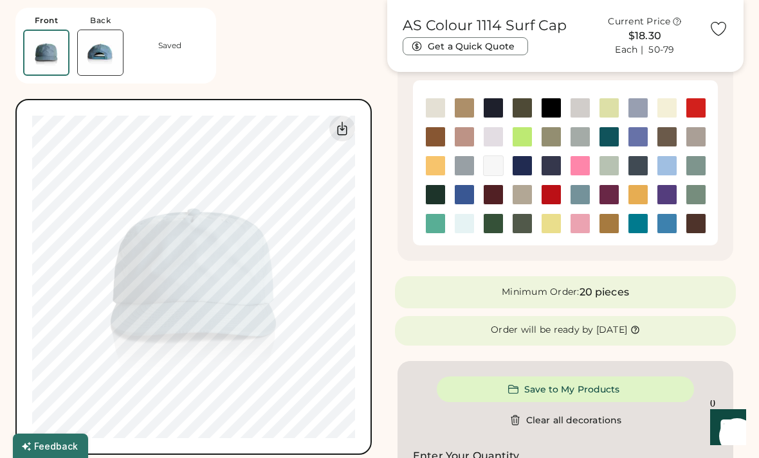
click at [436, 162] on img at bounding box center [435, 165] width 19 height 19
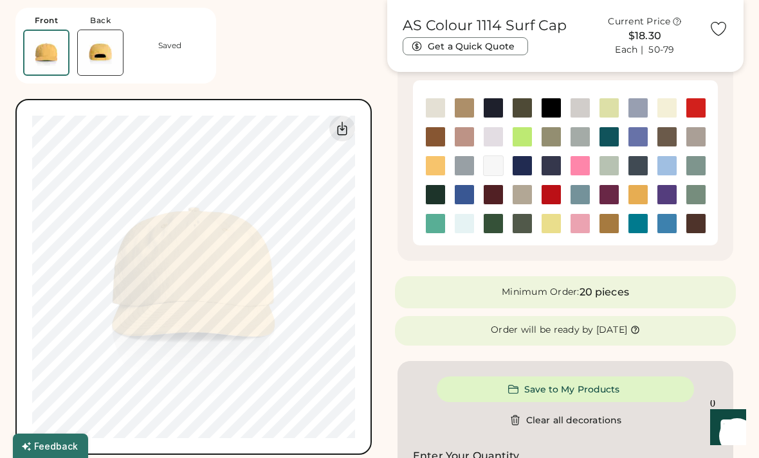
click at [638, 197] on img at bounding box center [637, 194] width 19 height 19
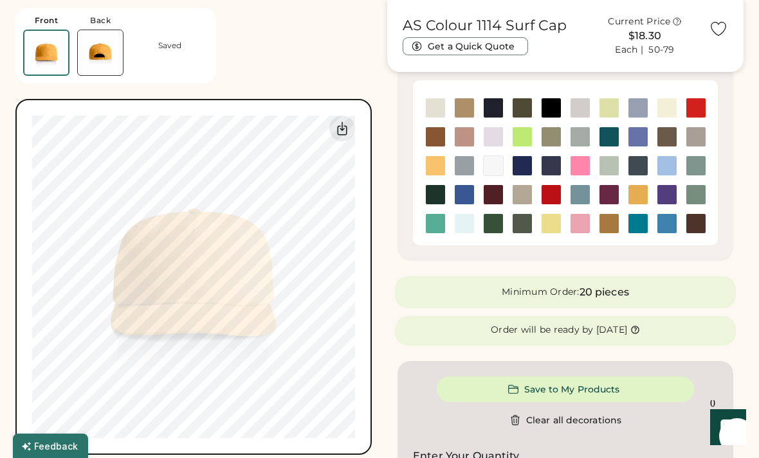
click at [435, 192] on img at bounding box center [435, 194] width 19 height 19
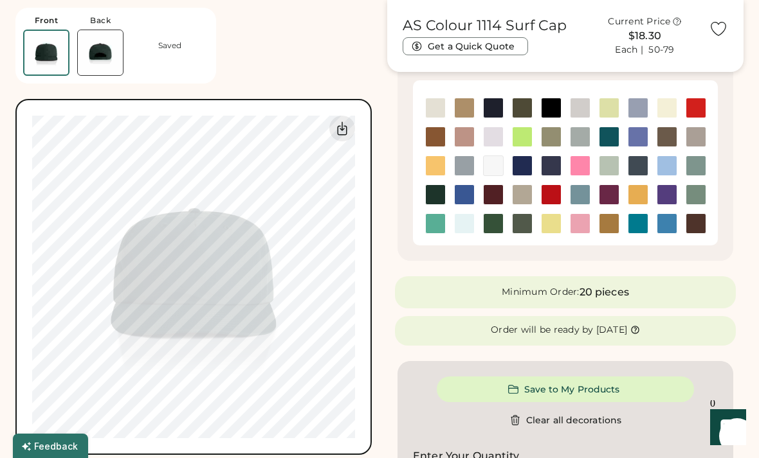
click at [437, 165] on img at bounding box center [435, 165] width 19 height 19
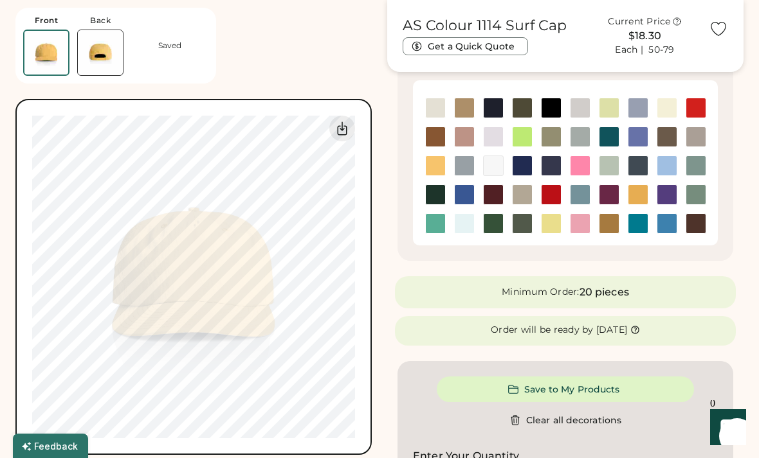
click at [635, 139] on img at bounding box center [637, 136] width 19 height 19
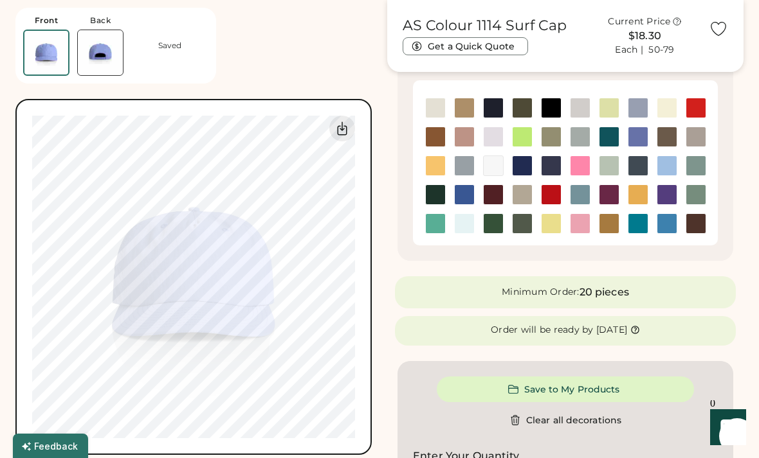
click at [462, 197] on img at bounding box center [464, 194] width 19 height 19
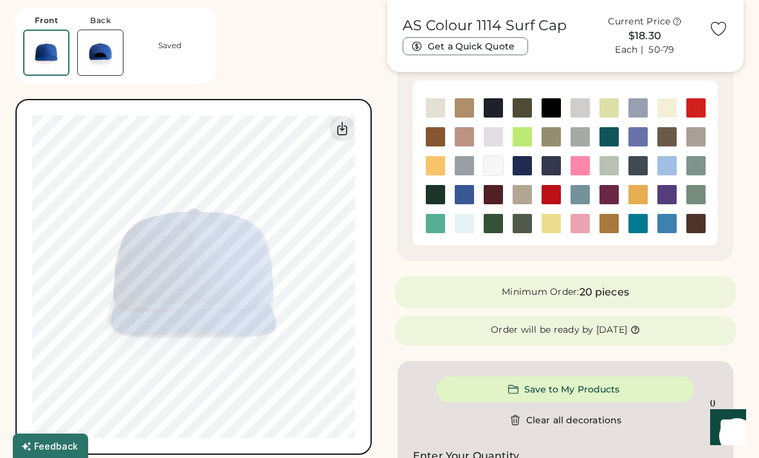
click at [583, 198] on img at bounding box center [579, 194] width 19 height 19
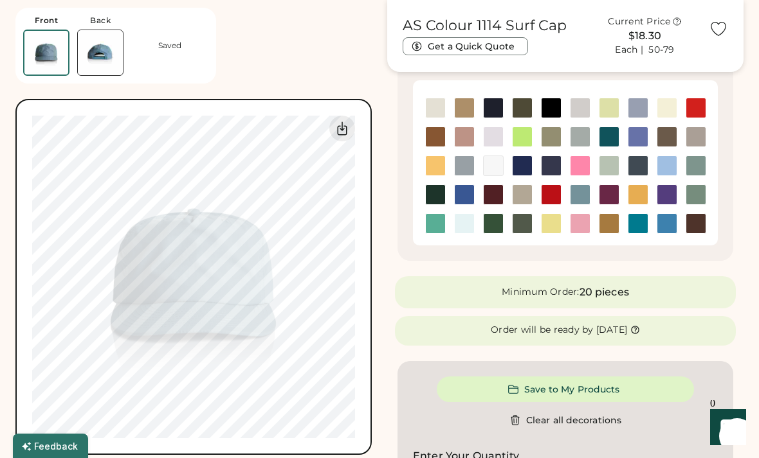
click at [636, 225] on img at bounding box center [637, 223] width 19 height 19
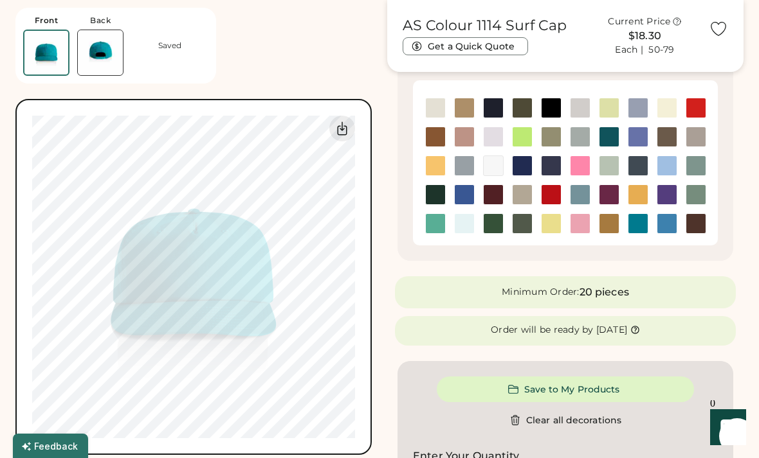
click at [605, 137] on img at bounding box center [608, 136] width 19 height 19
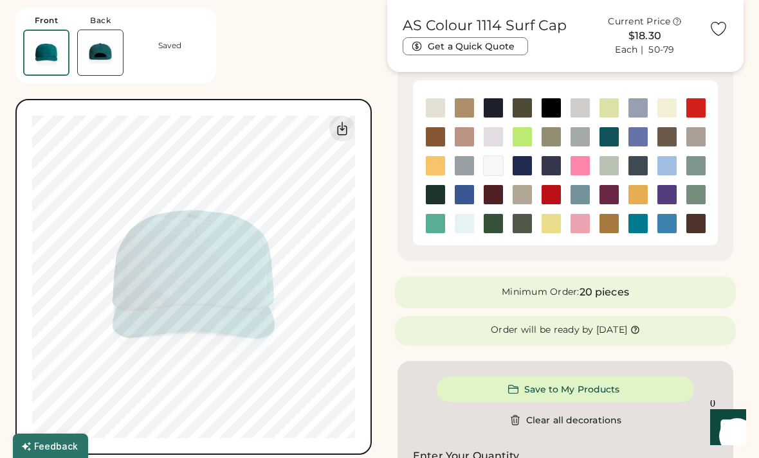
click at [641, 135] on img at bounding box center [637, 136] width 19 height 19
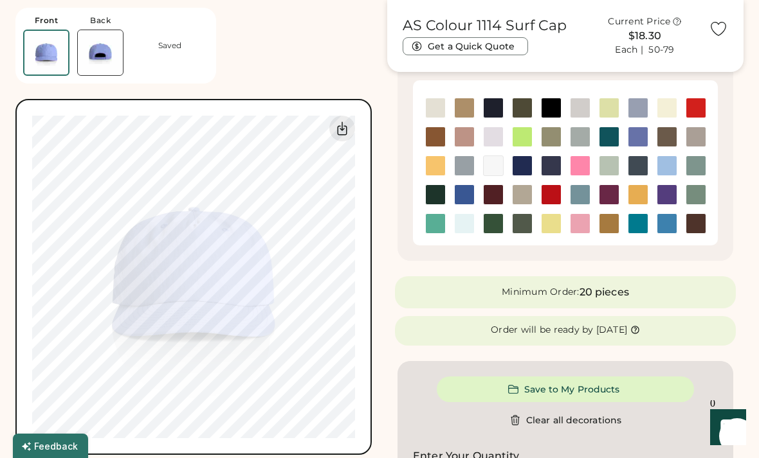
click at [665, 223] on img at bounding box center [666, 223] width 19 height 19
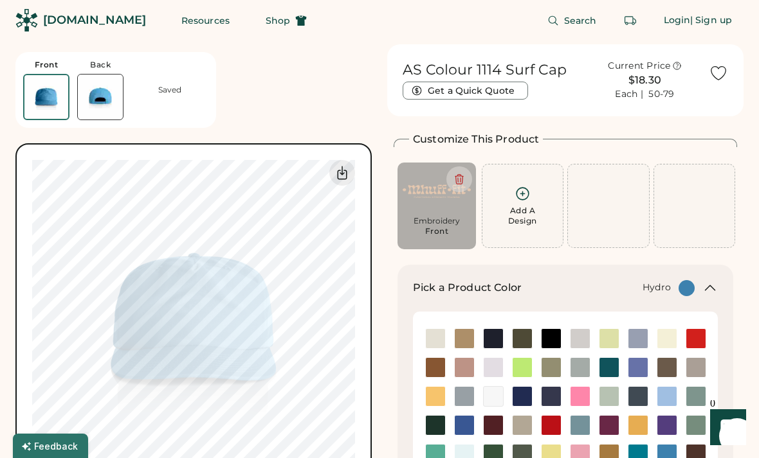
scroll to position [3, 0]
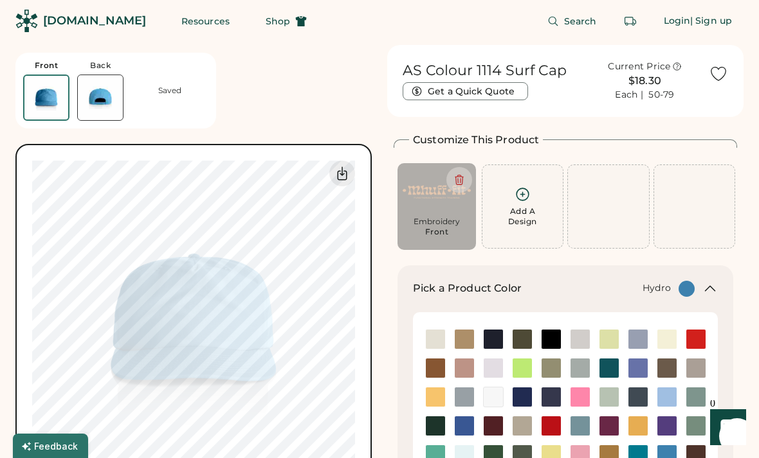
click at [445, 205] on img at bounding box center [437, 191] width 68 height 47
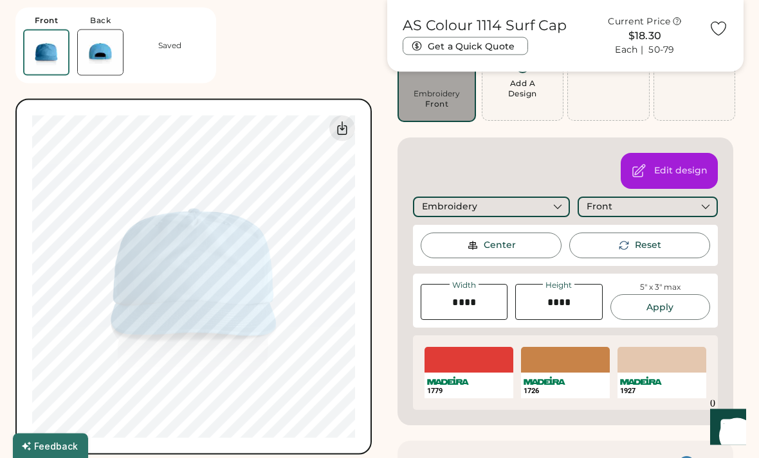
scroll to position [130, 0]
click at [660, 361] on div "SELECT A COLOR" at bounding box center [661, 360] width 89 height 26
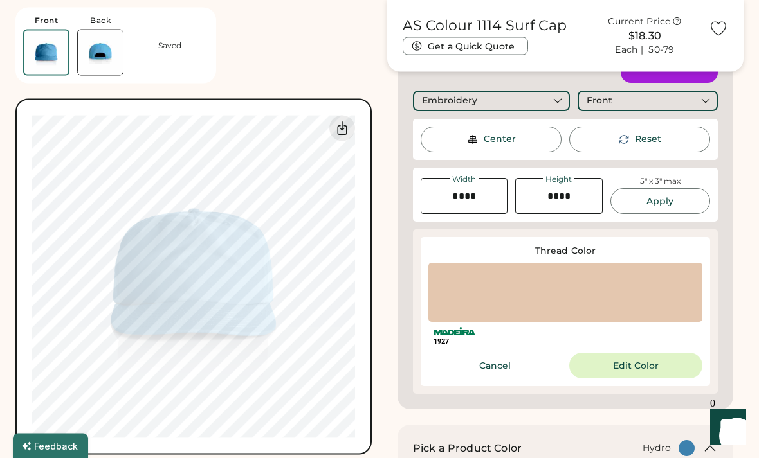
click at [655, 370] on button "Edit Color" at bounding box center [635, 367] width 133 height 26
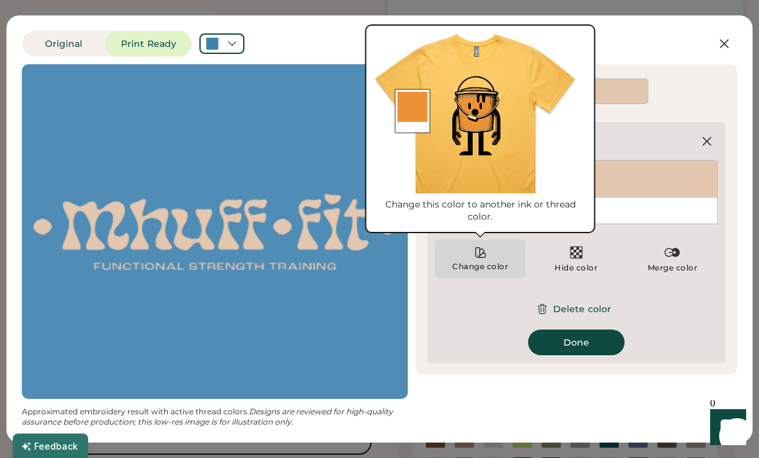
click at [482, 260] on div "Change color" at bounding box center [480, 259] width 91 height 39
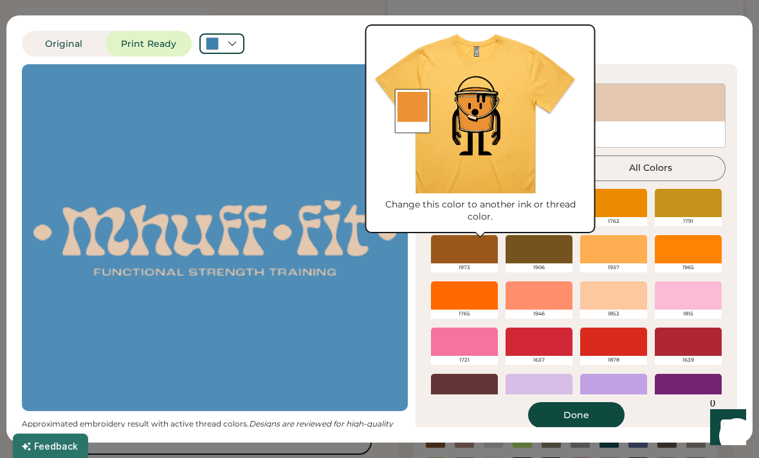
scroll to position [46, 0]
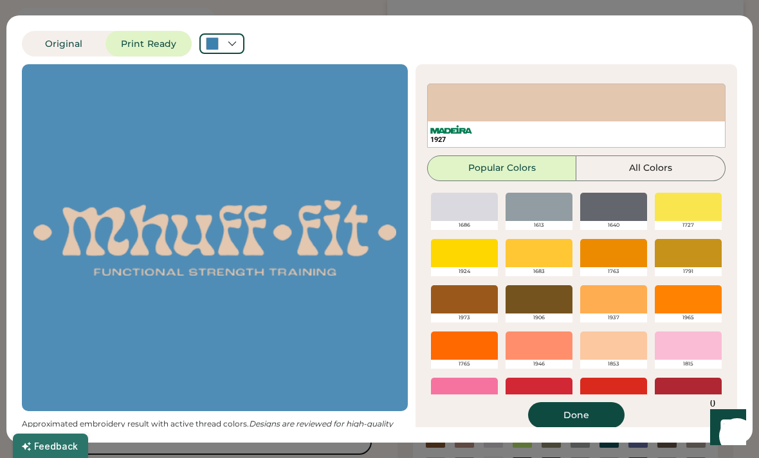
click at [464, 358] on div at bounding box center [464, 346] width 67 height 28
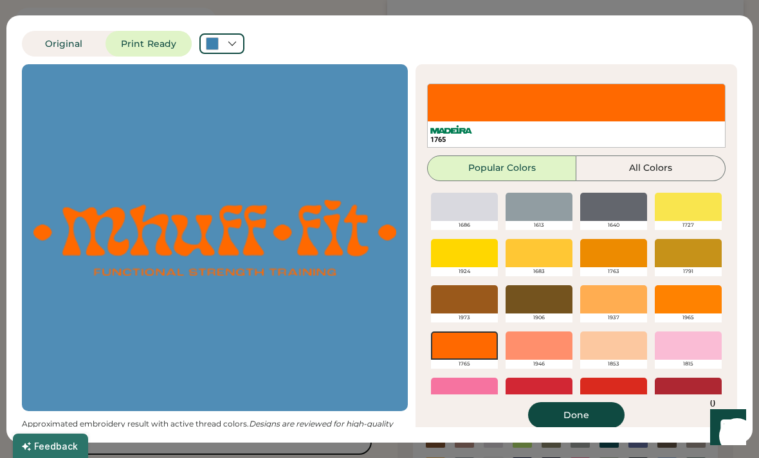
click at [594, 415] on button "Done" at bounding box center [576, 416] width 96 height 26
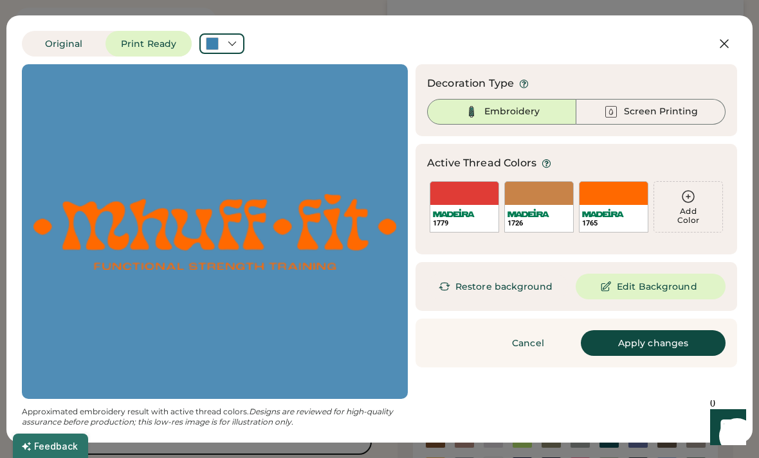
scroll to position [0, 0]
click at [668, 341] on button "Apply changes" at bounding box center [653, 343] width 145 height 26
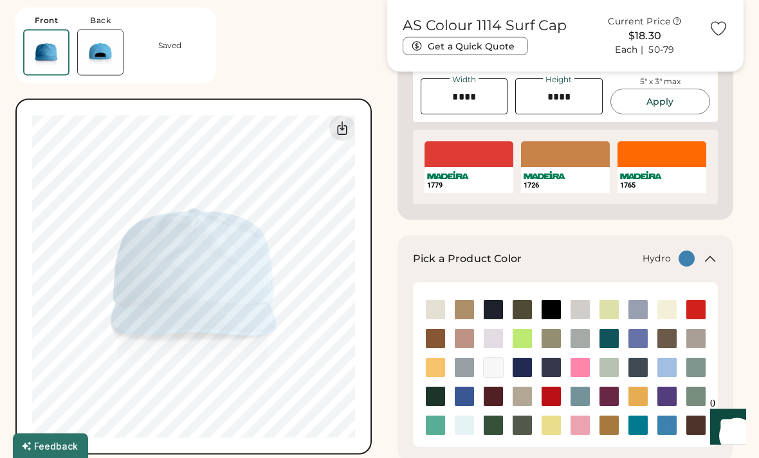
scroll to position [340, 0]
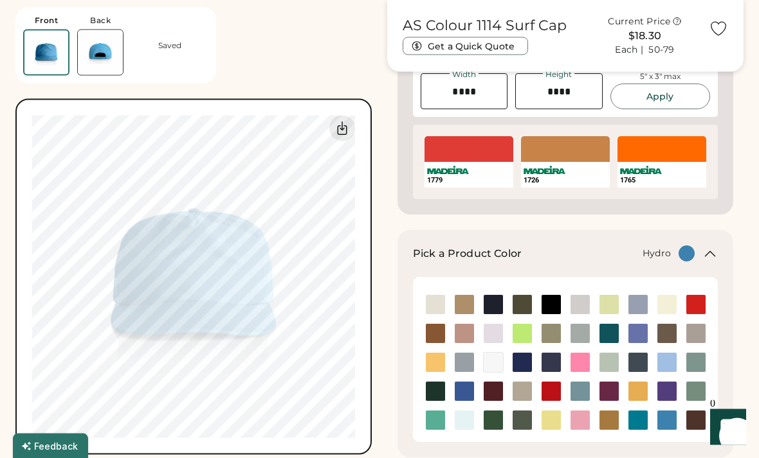
click at [641, 388] on img at bounding box center [637, 392] width 19 height 19
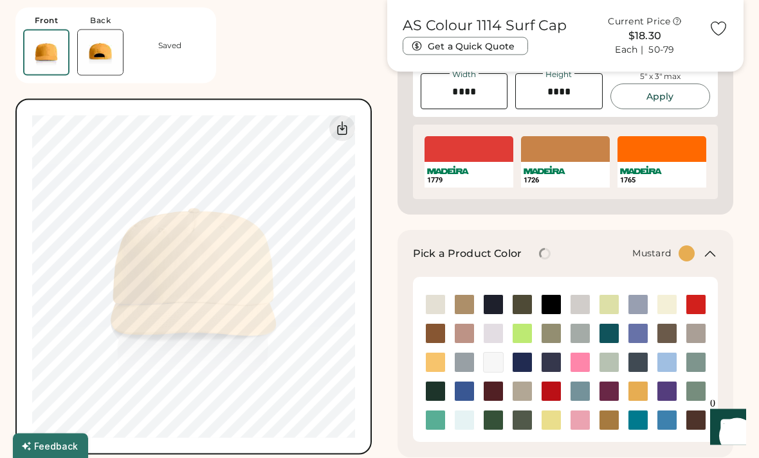
scroll to position [341, 0]
click at [443, 363] on img at bounding box center [435, 362] width 19 height 19
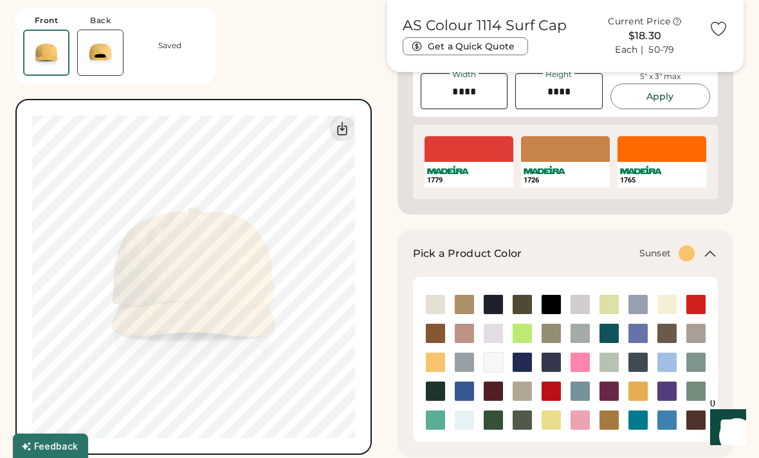
click at [431, 425] on img at bounding box center [435, 420] width 19 height 19
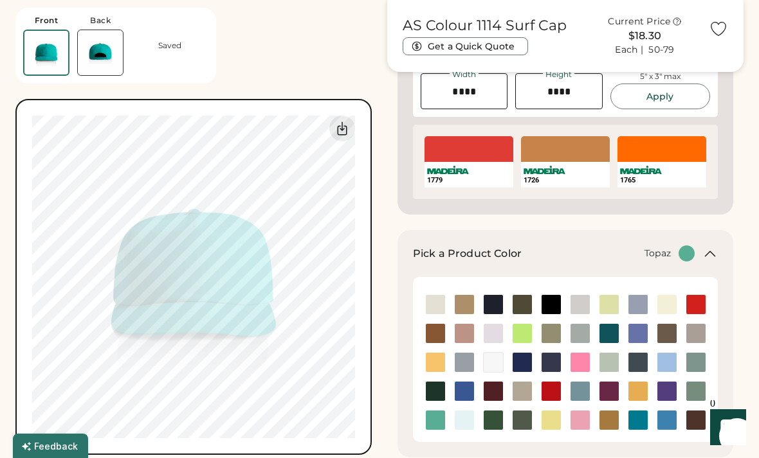
click at [638, 307] on img at bounding box center [637, 304] width 19 height 19
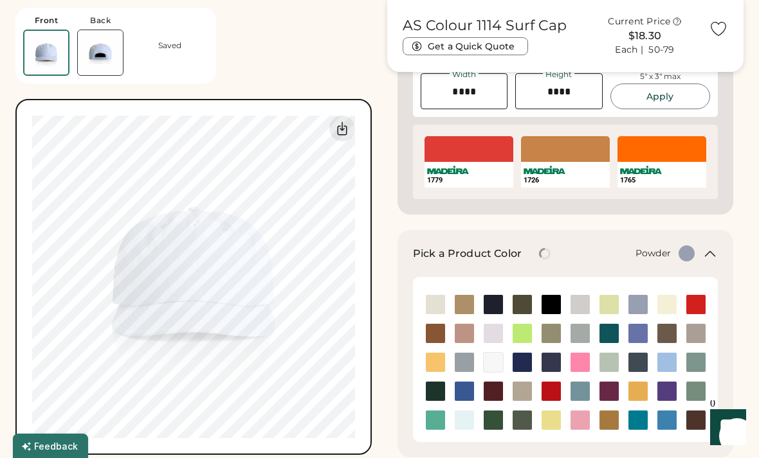
click at [696, 364] on img at bounding box center [695, 362] width 19 height 19
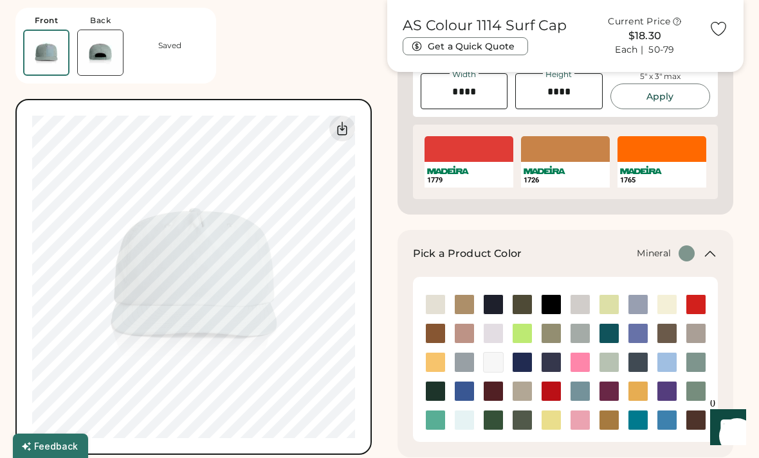
click at [693, 390] on img at bounding box center [695, 391] width 19 height 19
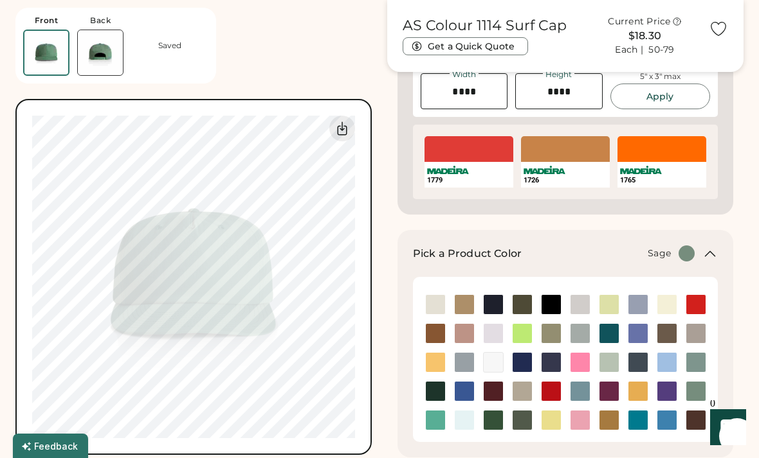
click at [633, 422] on img at bounding box center [637, 420] width 19 height 19
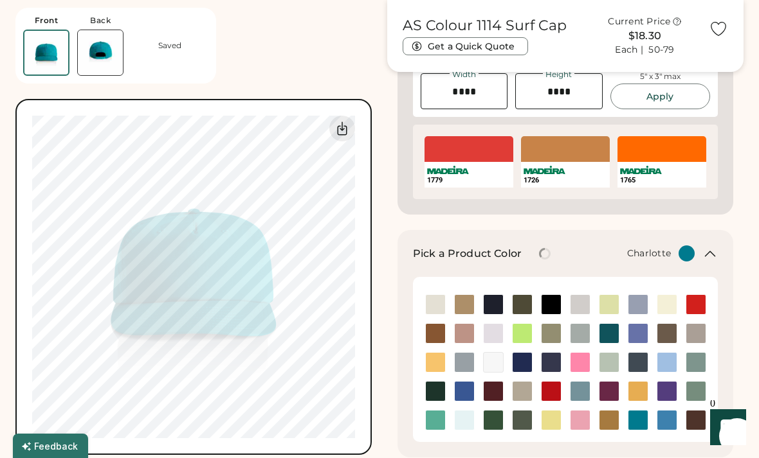
click at [584, 389] on img at bounding box center [579, 391] width 19 height 19
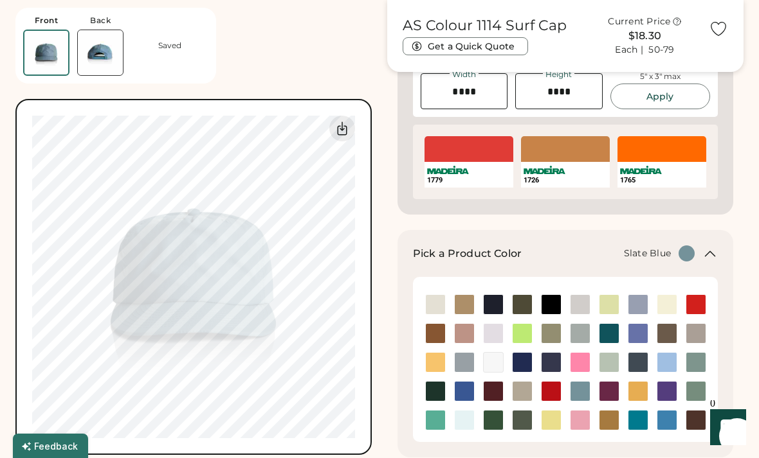
click at [638, 334] on img at bounding box center [637, 333] width 19 height 19
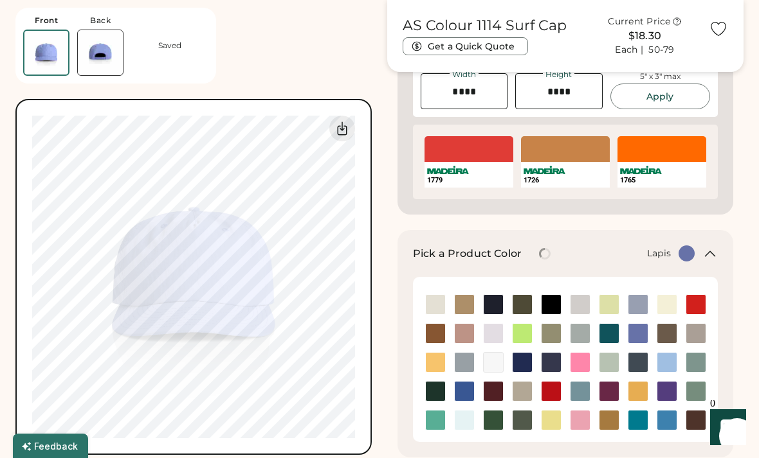
click at [467, 393] on img at bounding box center [464, 391] width 19 height 19
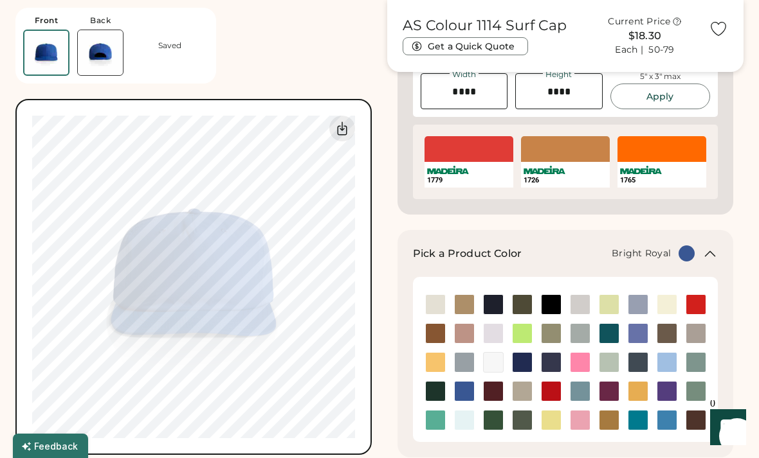
click at [579, 391] on img at bounding box center [579, 391] width 19 height 19
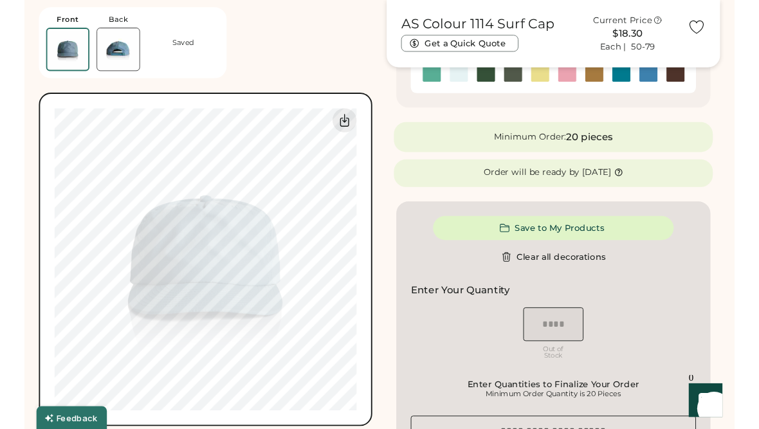
scroll to position [382, 0]
